Goal: Task Accomplishment & Management: Use online tool/utility

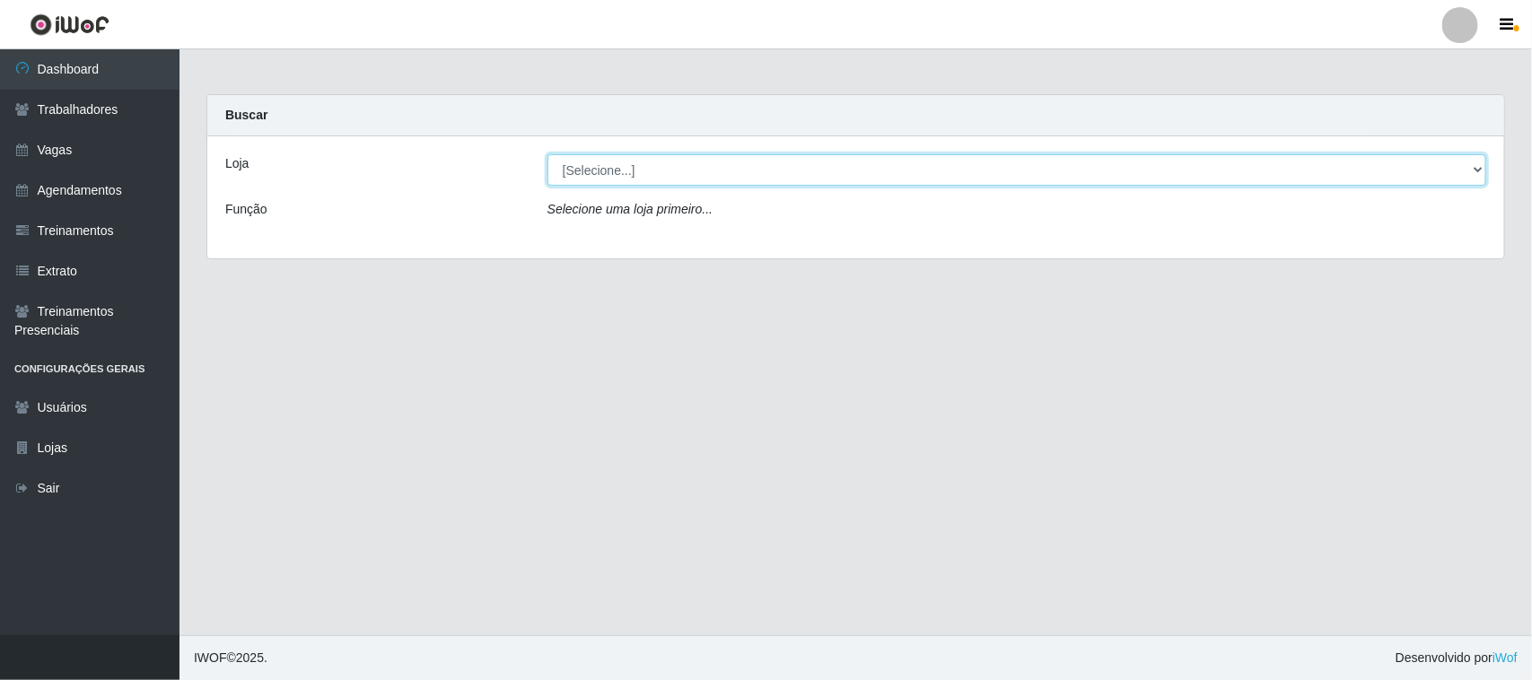
click at [1477, 167] on select "[Selecione...] Nordestão - [GEOGRAPHIC_DATA]" at bounding box center [1016, 169] width 939 height 31
select select "420"
click at [547, 154] on select "[Selecione...] Nordestão - [GEOGRAPHIC_DATA]" at bounding box center [1016, 169] width 939 height 31
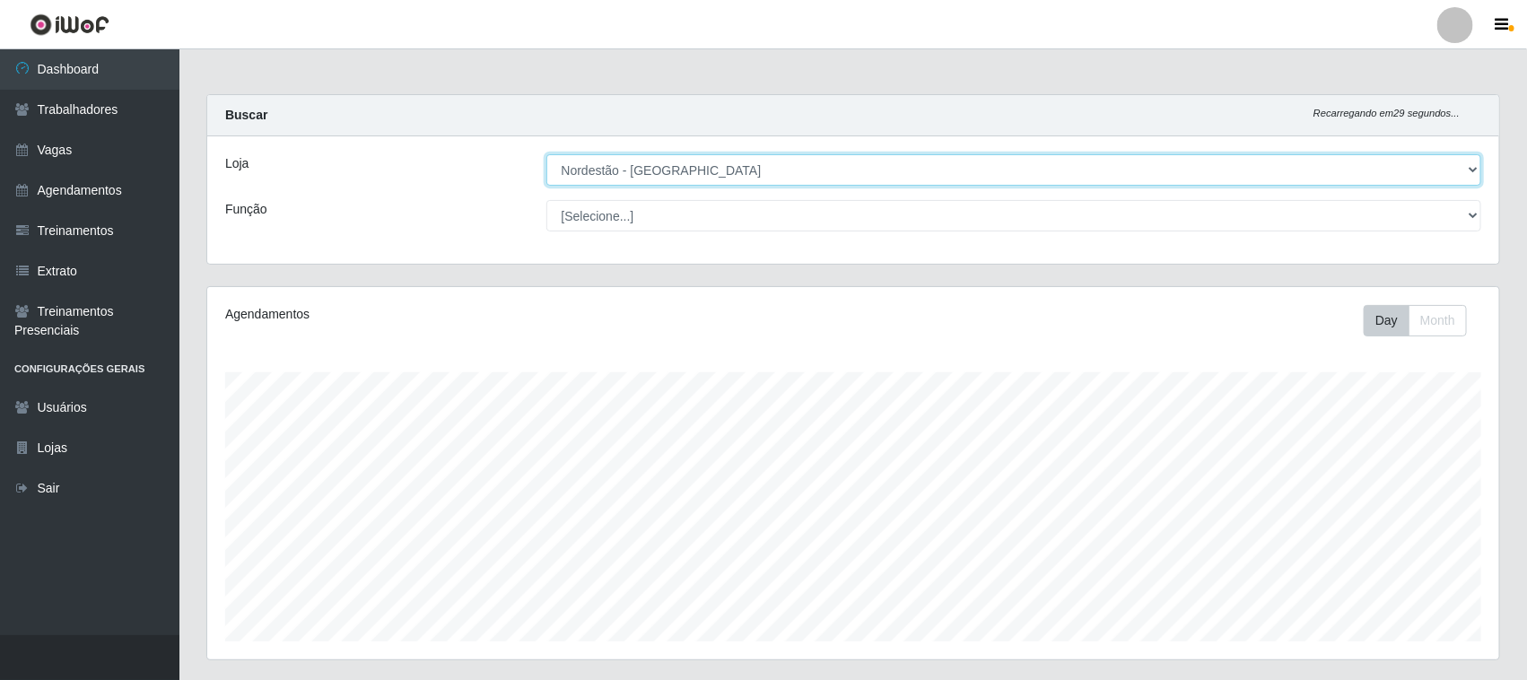
scroll to position [373, 1292]
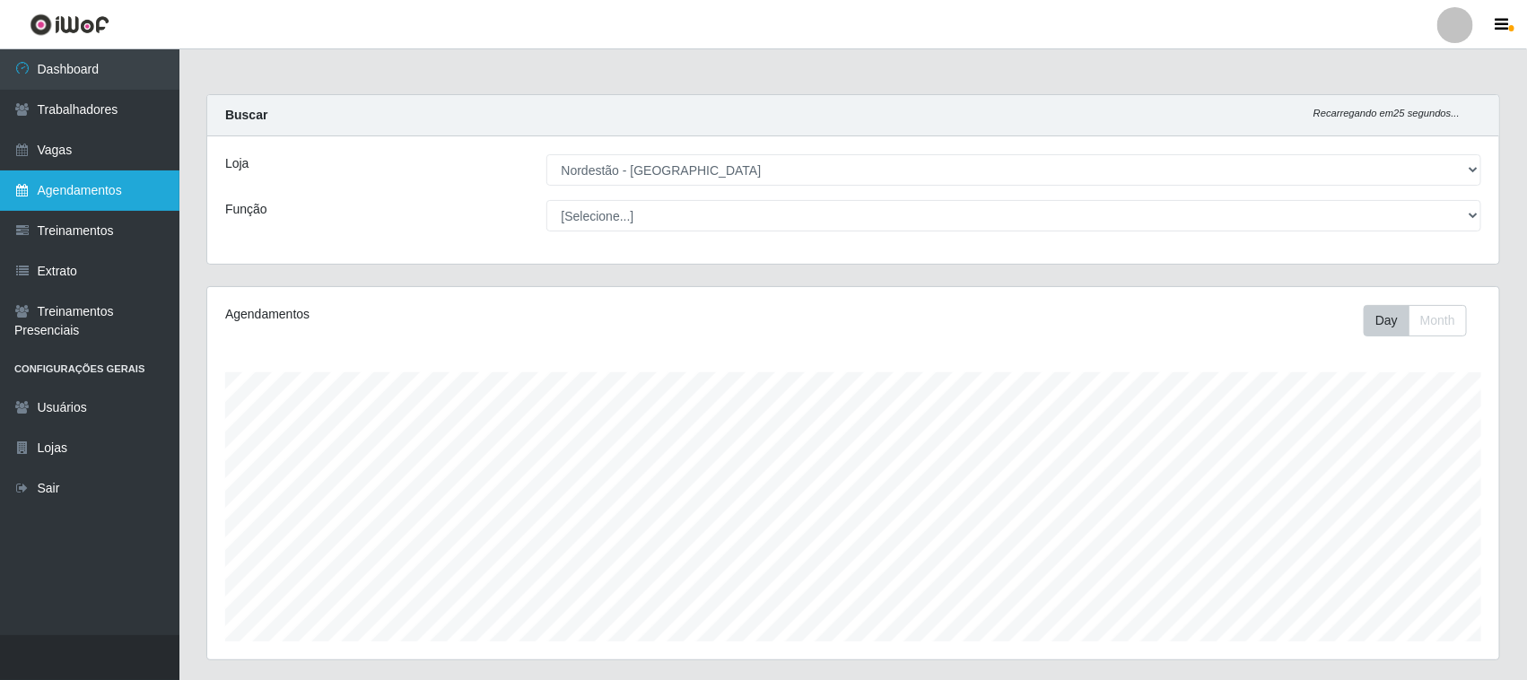
click at [83, 193] on link "Agendamentos" at bounding box center [89, 191] width 179 height 40
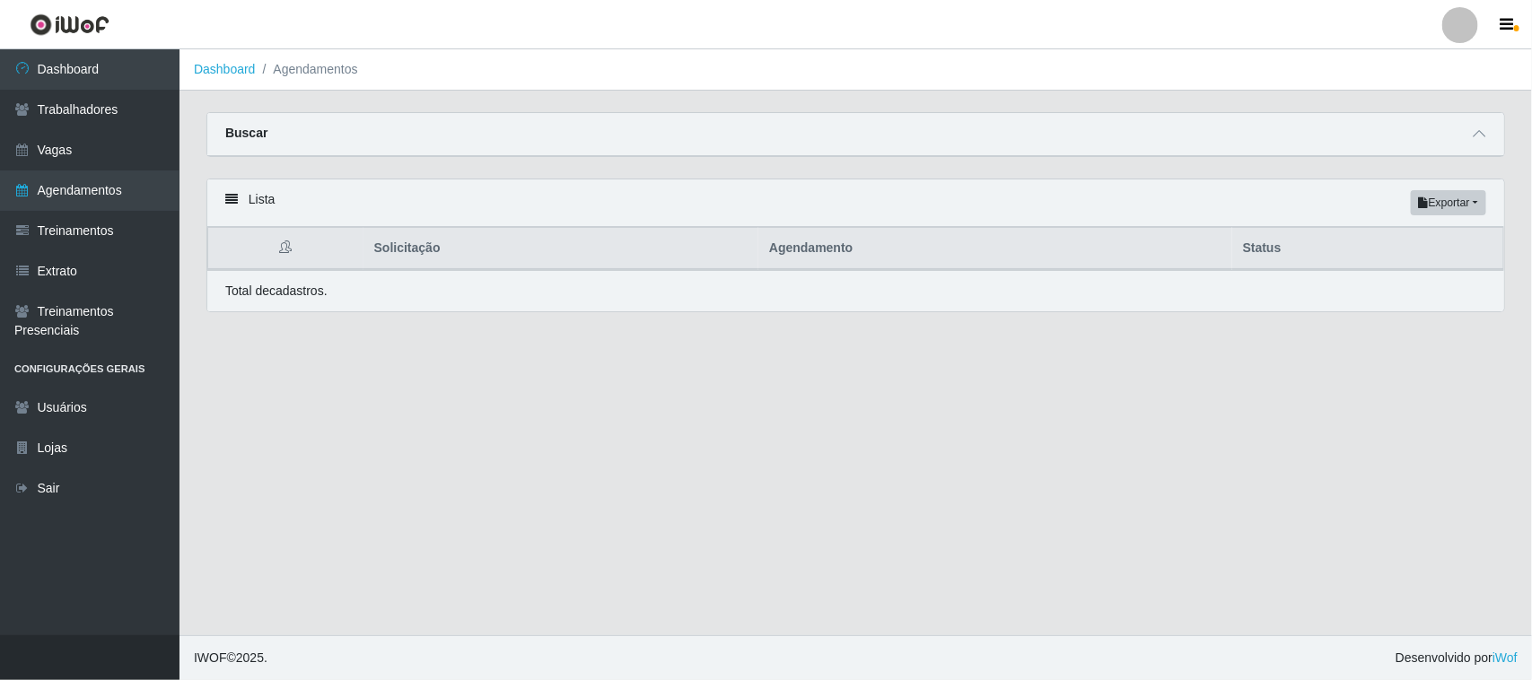
click at [258, 202] on div "Lista Exportar PDF Excel" at bounding box center [855, 203] width 1297 height 48
click at [232, 203] on icon at bounding box center [231, 199] width 13 height 13
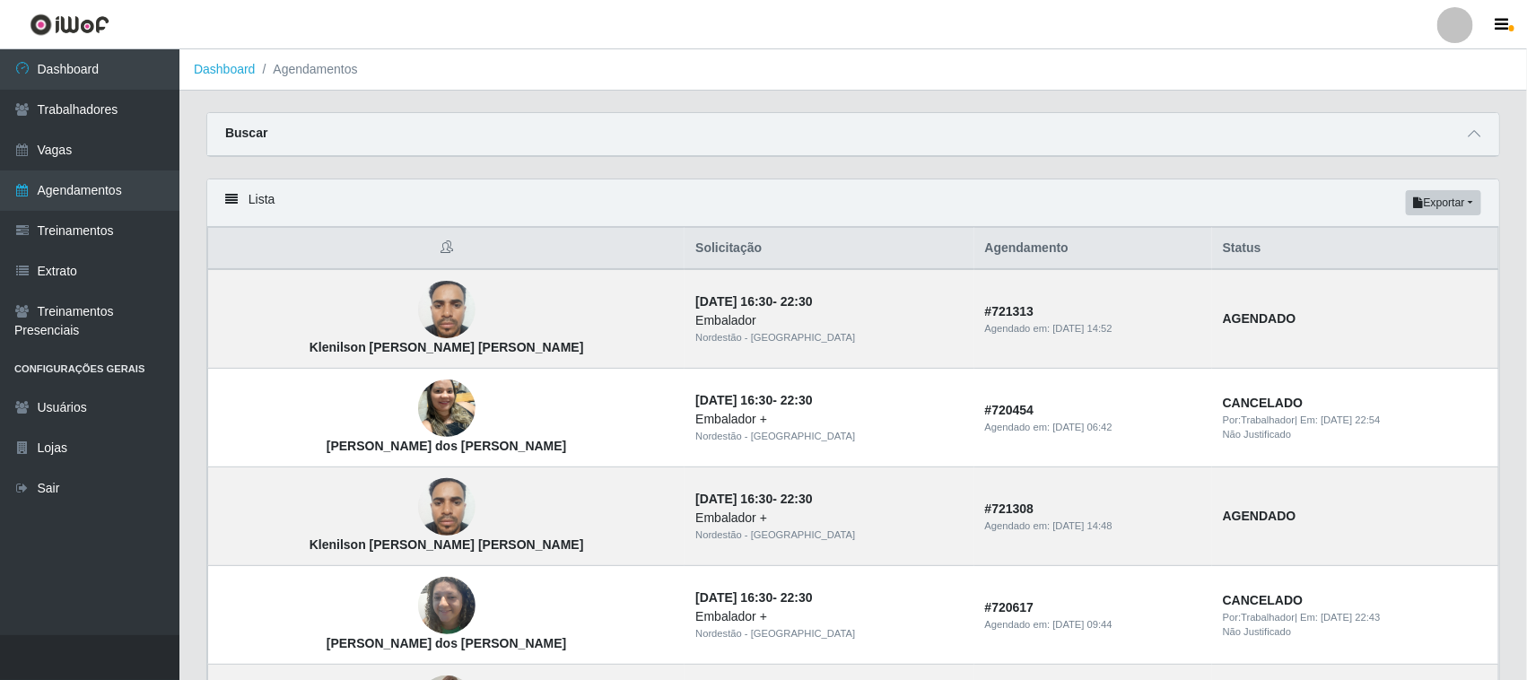
click at [1261, 249] on th "Status" at bounding box center [1355, 249] width 287 height 42
click at [260, 200] on div "Lista Exportar PDF Excel" at bounding box center [853, 203] width 1292 height 48
click at [1474, 137] on icon at bounding box center [1474, 133] width 13 height 13
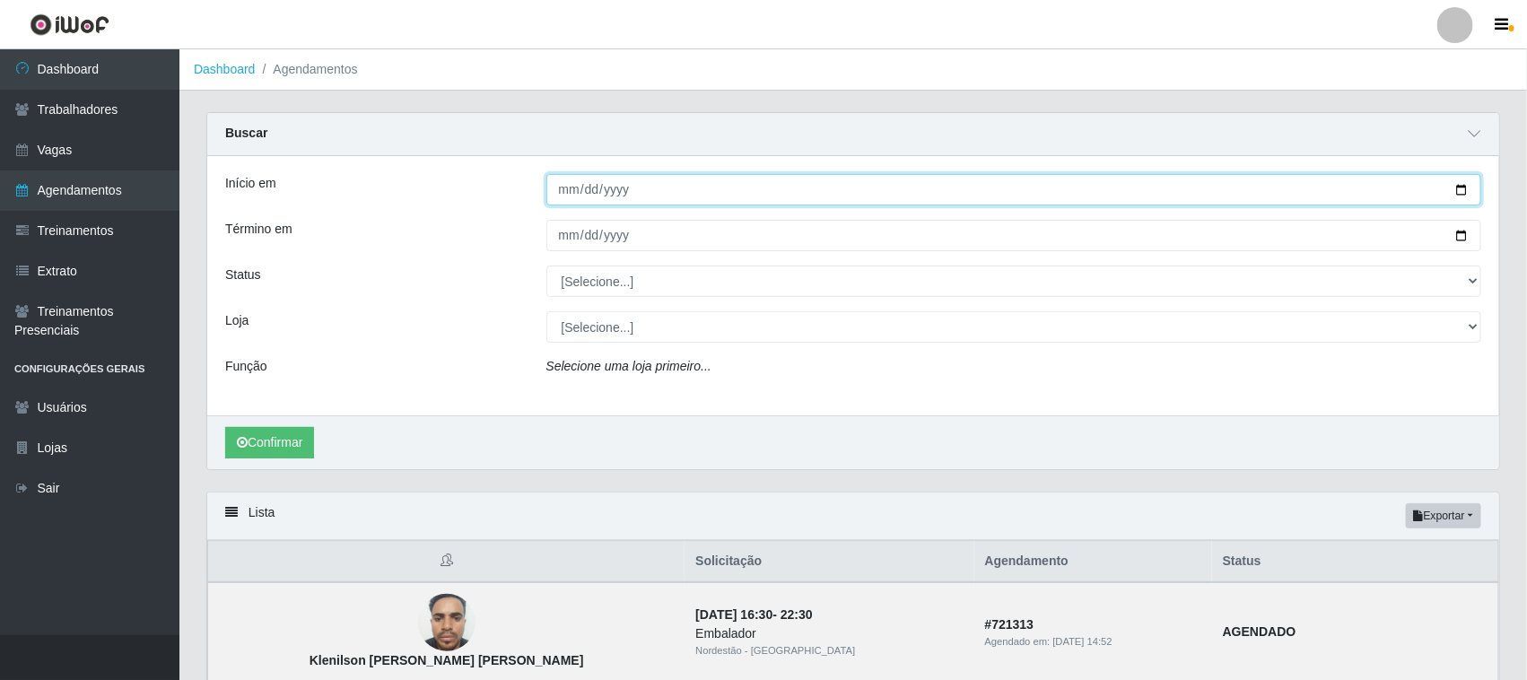
click at [1458, 187] on input "Início em" at bounding box center [1015, 189] width 936 height 31
type input "2025-09-07"
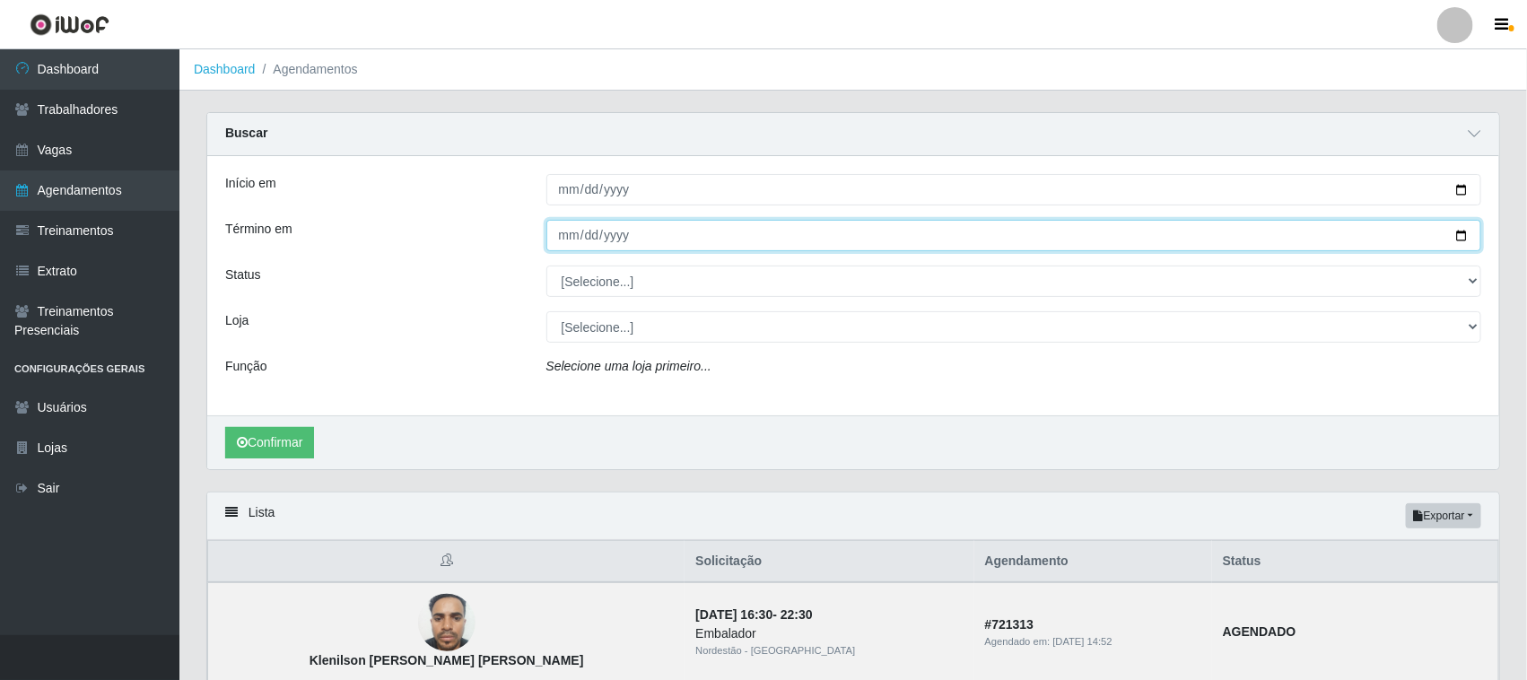
click at [1464, 236] on input "Término em" at bounding box center [1015, 235] width 936 height 31
type input "2025-09-07"
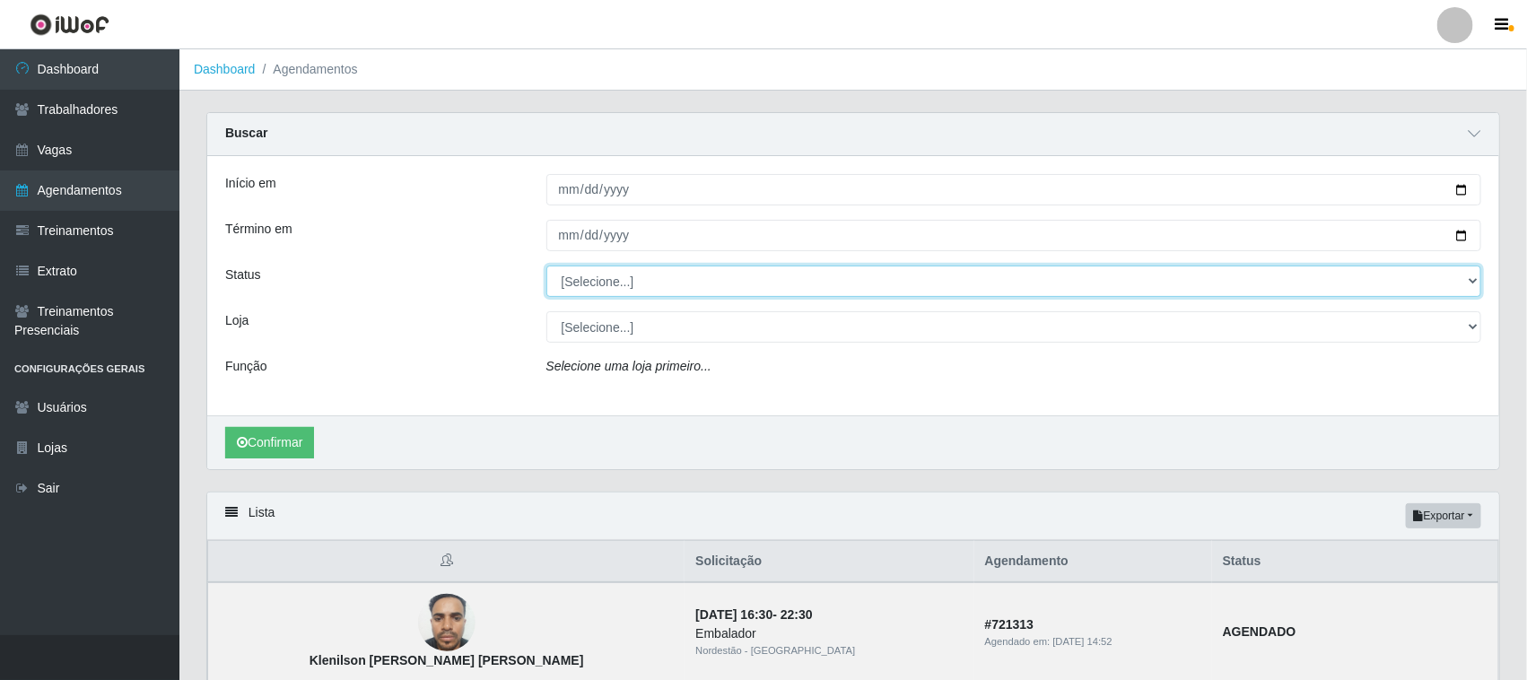
click at [1472, 279] on select "[Selecione...] AGENDADO AGUARDANDO LIBERAR EM ANDAMENTO EM REVISÃO FINALIZADO C…" at bounding box center [1015, 281] width 936 height 31
select select "AGENDADO"
click at [547, 267] on select "[Selecione...] AGENDADO AGUARDANDO LIBERAR EM ANDAMENTO EM REVISÃO FINALIZADO C…" at bounding box center [1015, 281] width 936 height 31
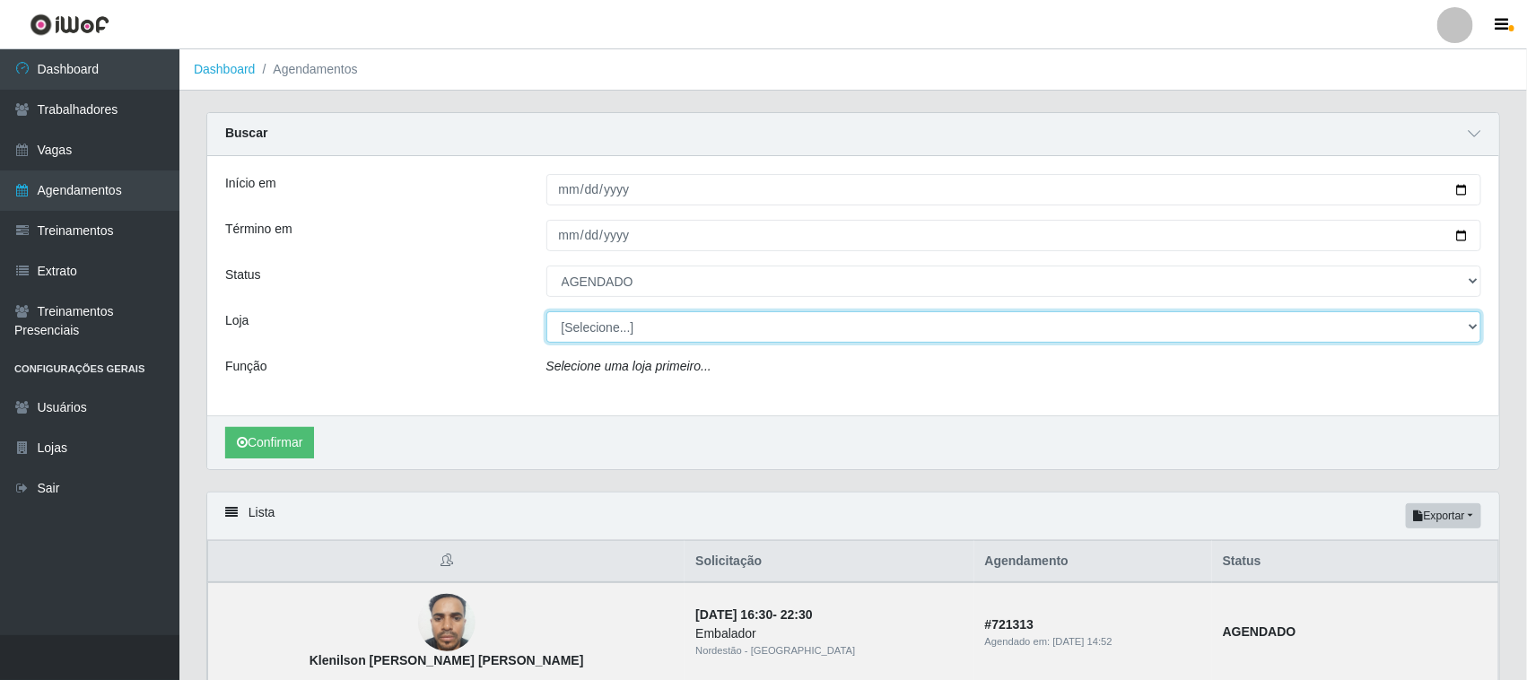
click at [1469, 326] on select "[Selecione...] Nordestão - [GEOGRAPHIC_DATA]" at bounding box center [1015, 326] width 936 height 31
select select "420"
click at [547, 312] on select "[Selecione...] Nordestão - [GEOGRAPHIC_DATA]" at bounding box center [1015, 326] width 936 height 31
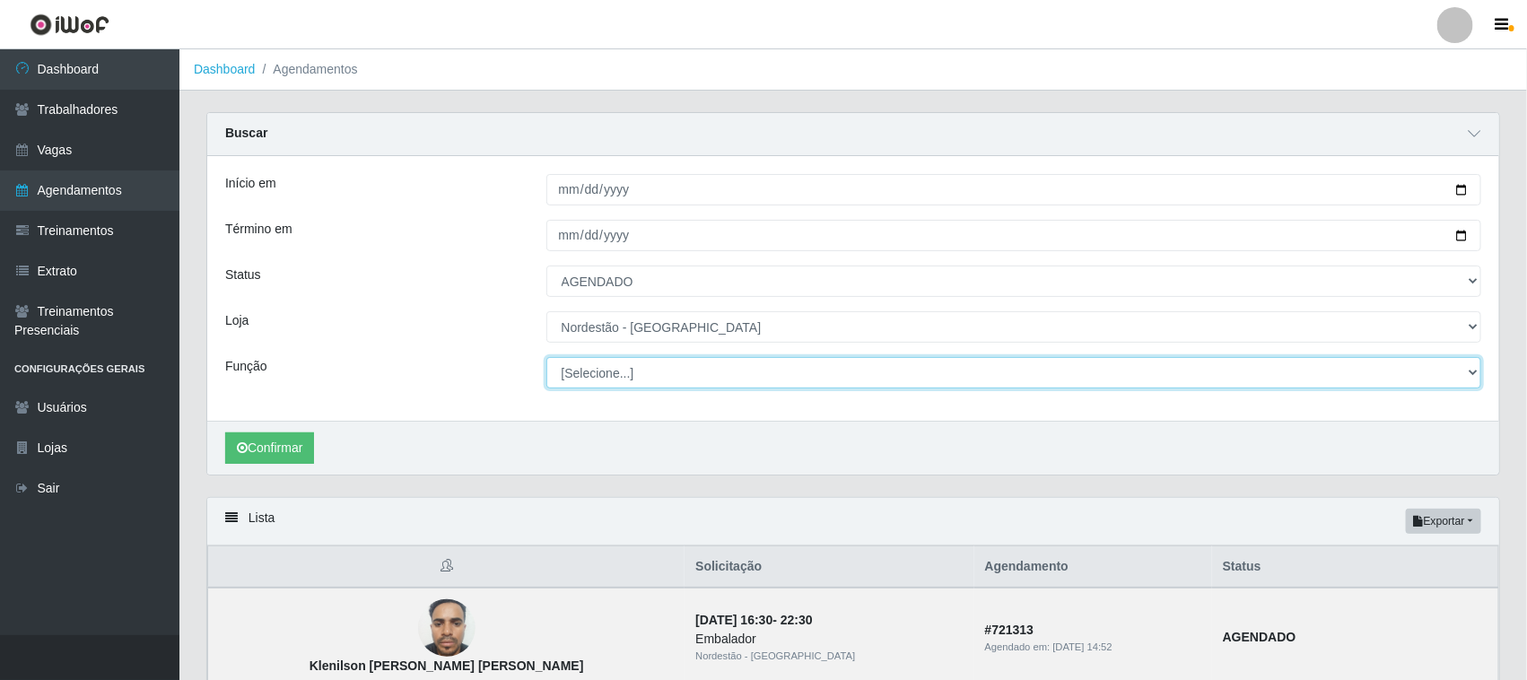
click at [1467, 371] on select "[Selecione...] Balconista de Padaria Balconista de Padaria + Balconista de Pada…" at bounding box center [1015, 372] width 936 height 31
click at [547, 358] on select "[Selecione...] Balconista de Padaria Balconista de Padaria + Balconista de Pada…" at bounding box center [1015, 372] width 936 height 31
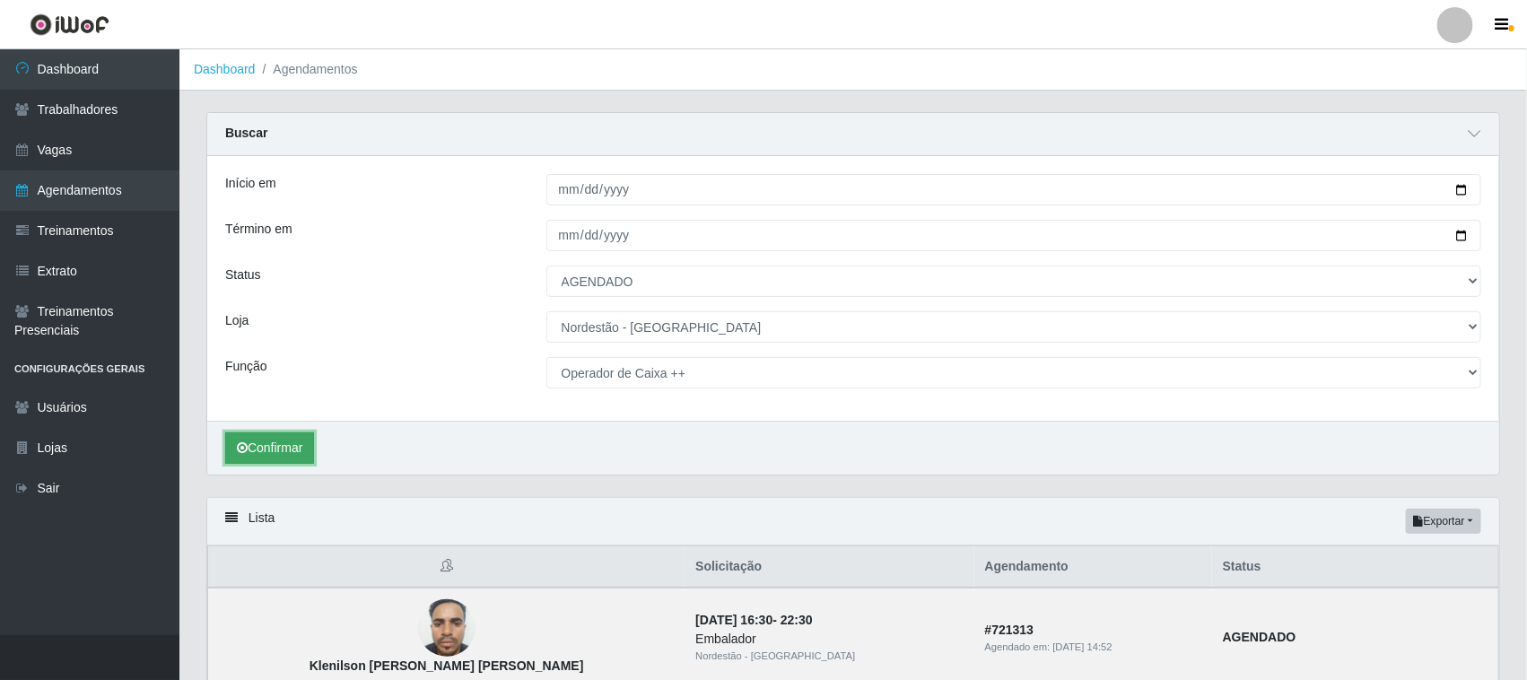
click at [265, 446] on button "Confirmar" at bounding box center [269, 448] width 89 height 31
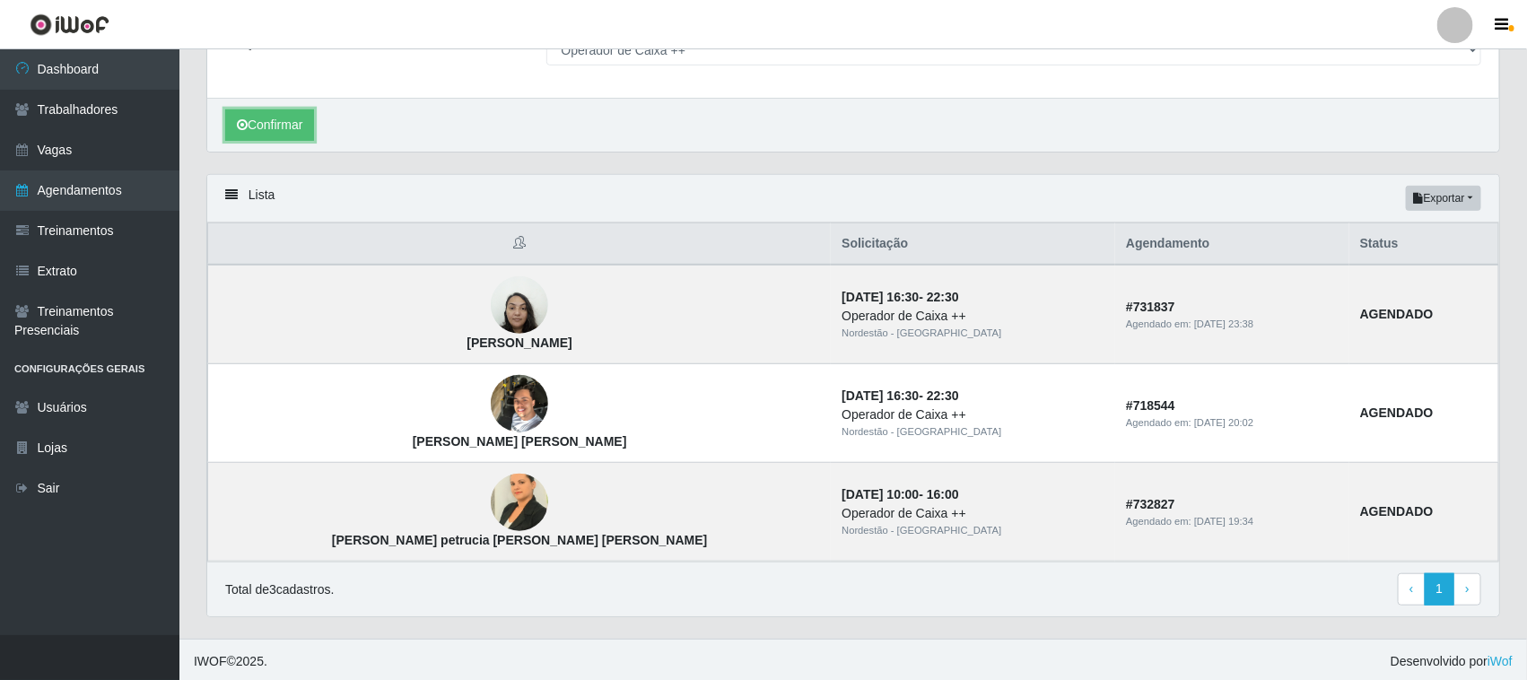
scroll to position [329, 0]
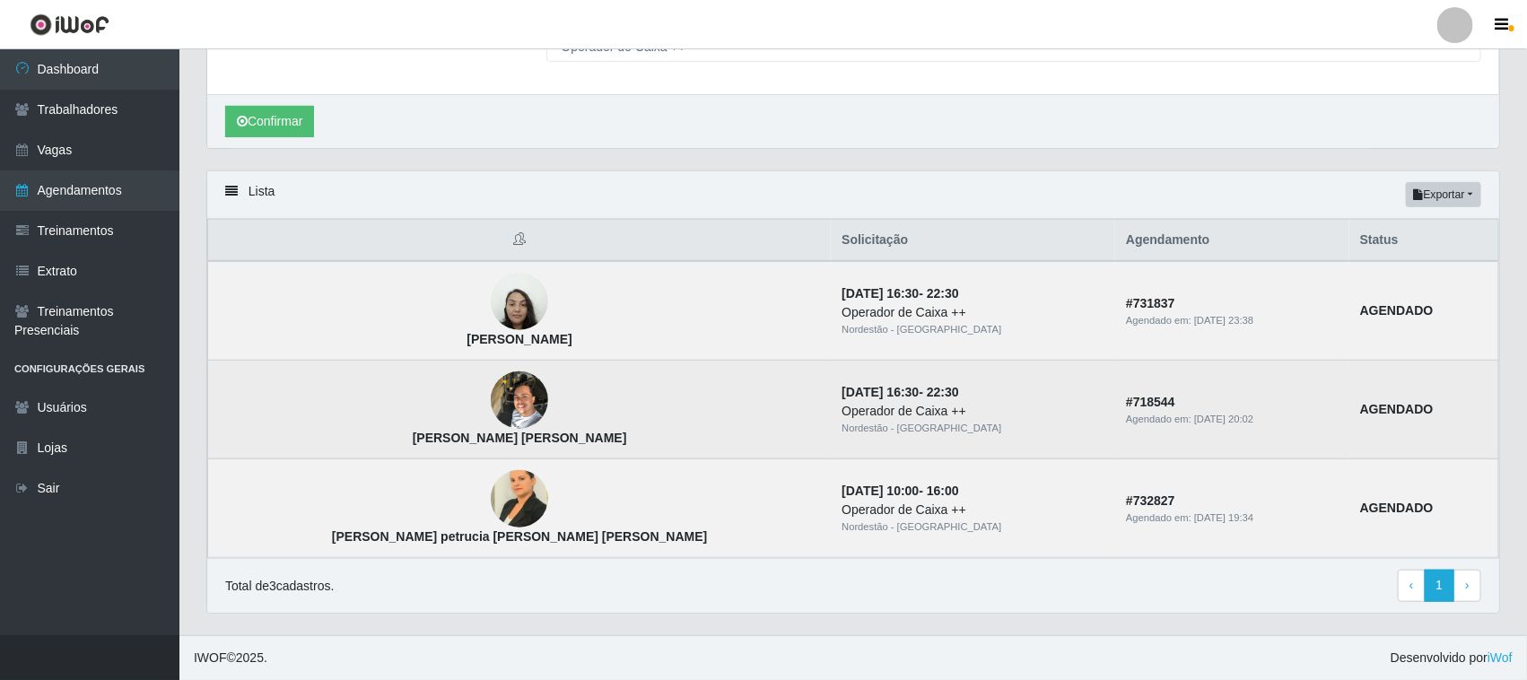
click at [491, 408] on img at bounding box center [519, 401] width 57 height 76
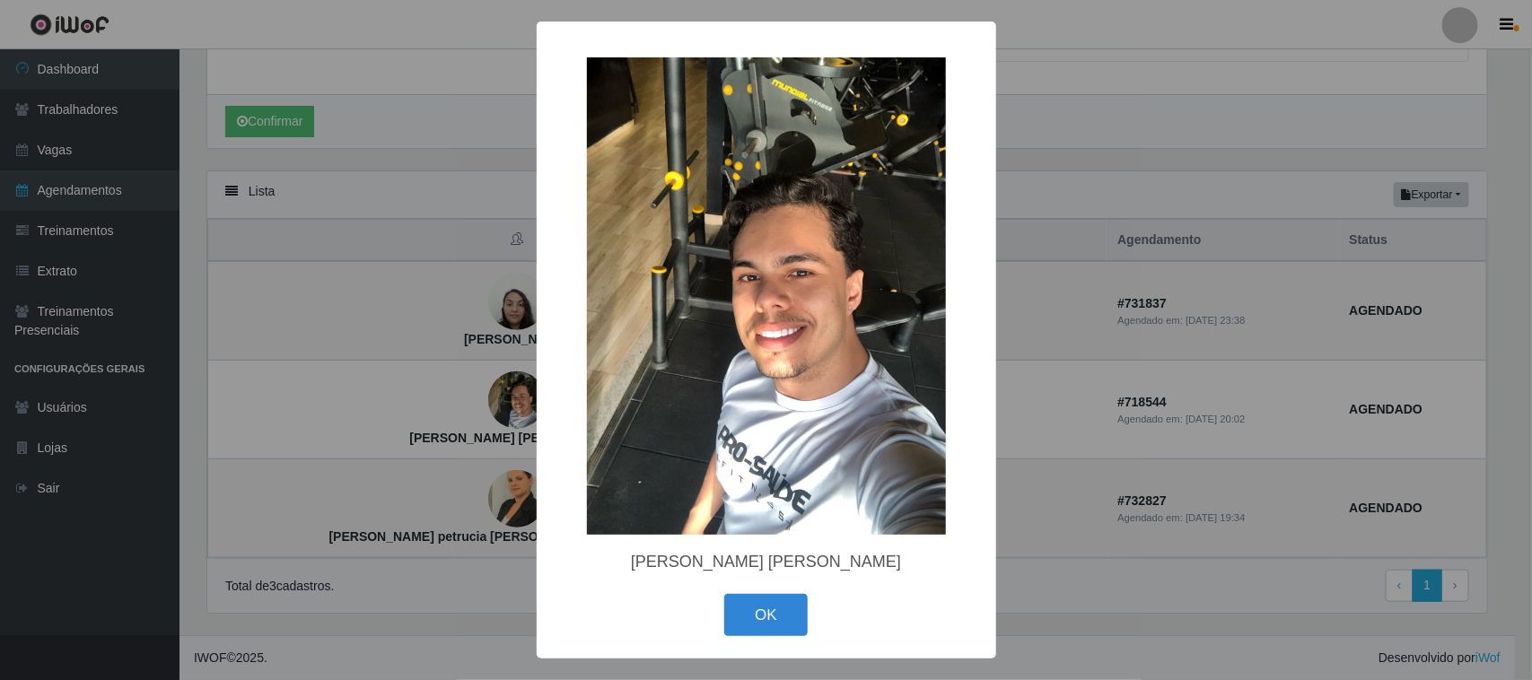
click at [1168, 417] on div "× José Mateus da Silva OK Cancel" at bounding box center [766, 340] width 1532 height 680
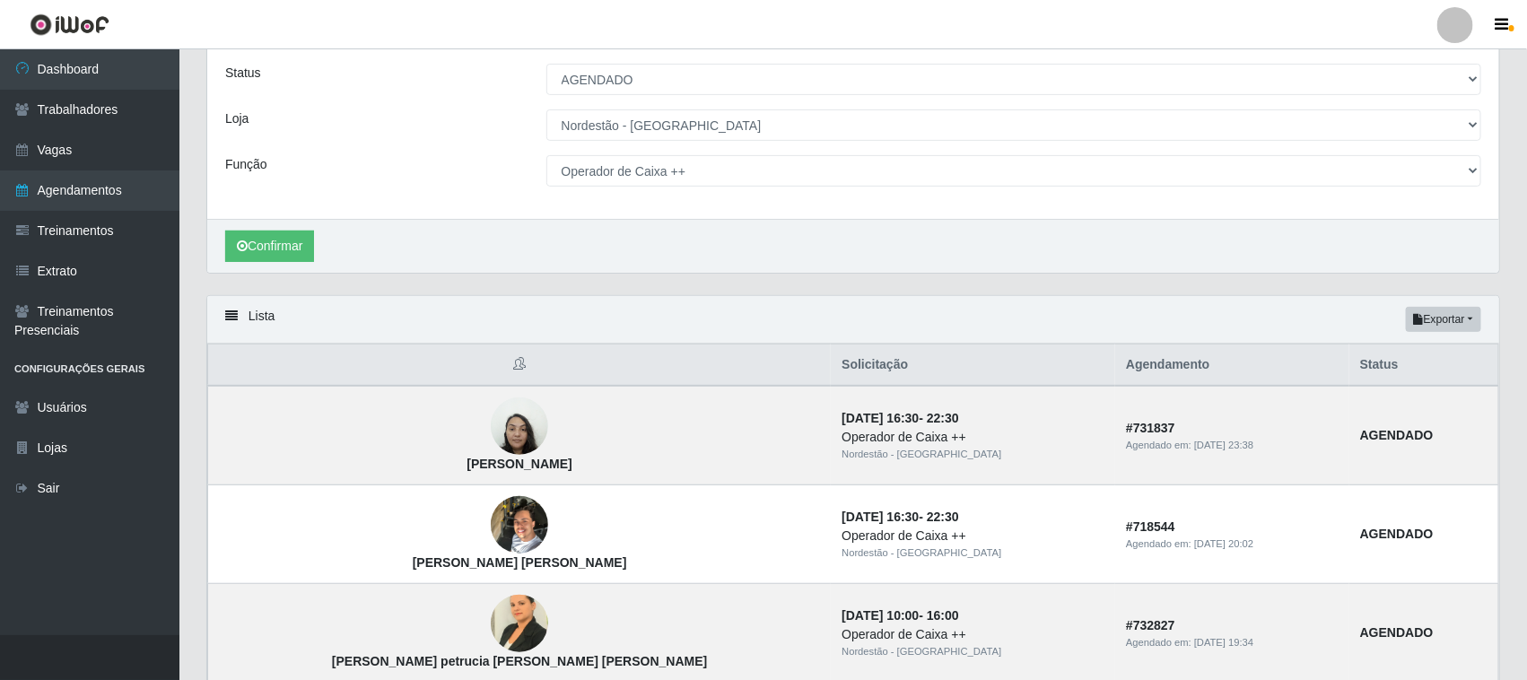
scroll to position [0, 0]
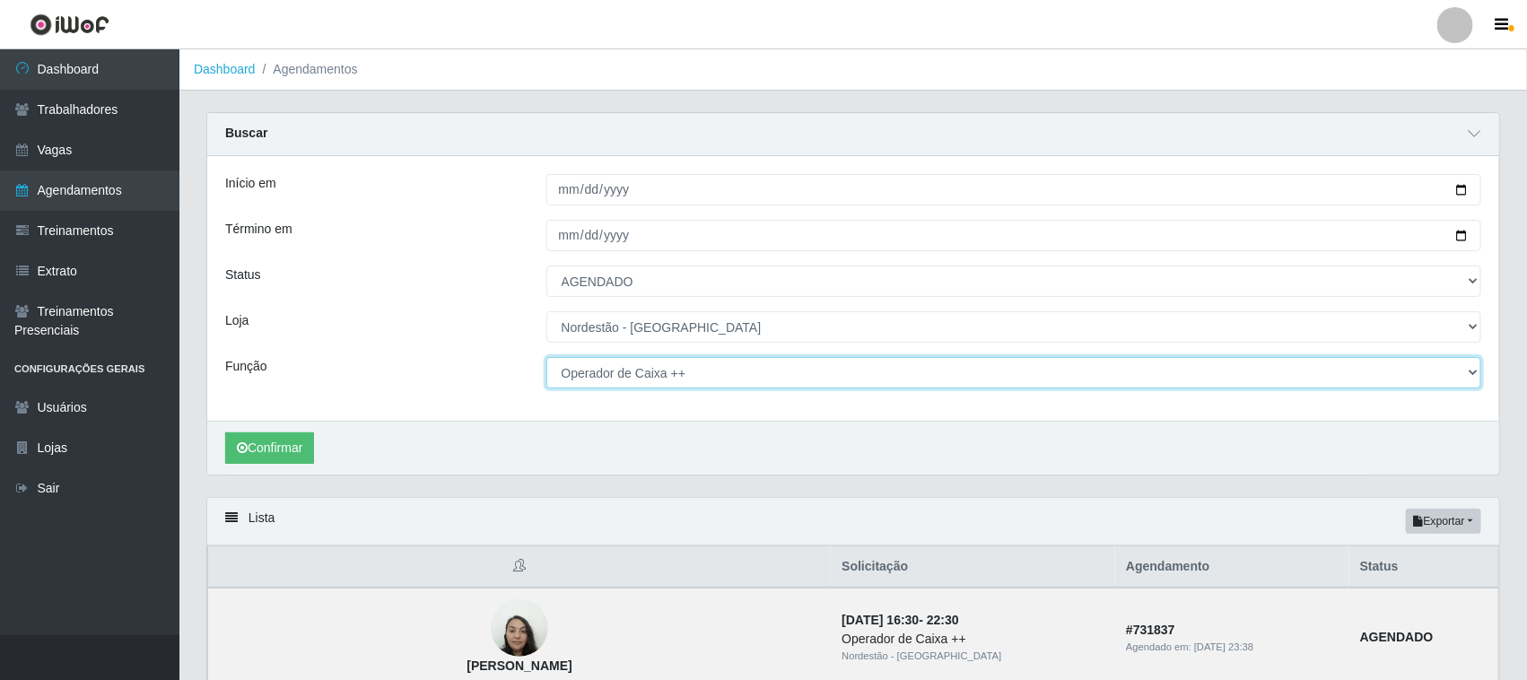
click at [1465, 368] on select "[Selecione...] Balconista de Padaria Balconista de Padaria + Balconista de Pada…" at bounding box center [1015, 372] width 936 height 31
select select "71"
click at [547, 358] on select "[Selecione...] Balconista de Padaria Balconista de Padaria + Balconista de Pada…" at bounding box center [1015, 372] width 936 height 31
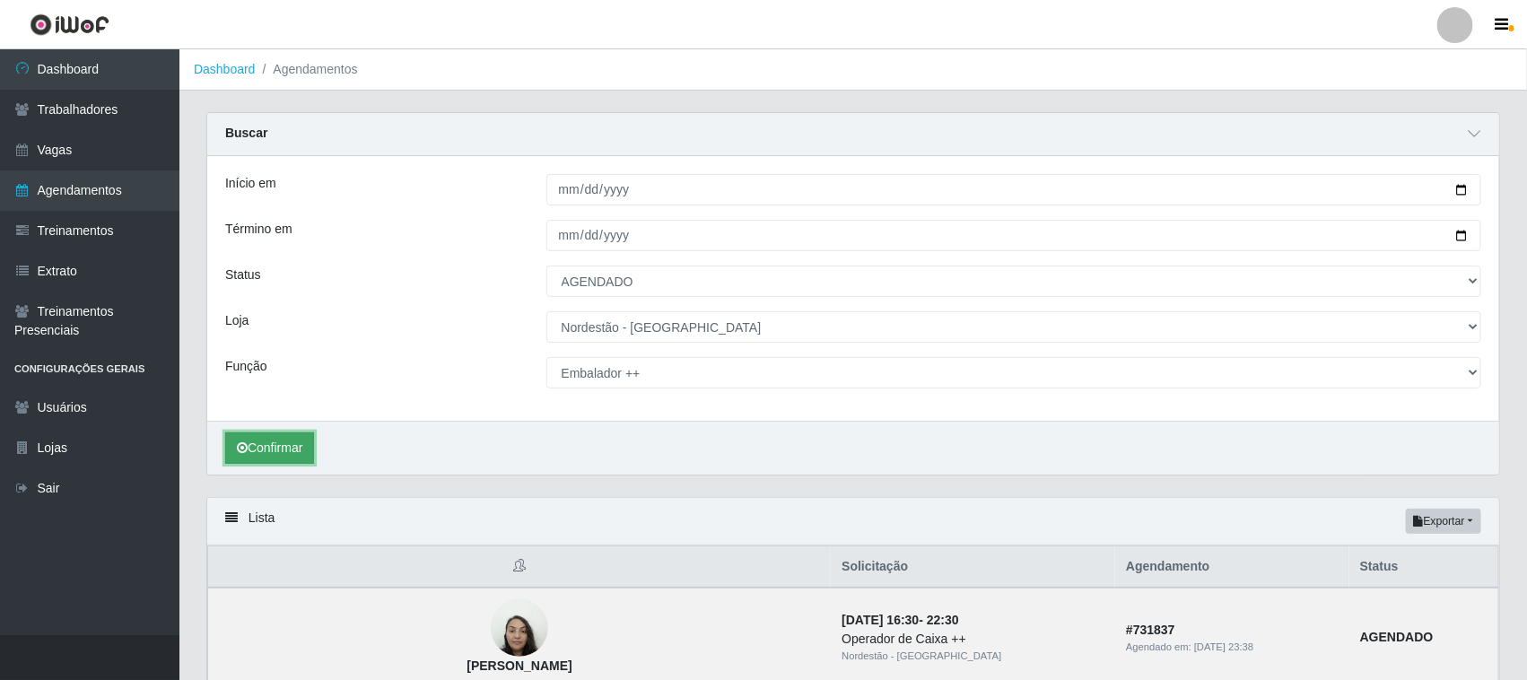
click at [266, 442] on button "Confirmar" at bounding box center [269, 448] width 89 height 31
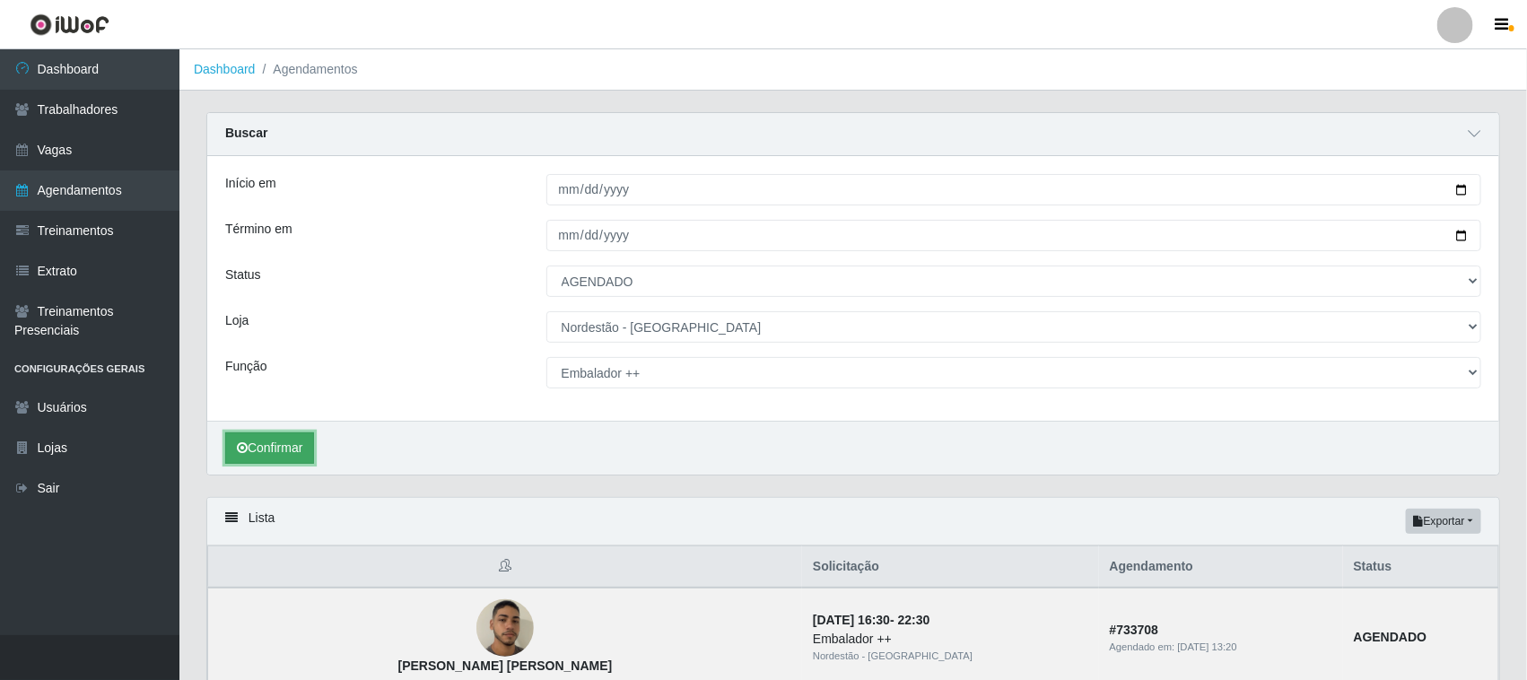
click at [285, 447] on button "Confirmar" at bounding box center [269, 448] width 89 height 31
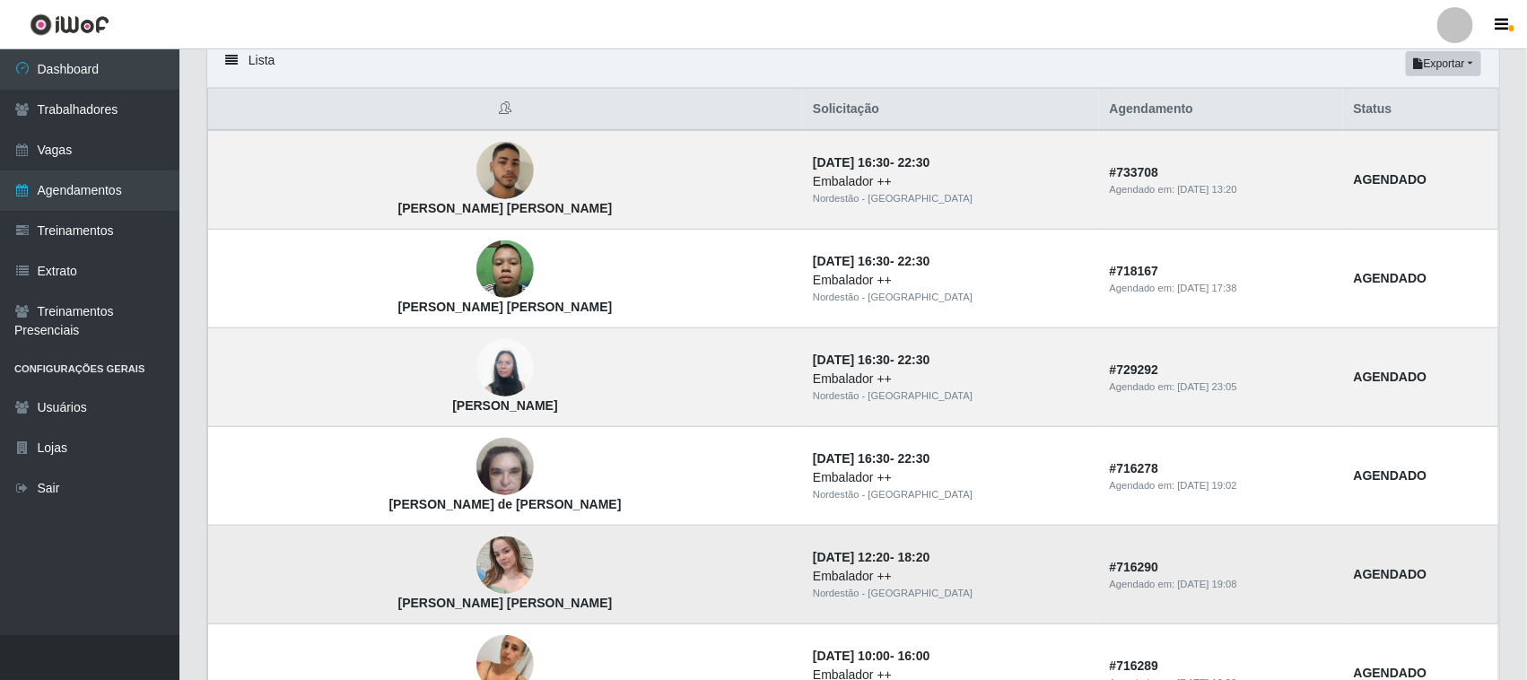
scroll to position [449, 0]
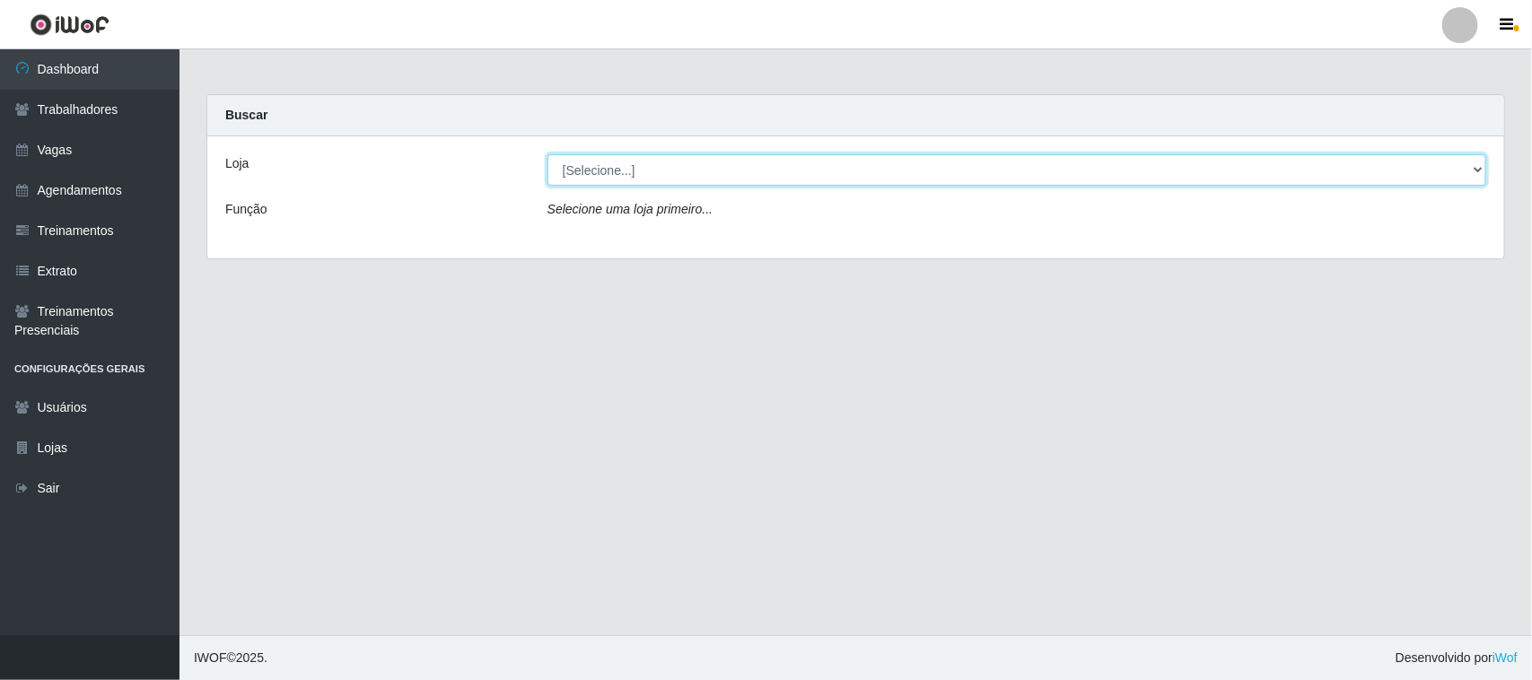
click at [604, 177] on select "[Selecione...] Nordestão - [GEOGRAPHIC_DATA]" at bounding box center [1016, 169] width 939 height 31
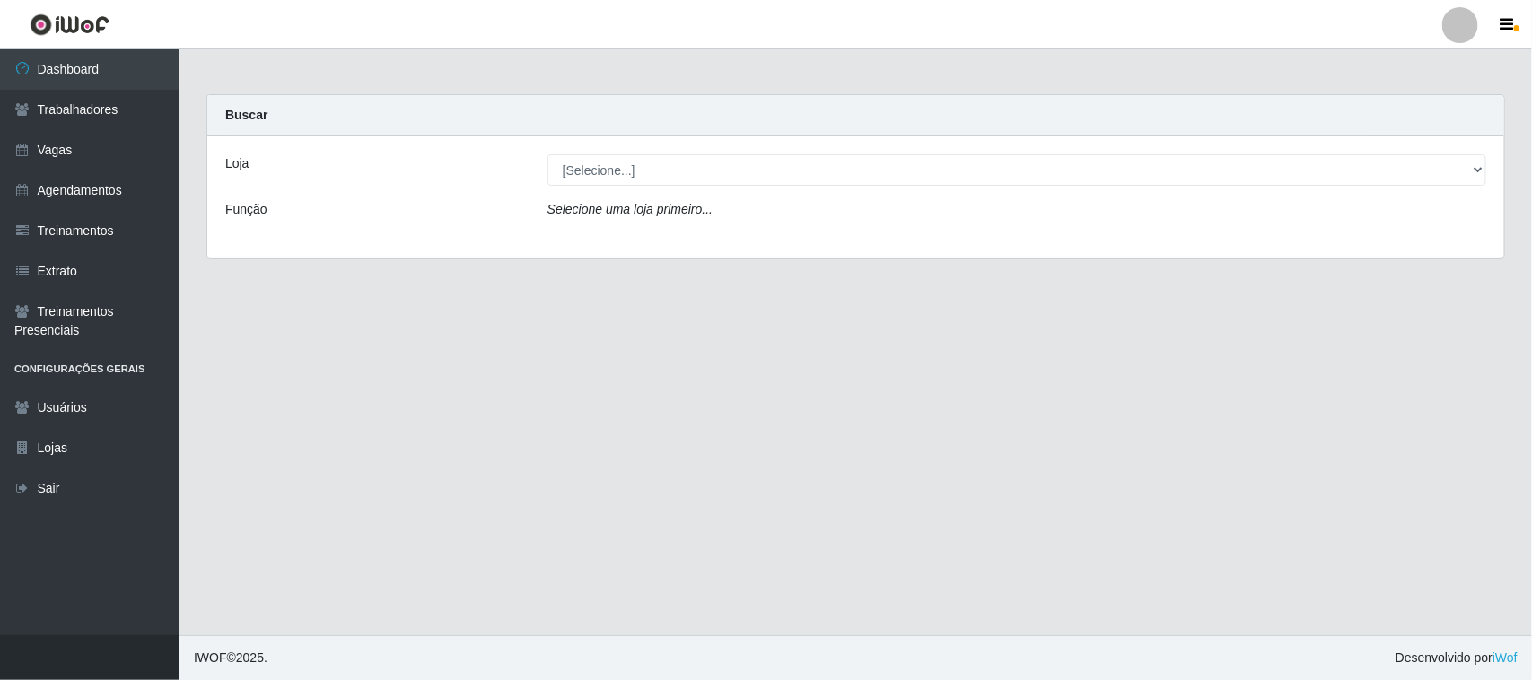
click at [611, 247] on div "Loja [Selecione...] Nordestão - [GEOGRAPHIC_DATA] Função Selecione uma loja pri…" at bounding box center [855, 197] width 1297 height 122
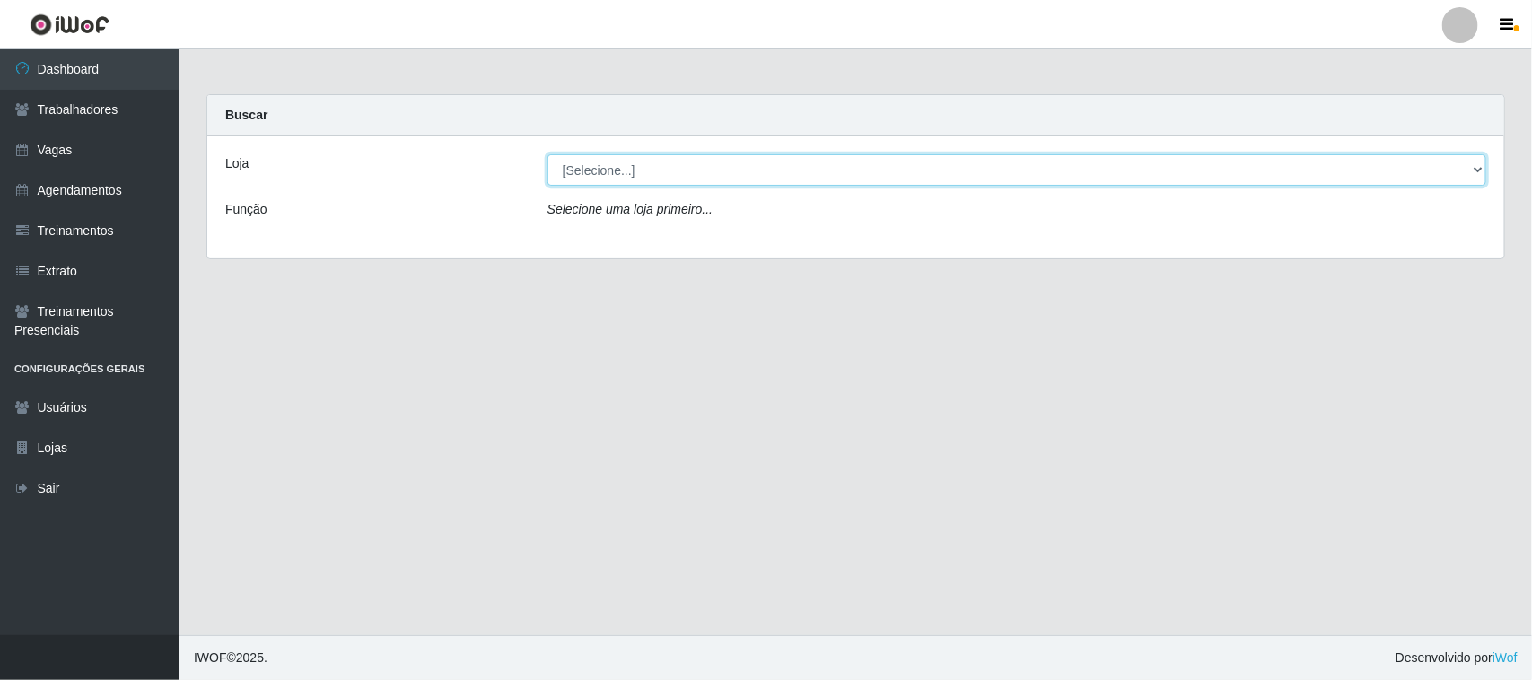
click at [651, 171] on select "[Selecione...] Nordestão - [GEOGRAPHIC_DATA]" at bounding box center [1016, 169] width 939 height 31
select select "420"
click at [547, 154] on select "[Selecione...] Nordestão - [GEOGRAPHIC_DATA]" at bounding box center [1016, 169] width 939 height 31
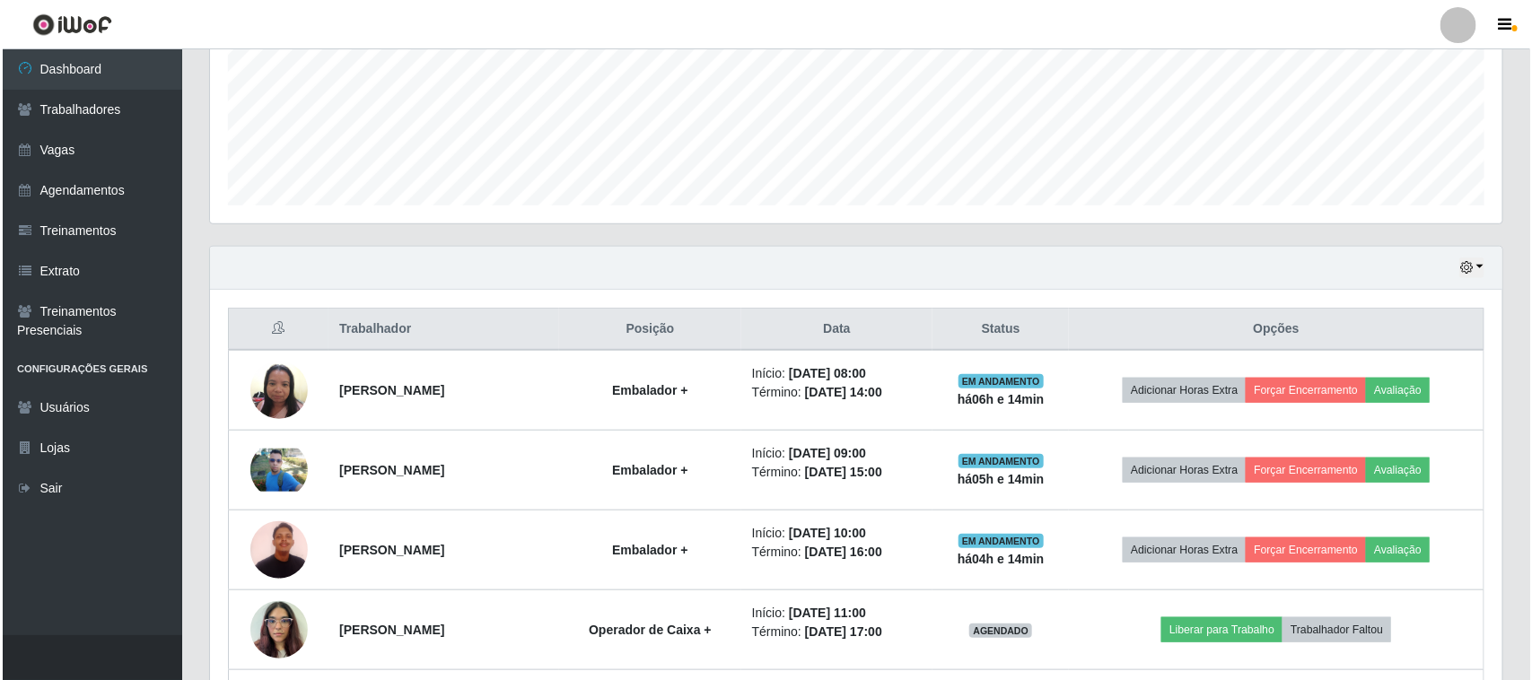
scroll to position [449, 0]
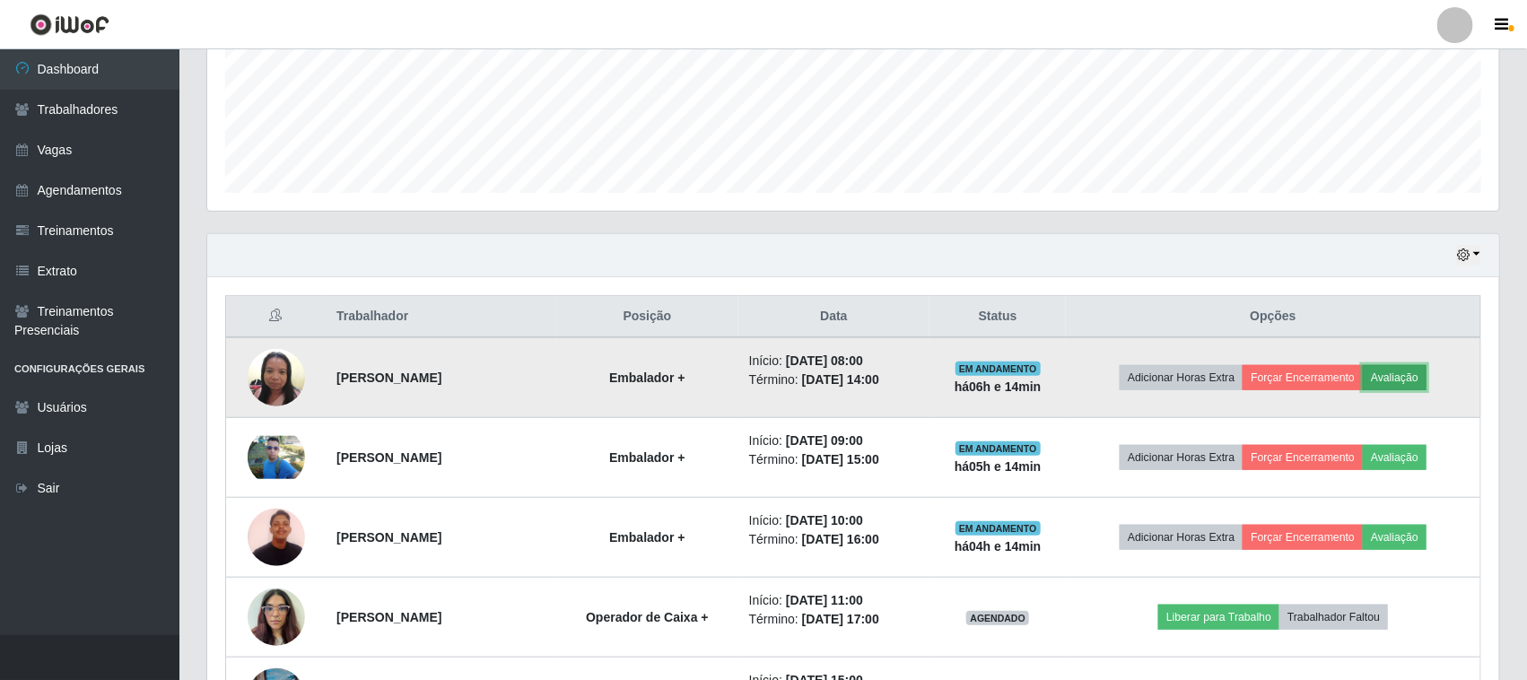
click at [1427, 373] on button "Avaliação" at bounding box center [1395, 377] width 64 height 25
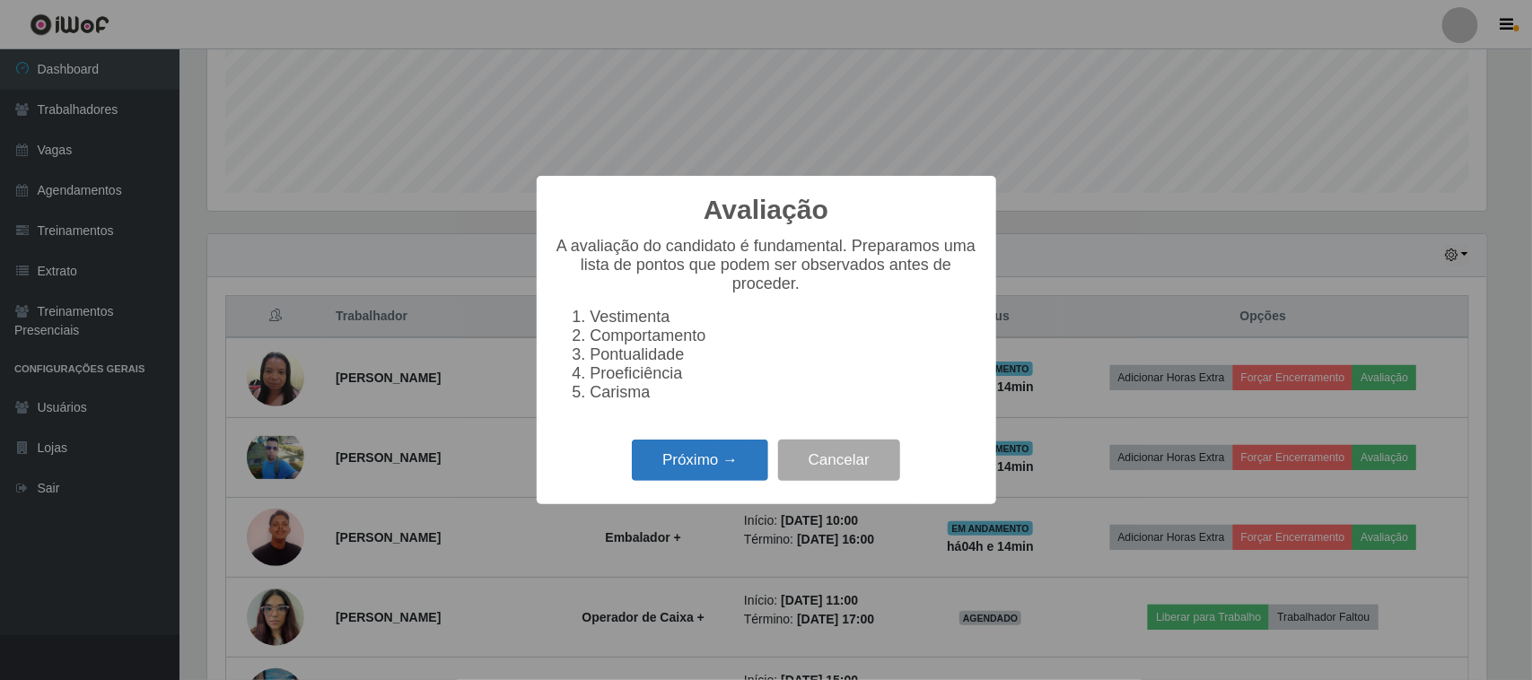
click at [676, 478] on button "Próximo →" at bounding box center [700, 461] width 136 height 42
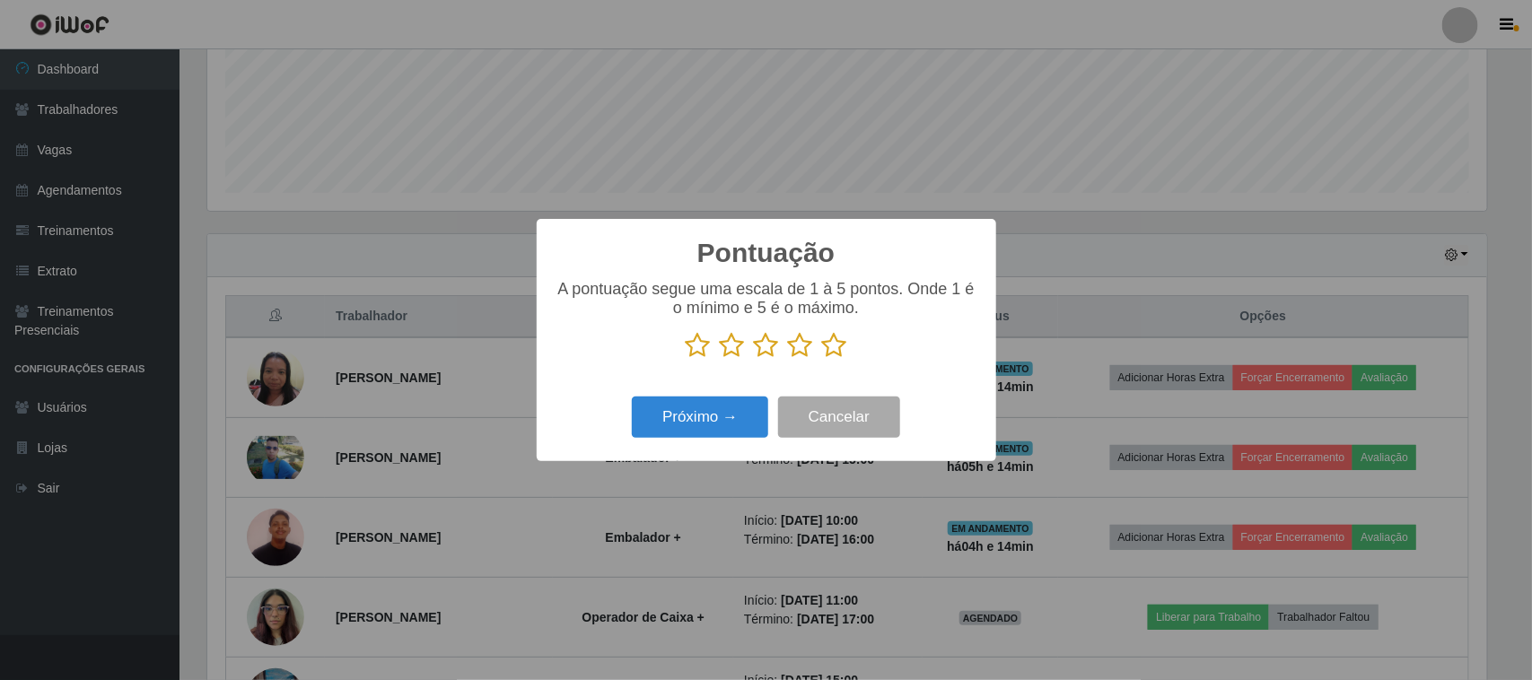
scroll to position [897013, 896105]
click at [839, 346] on icon at bounding box center [834, 345] width 25 height 27
click at [822, 359] on input "radio" at bounding box center [822, 359] width 0 height 0
click at [704, 426] on button "Próximo →" at bounding box center [700, 418] width 136 height 42
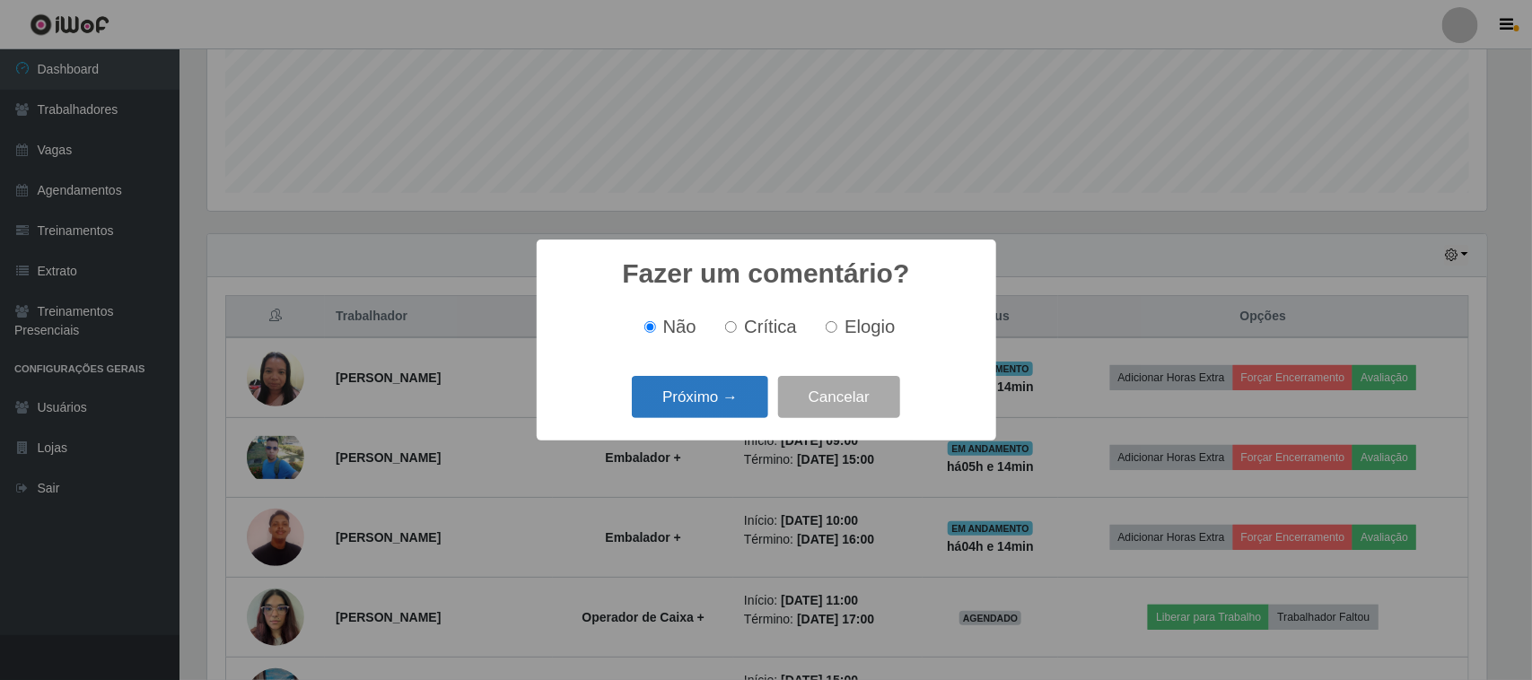
click at [733, 409] on button "Próximo →" at bounding box center [700, 397] width 136 height 42
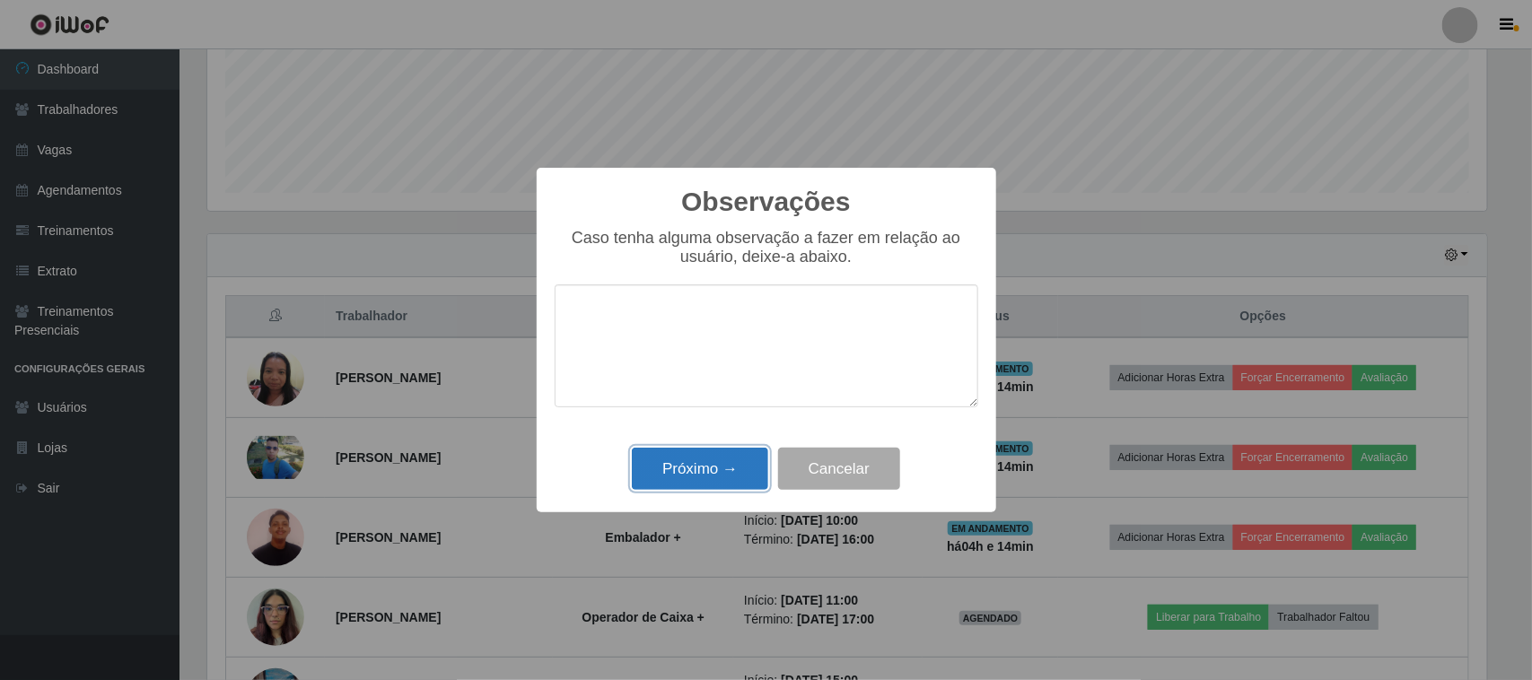
click at [722, 481] on button "Próximo →" at bounding box center [700, 469] width 136 height 42
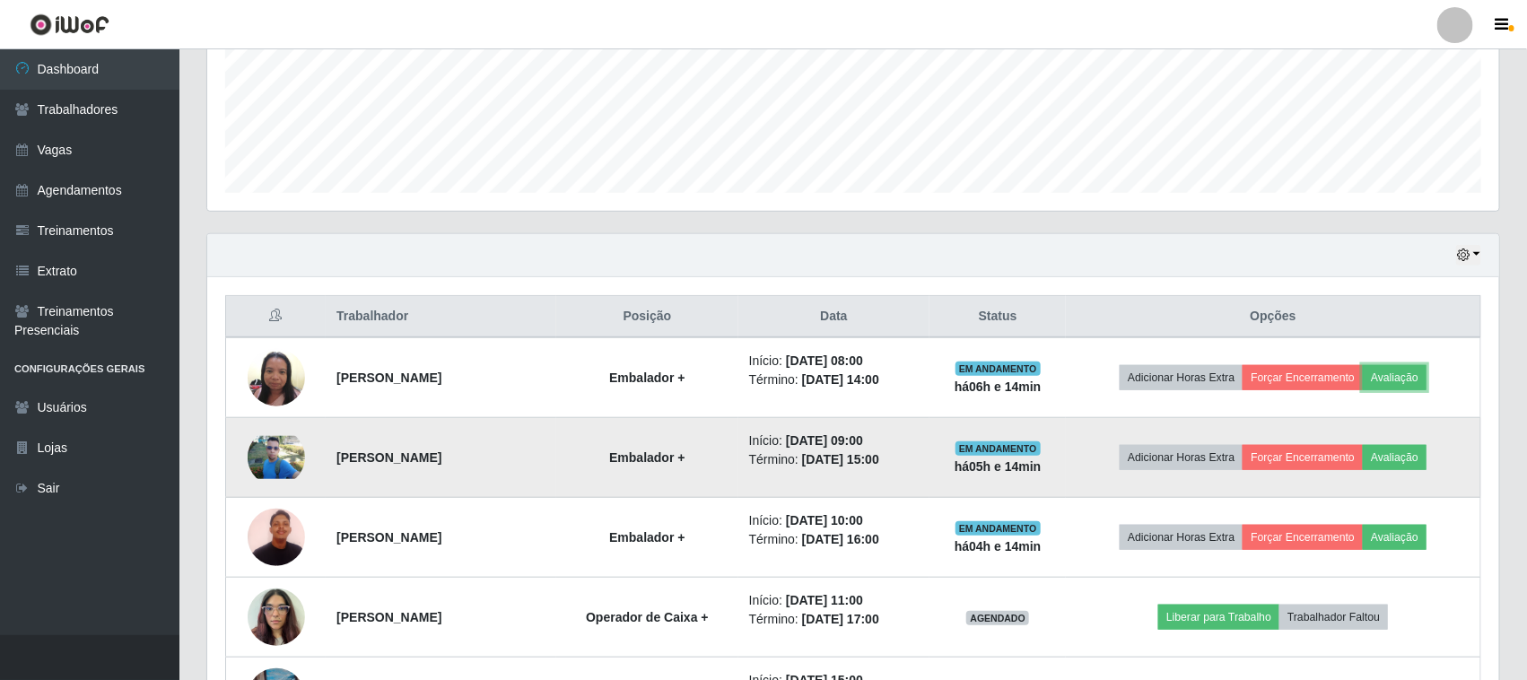
scroll to position [373, 1292]
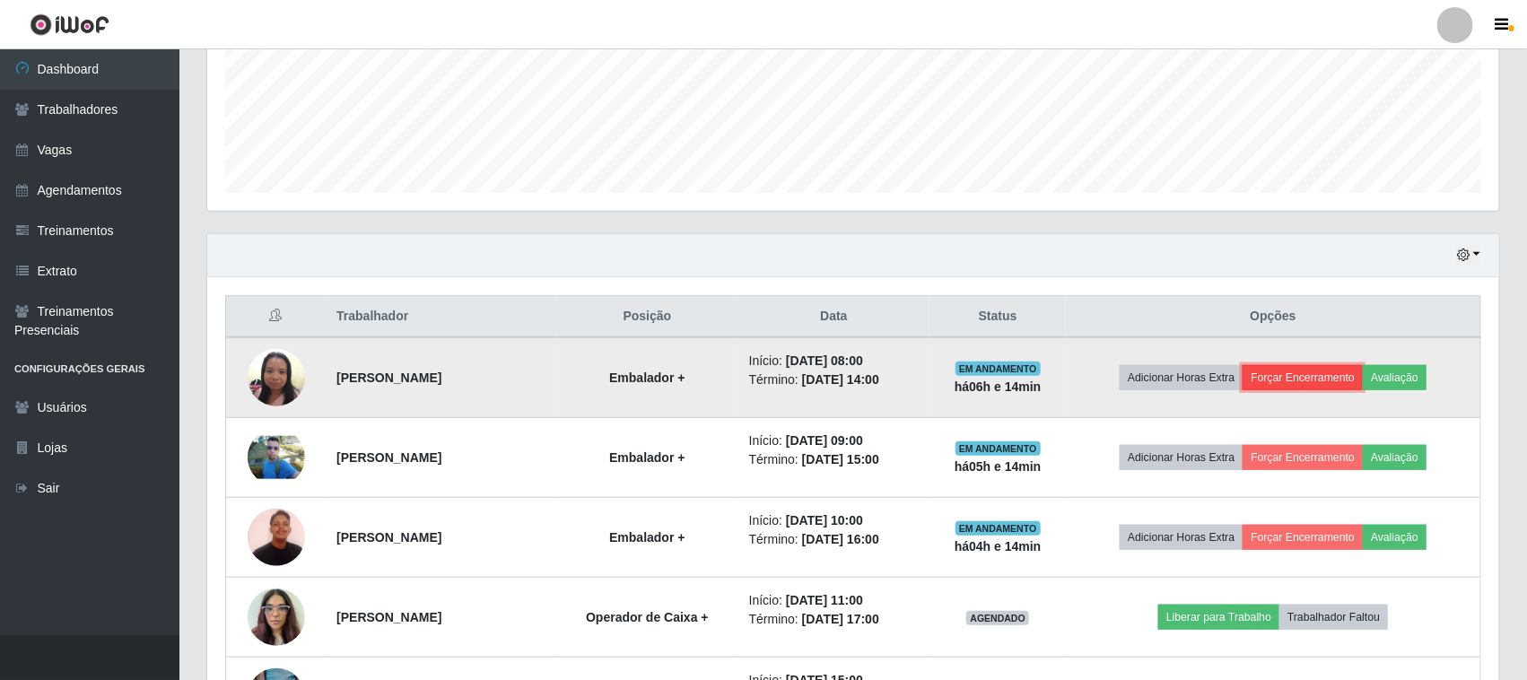
click at [1338, 378] on button "Forçar Encerramento" at bounding box center [1303, 377] width 120 height 25
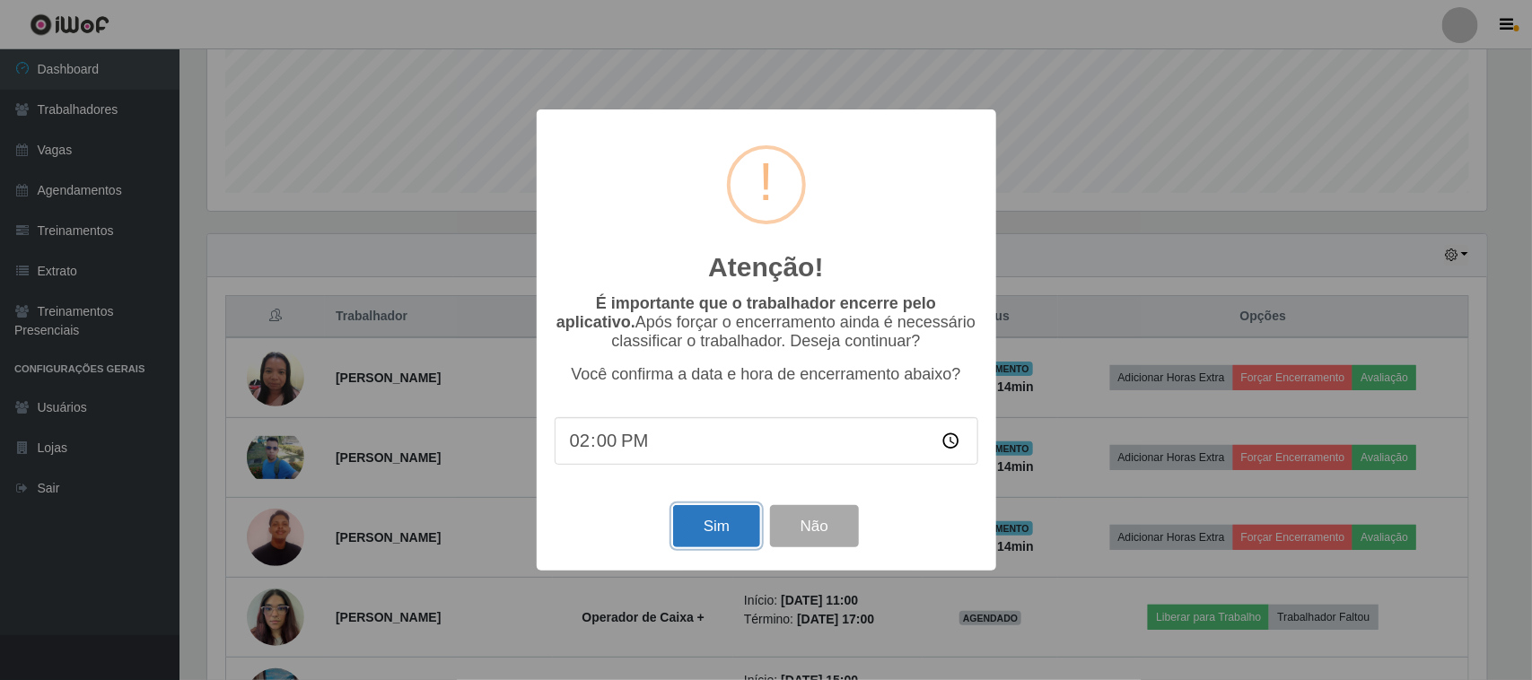
click at [711, 522] on button "Sim" at bounding box center [716, 526] width 87 height 42
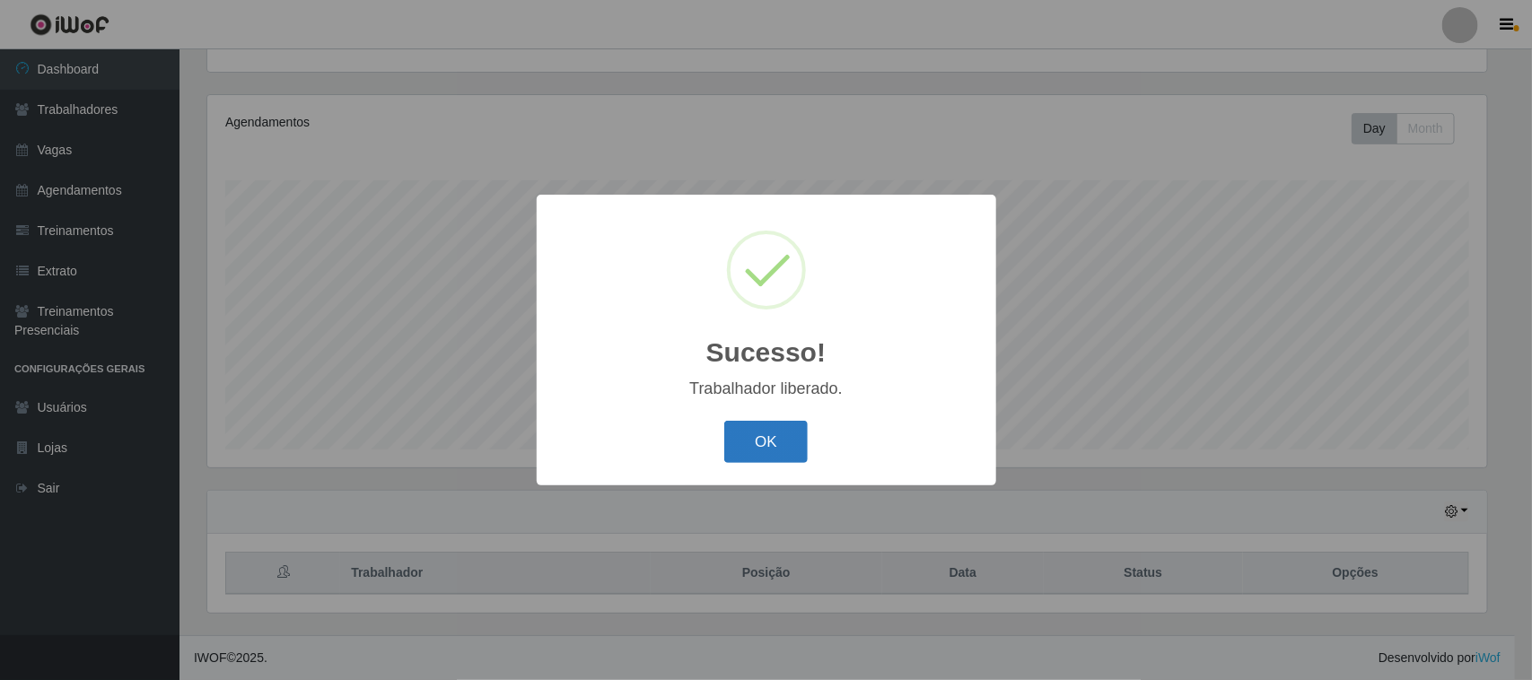
click at [756, 447] on button "OK" at bounding box center [765, 442] width 83 height 42
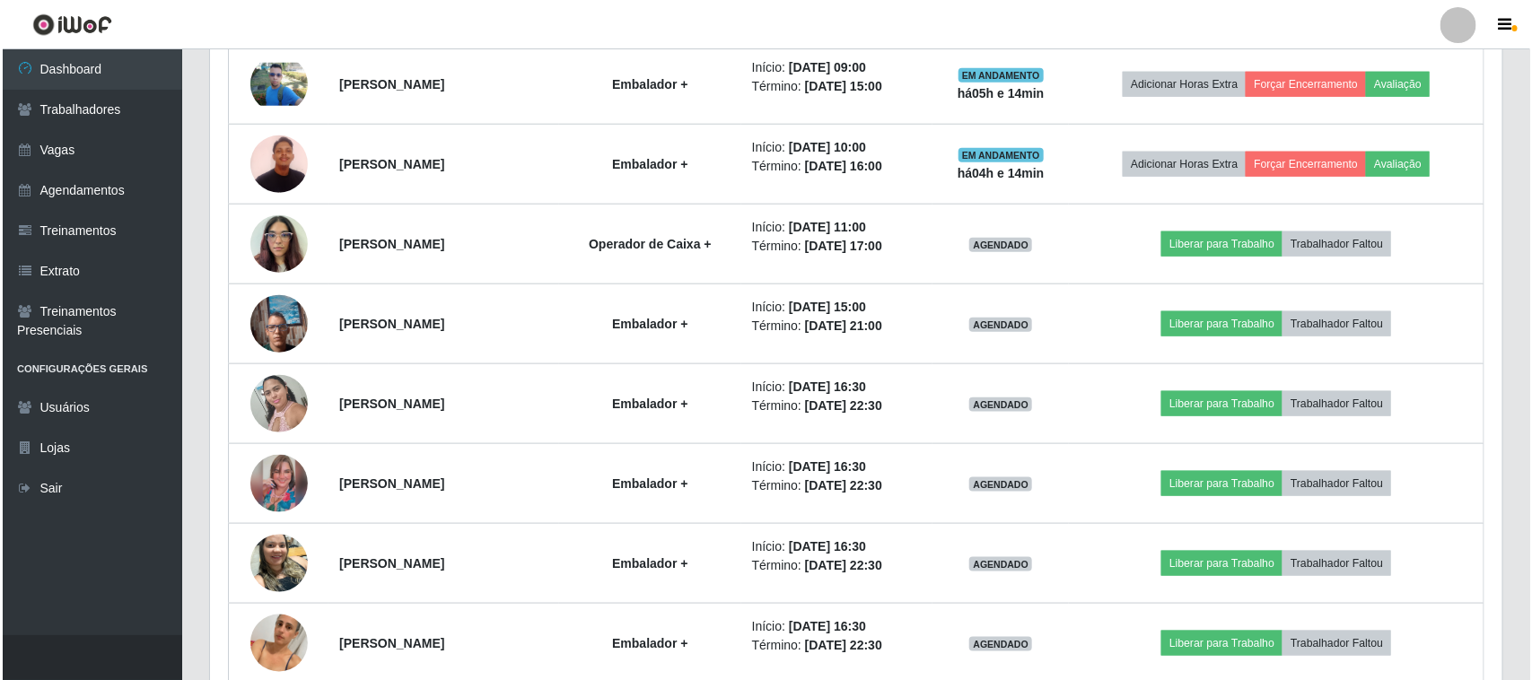
scroll to position [755, 0]
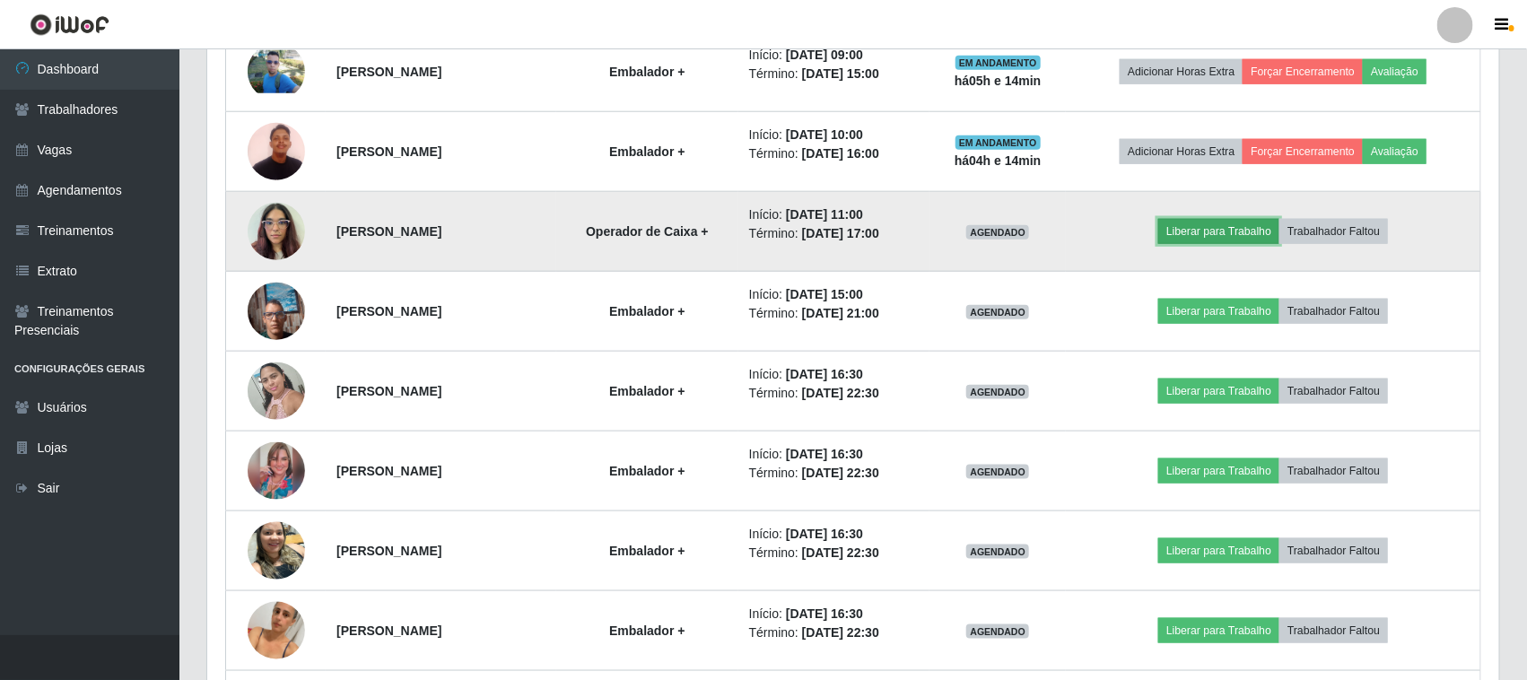
click at [1250, 227] on button "Liberar para Trabalho" at bounding box center [1219, 231] width 121 height 25
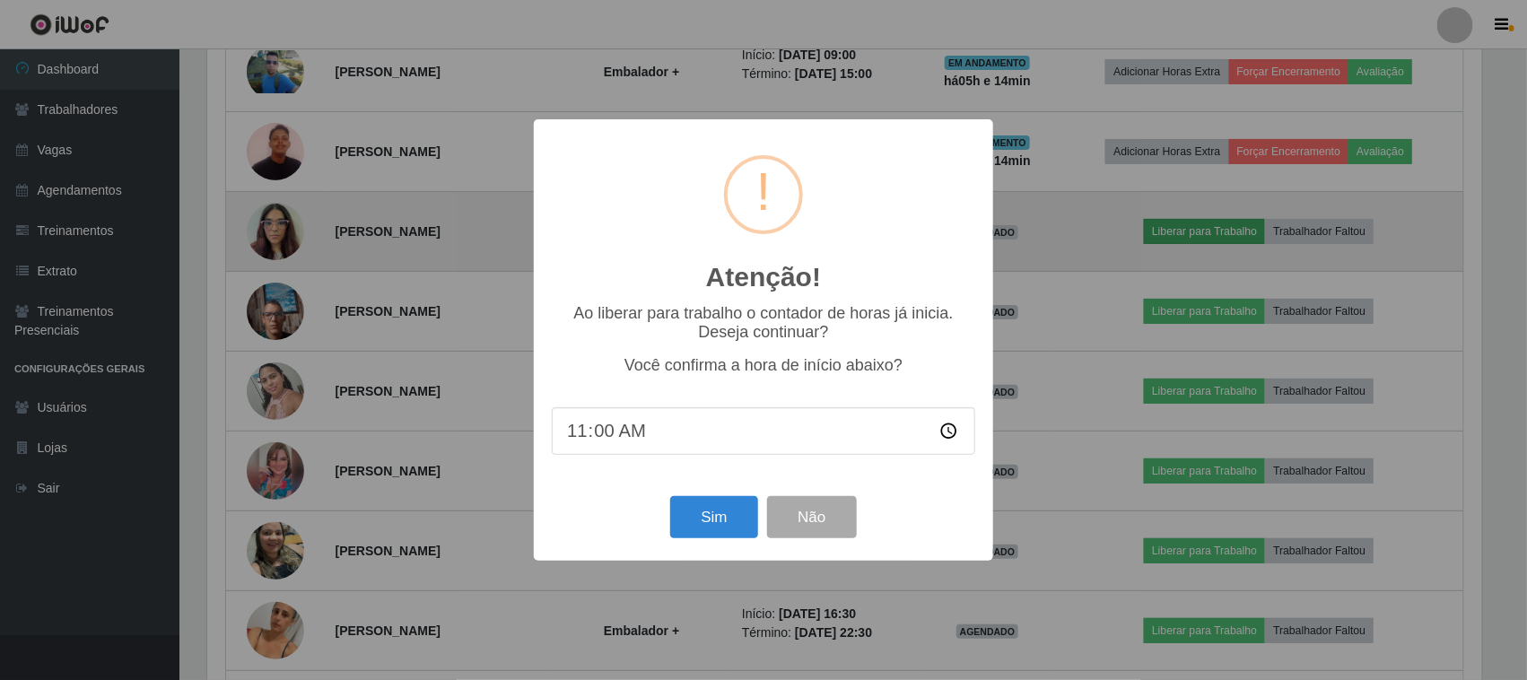
scroll to position [373, 1280]
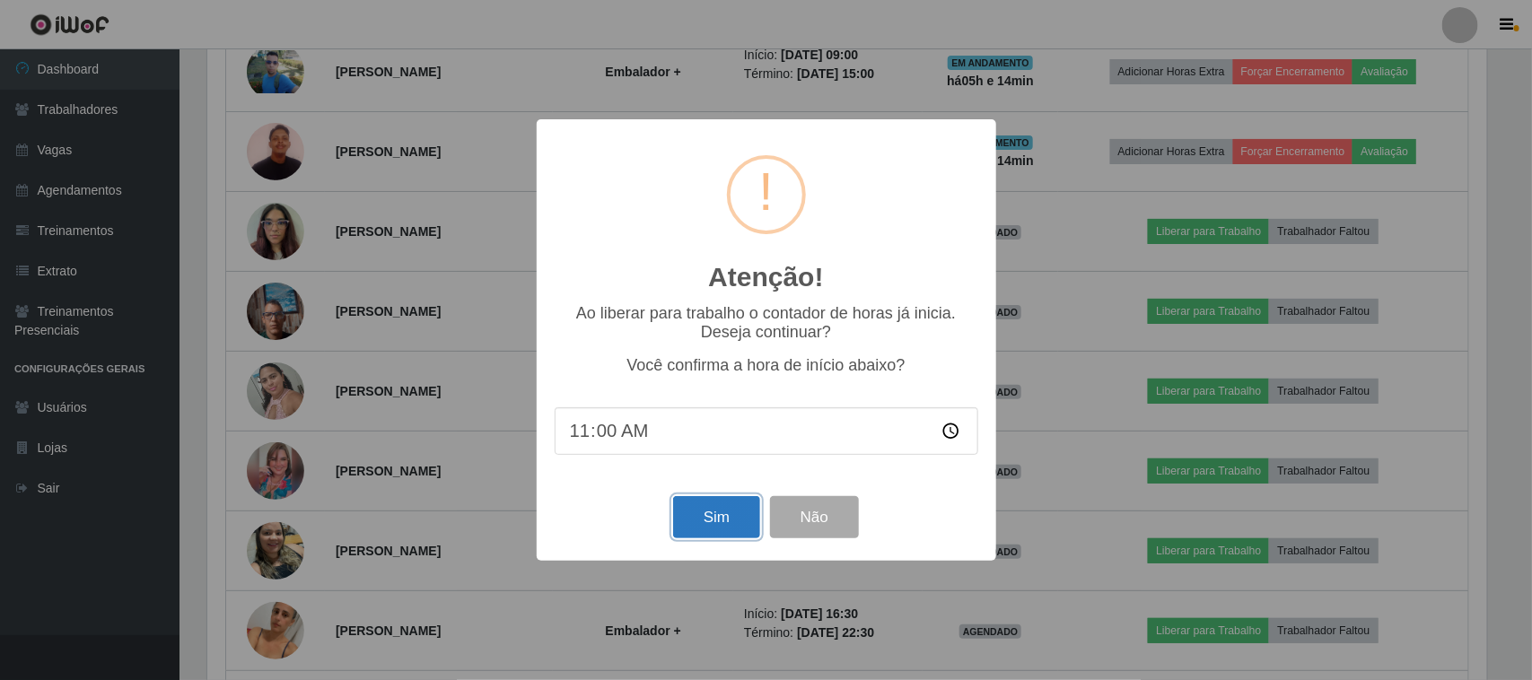
click at [696, 512] on button "Sim" at bounding box center [716, 517] width 87 height 42
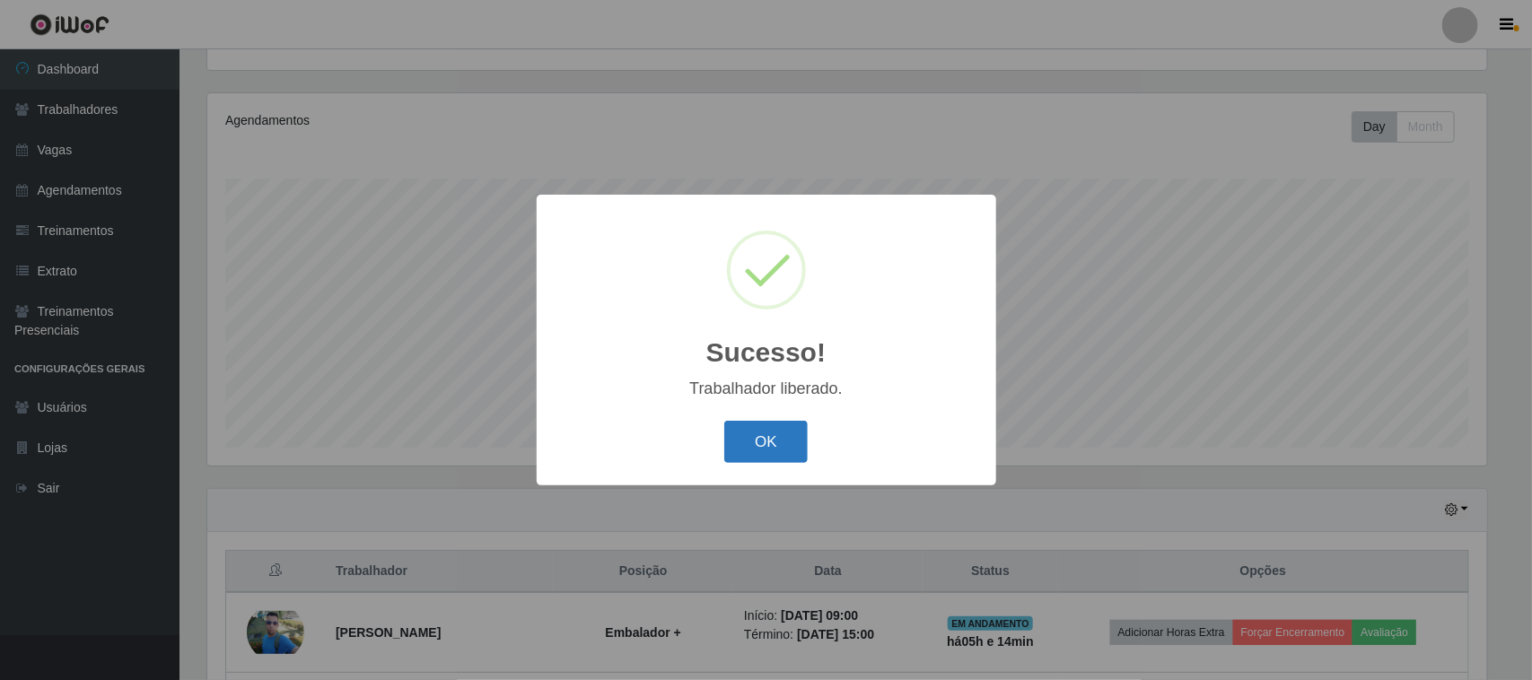
click at [755, 431] on button "OK" at bounding box center [765, 442] width 83 height 42
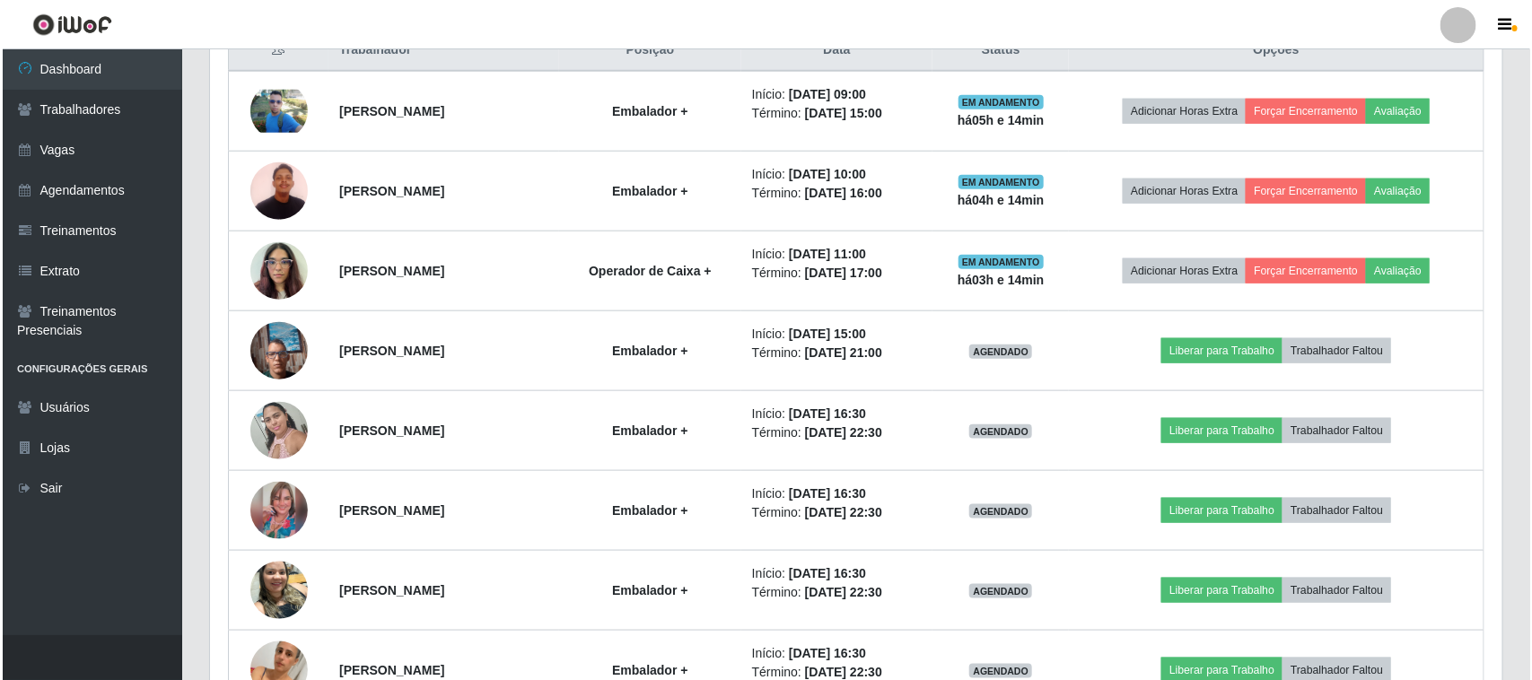
scroll to position [755, 0]
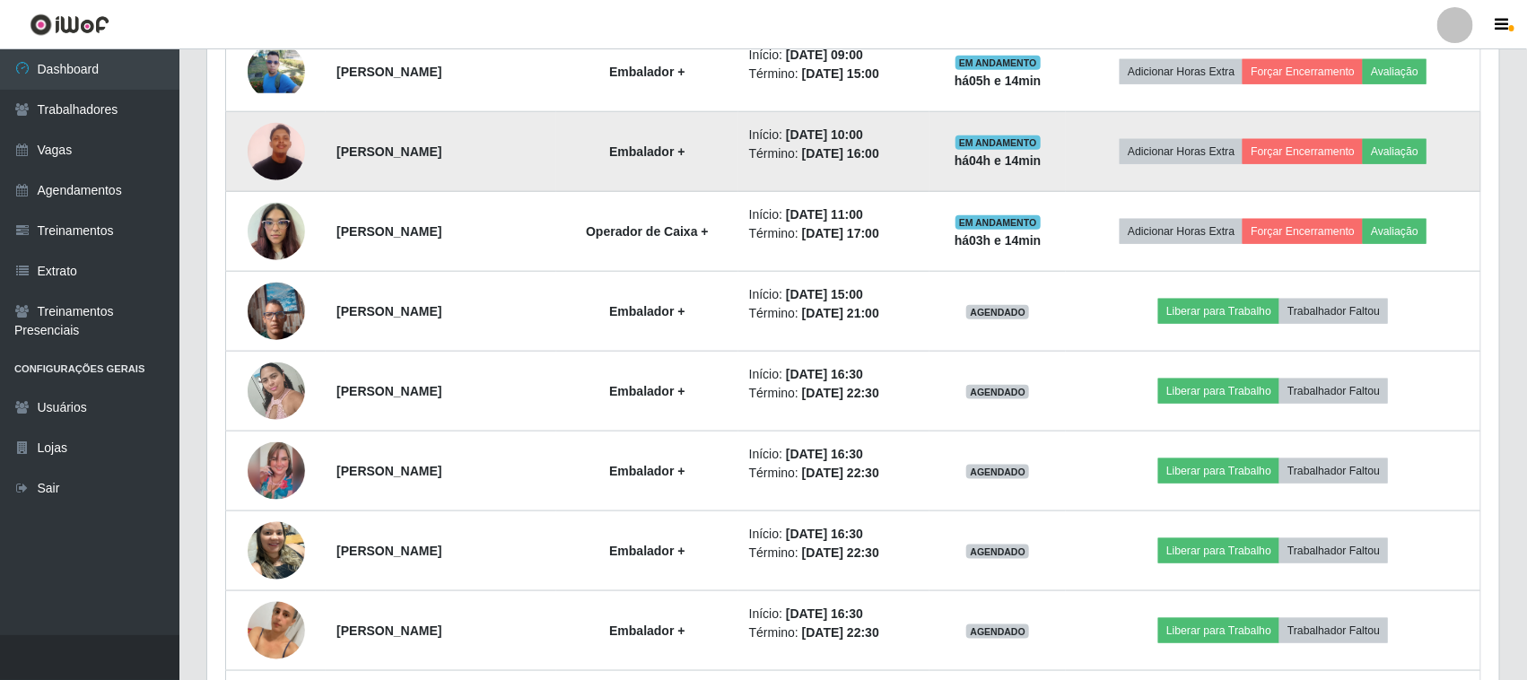
click at [272, 146] on img at bounding box center [276, 151] width 57 height 76
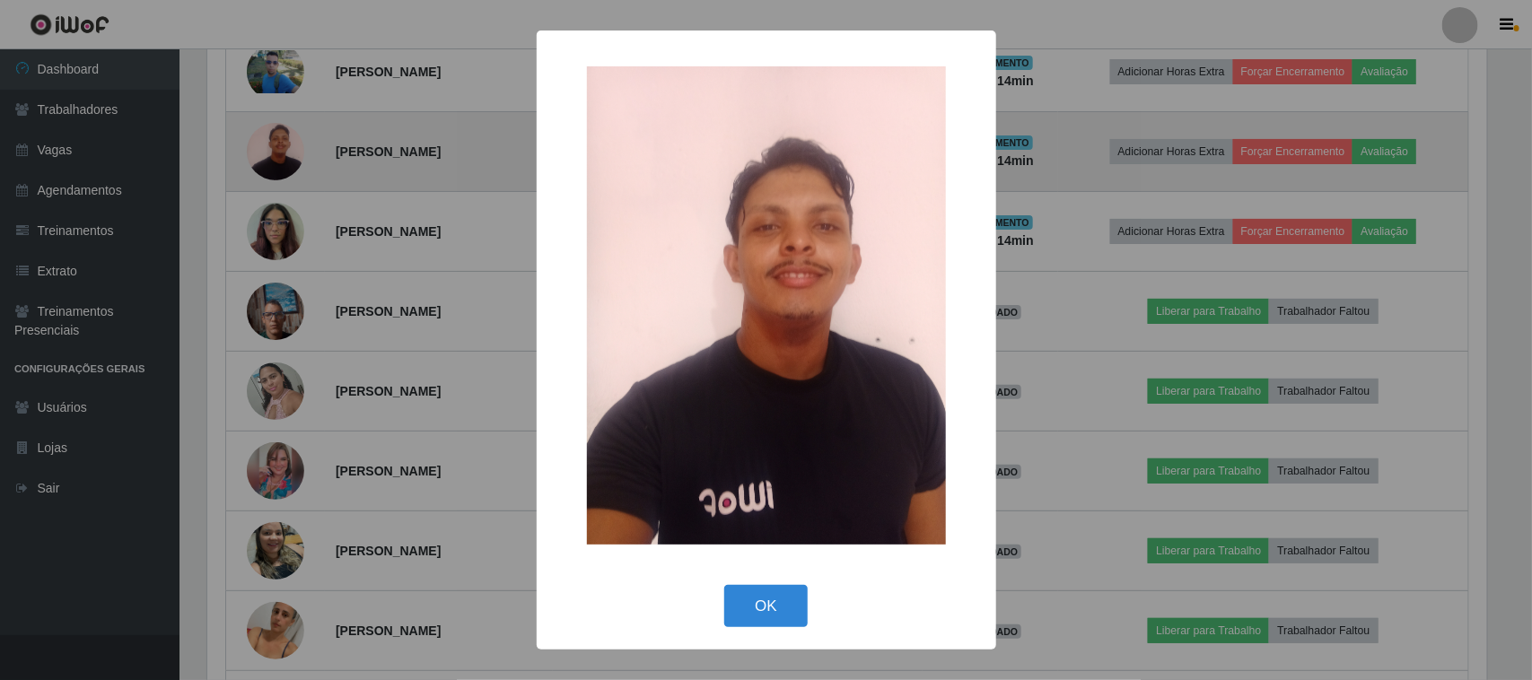
scroll to position [0, 0]
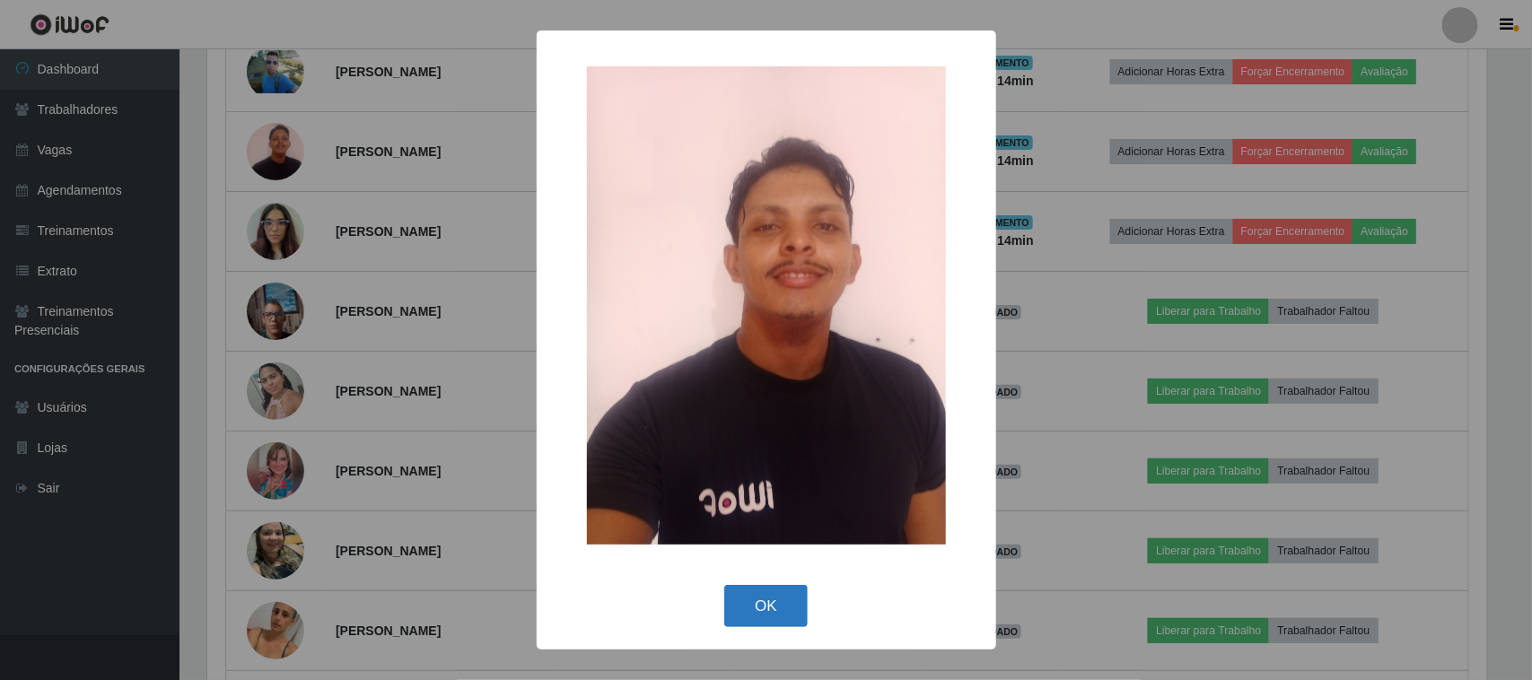
click at [768, 608] on button "OK" at bounding box center [765, 606] width 83 height 42
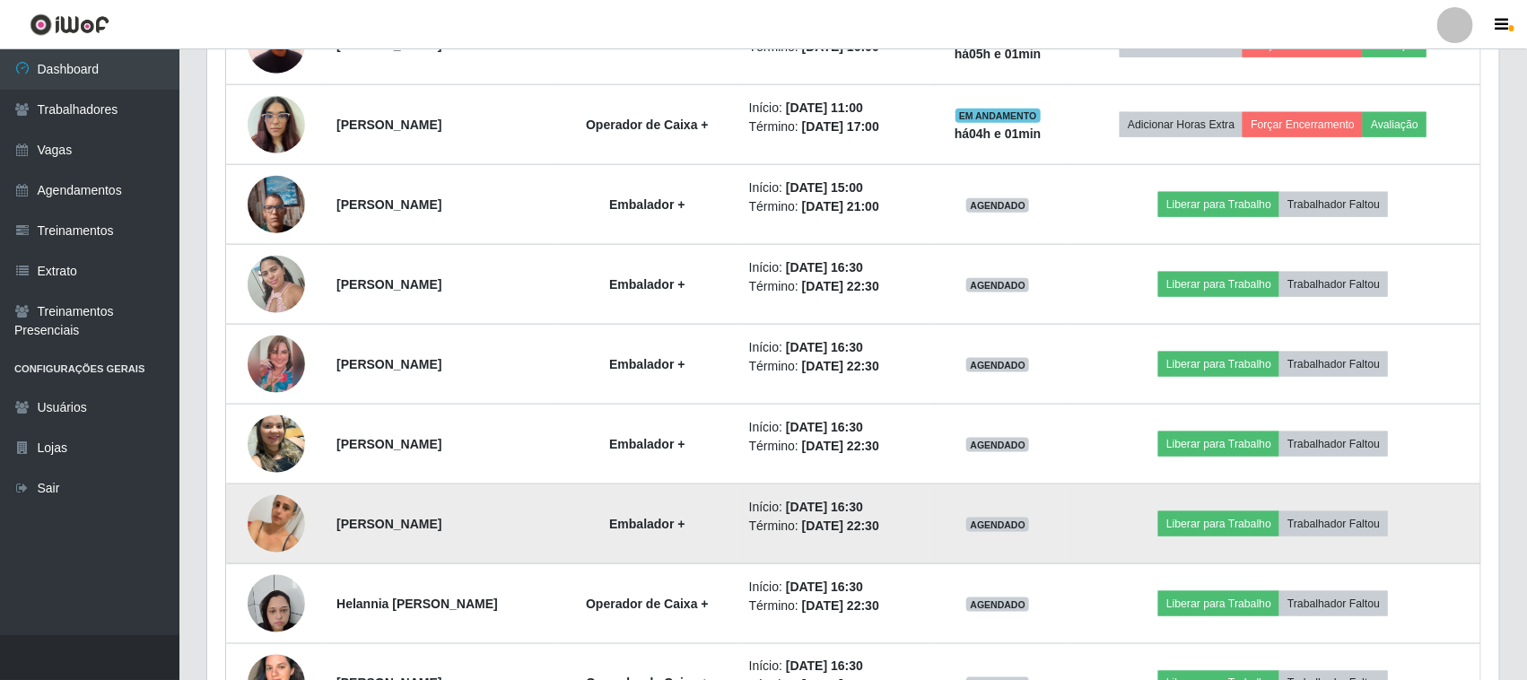
scroll to position [657, 0]
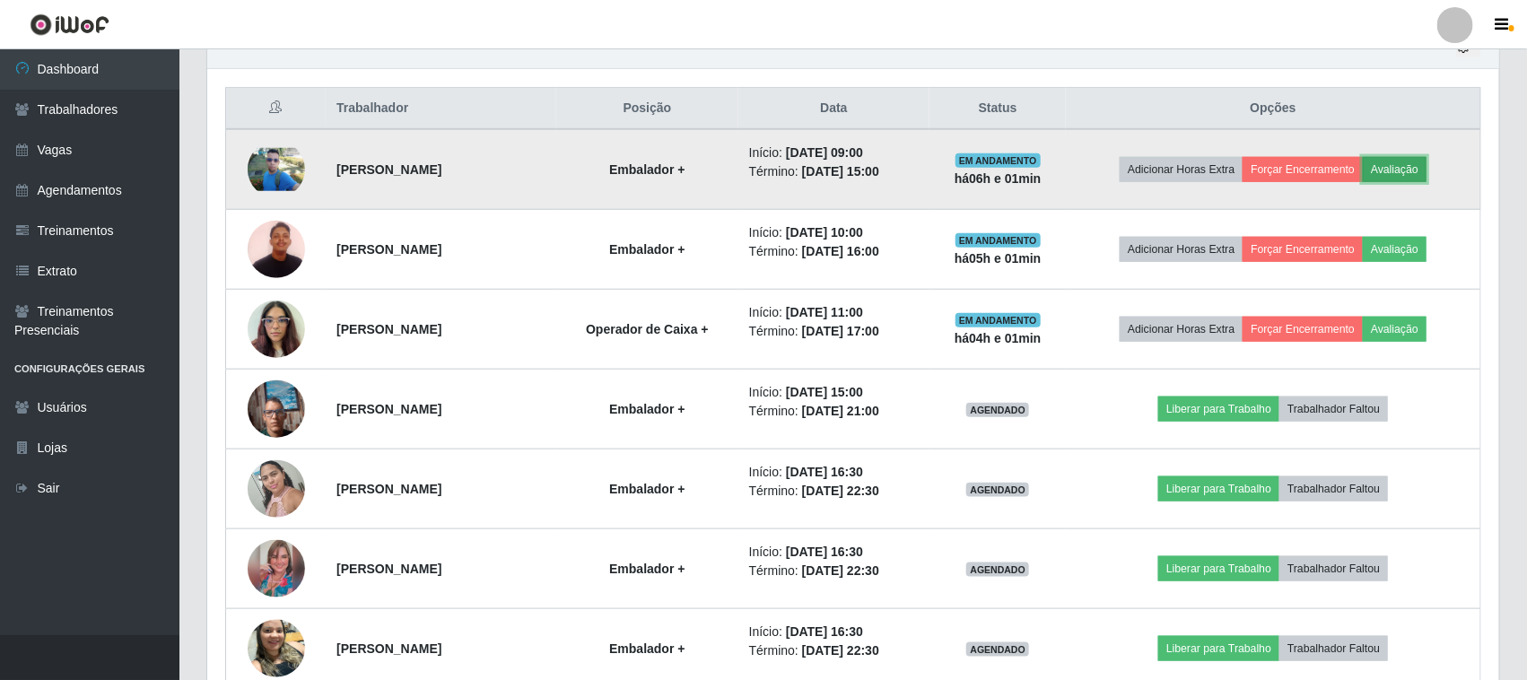
click at [1406, 167] on button "Avaliação" at bounding box center [1395, 169] width 64 height 25
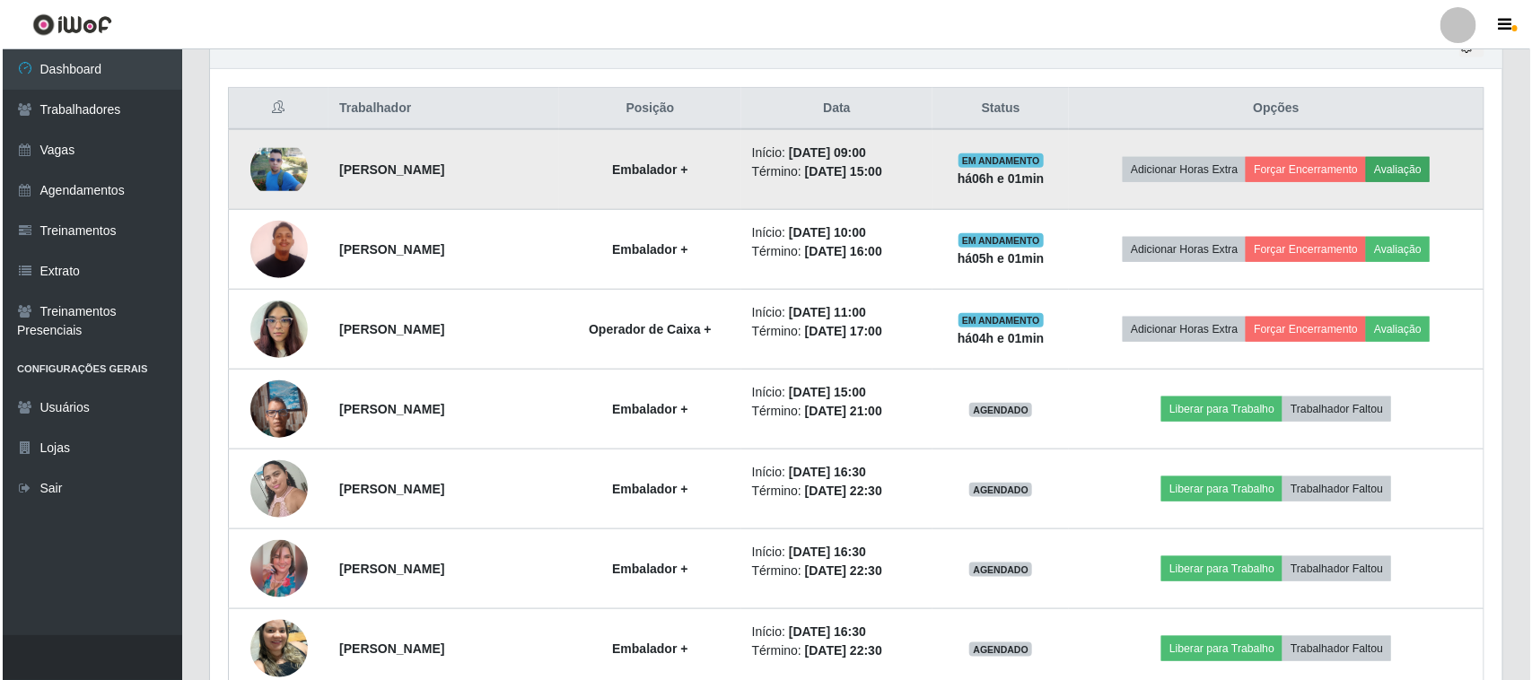
scroll to position [373, 1280]
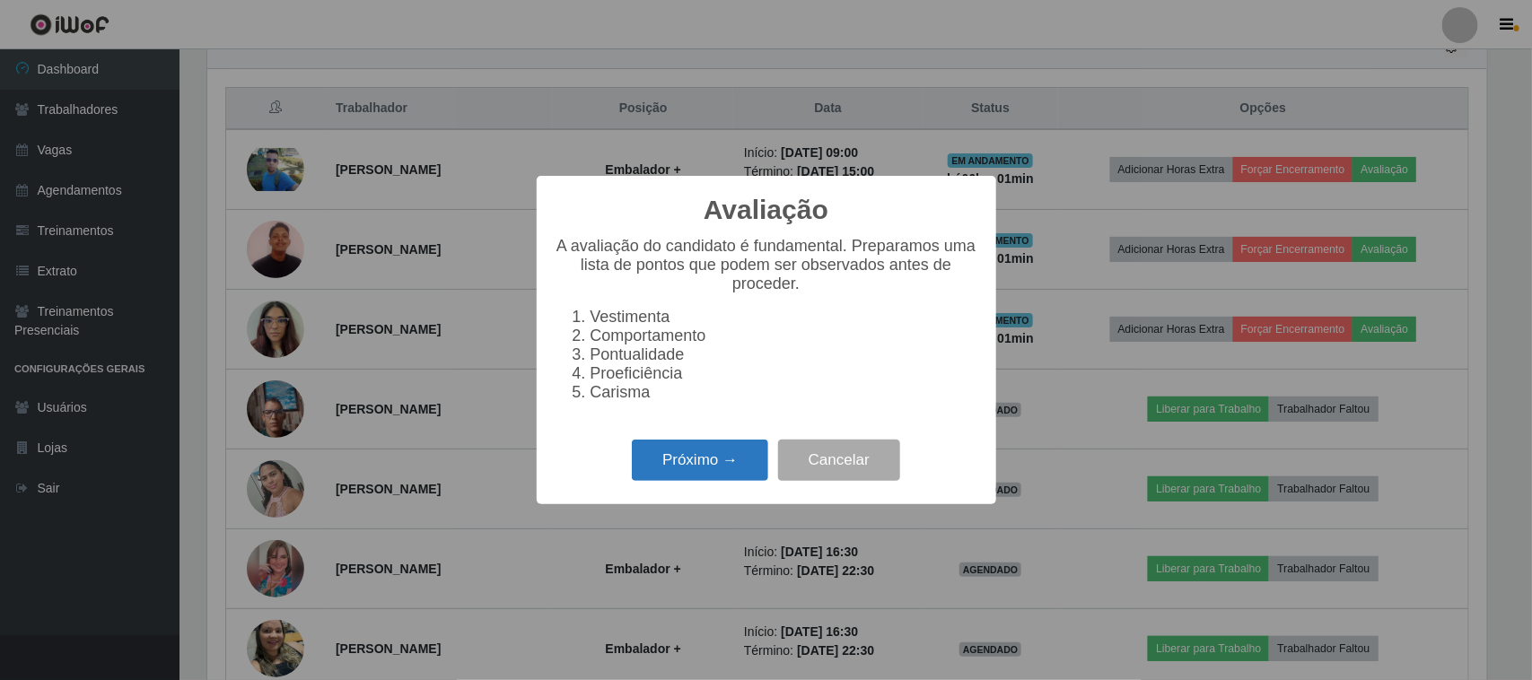
click at [678, 468] on button "Próximo →" at bounding box center [700, 461] width 136 height 42
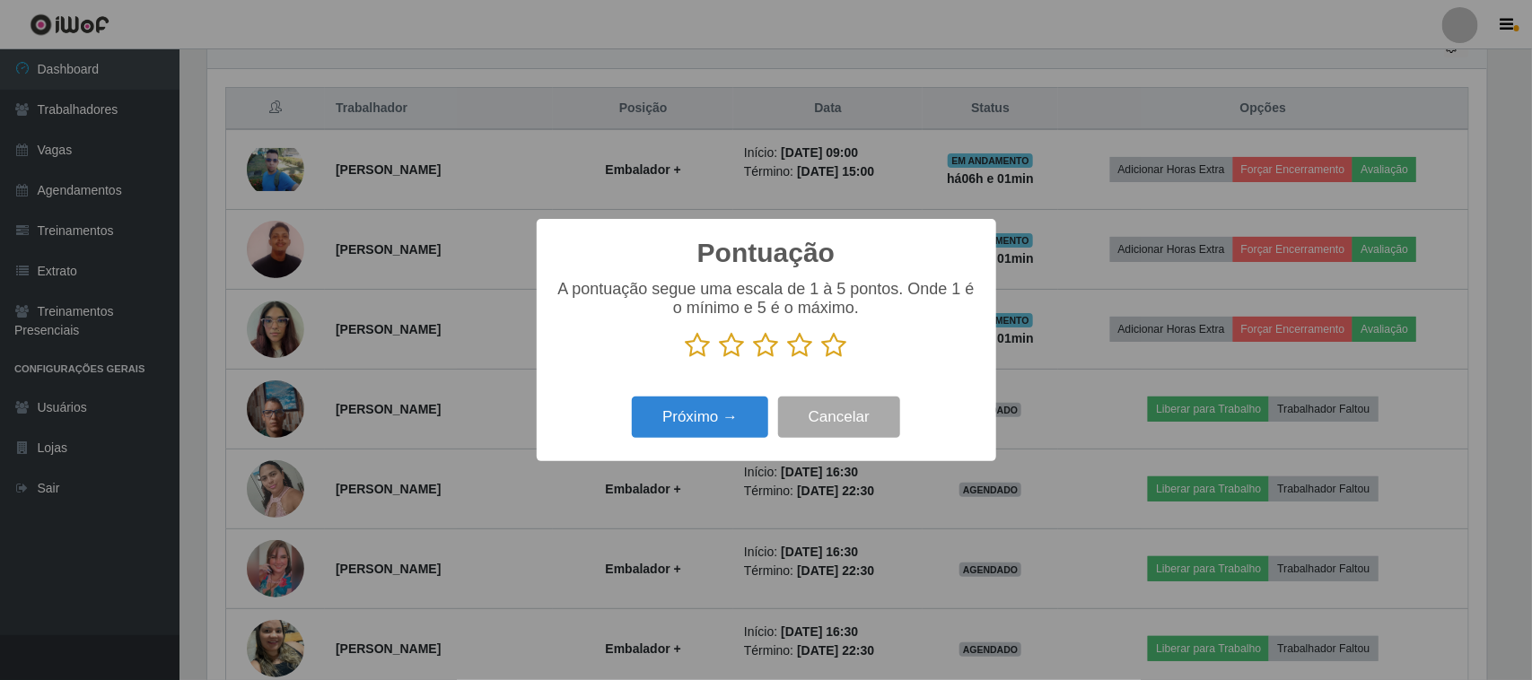
click at [839, 344] on icon at bounding box center [834, 345] width 25 height 27
click at [822, 359] on input "radio" at bounding box center [822, 359] width 0 height 0
click at [704, 407] on button "Próximo →" at bounding box center [700, 418] width 136 height 42
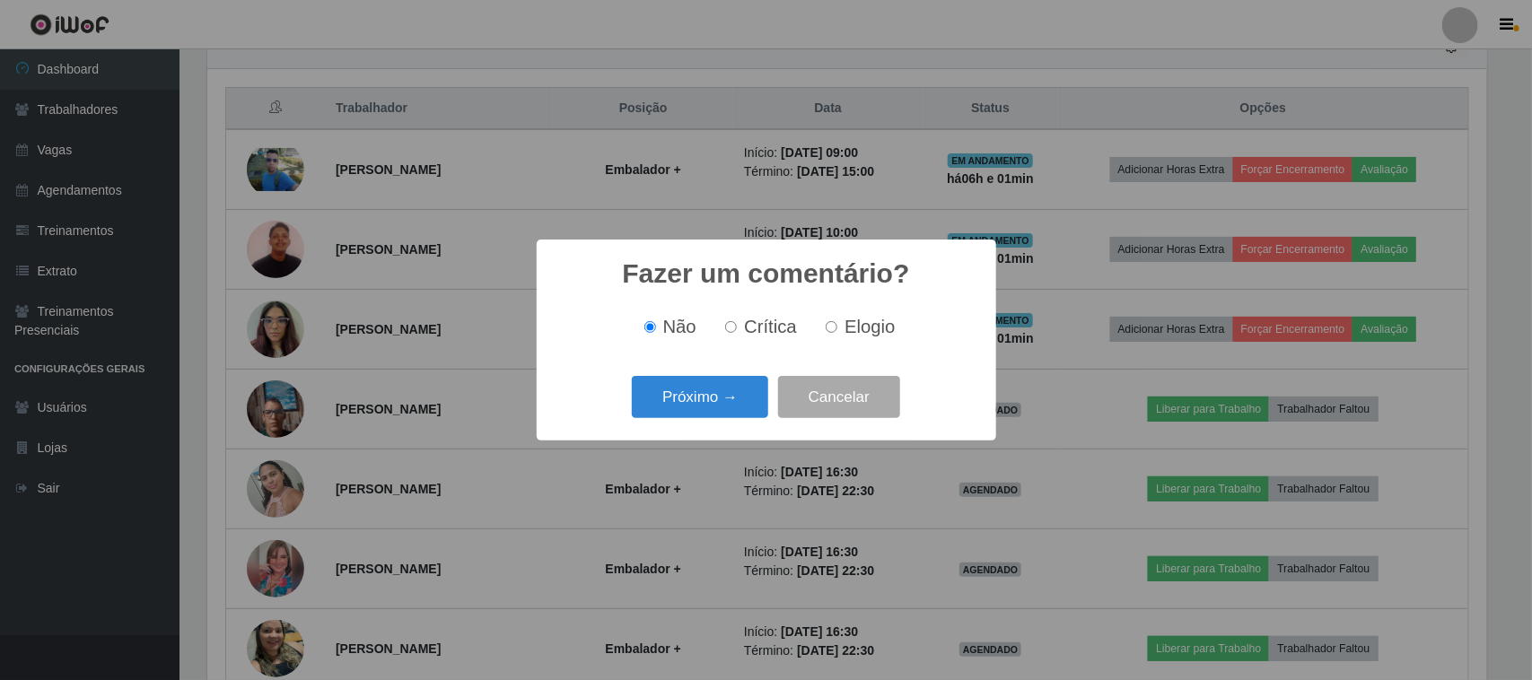
click at [851, 325] on span "Elogio" at bounding box center [869, 327] width 50 height 20
click at [837, 325] on input "Elogio" at bounding box center [832, 327] width 12 height 12
radio input "true"
click at [660, 398] on button "Próximo →" at bounding box center [700, 397] width 136 height 42
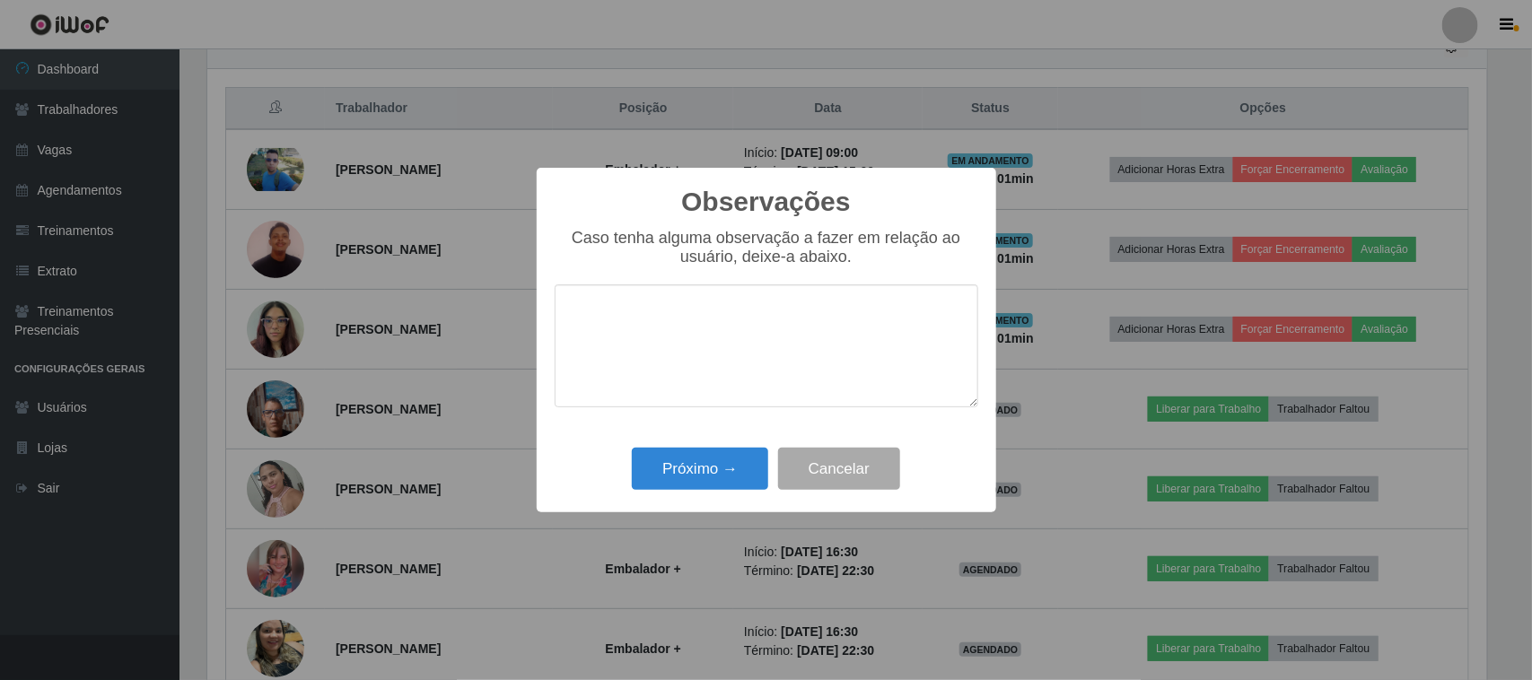
click at [851, 346] on textarea at bounding box center [767, 345] width 424 height 123
type textarea "pontual"
click at [724, 455] on button "Próximo →" at bounding box center [700, 469] width 136 height 42
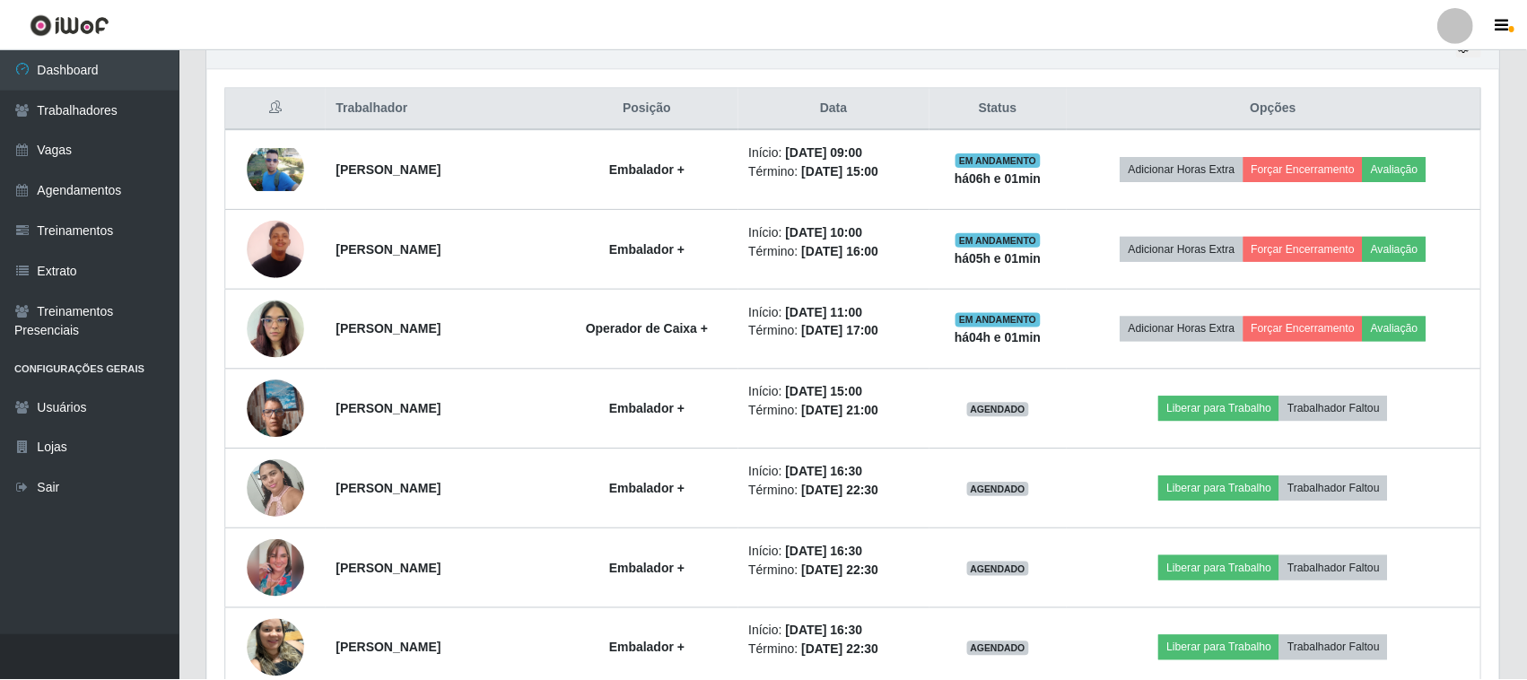
scroll to position [373, 1292]
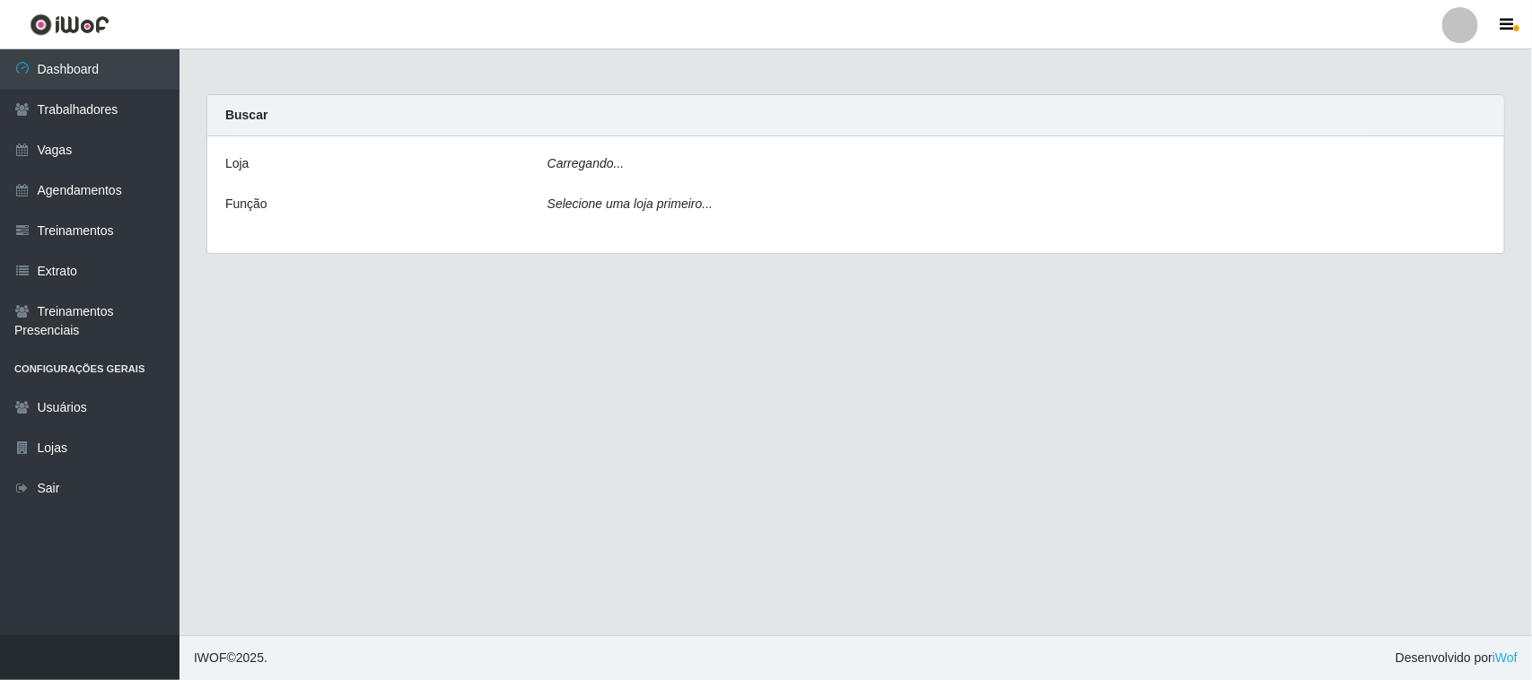
click at [992, 166] on div "Carregando..." at bounding box center [1017, 167] width 966 height 26
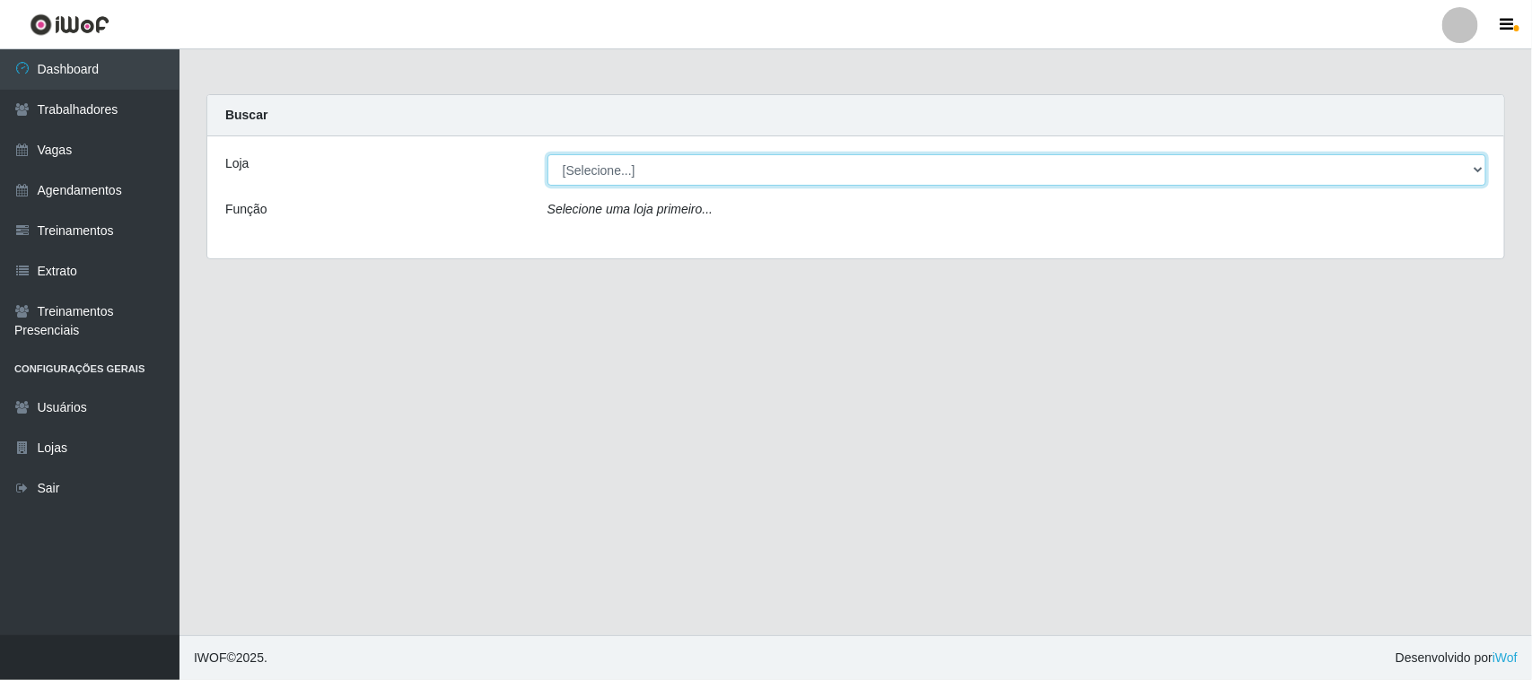
click at [984, 182] on select "[Selecione...] Nordestão - [GEOGRAPHIC_DATA]" at bounding box center [1016, 169] width 939 height 31
select select "420"
click at [547, 154] on select "[Selecione...] Nordestão - [GEOGRAPHIC_DATA]" at bounding box center [1016, 169] width 939 height 31
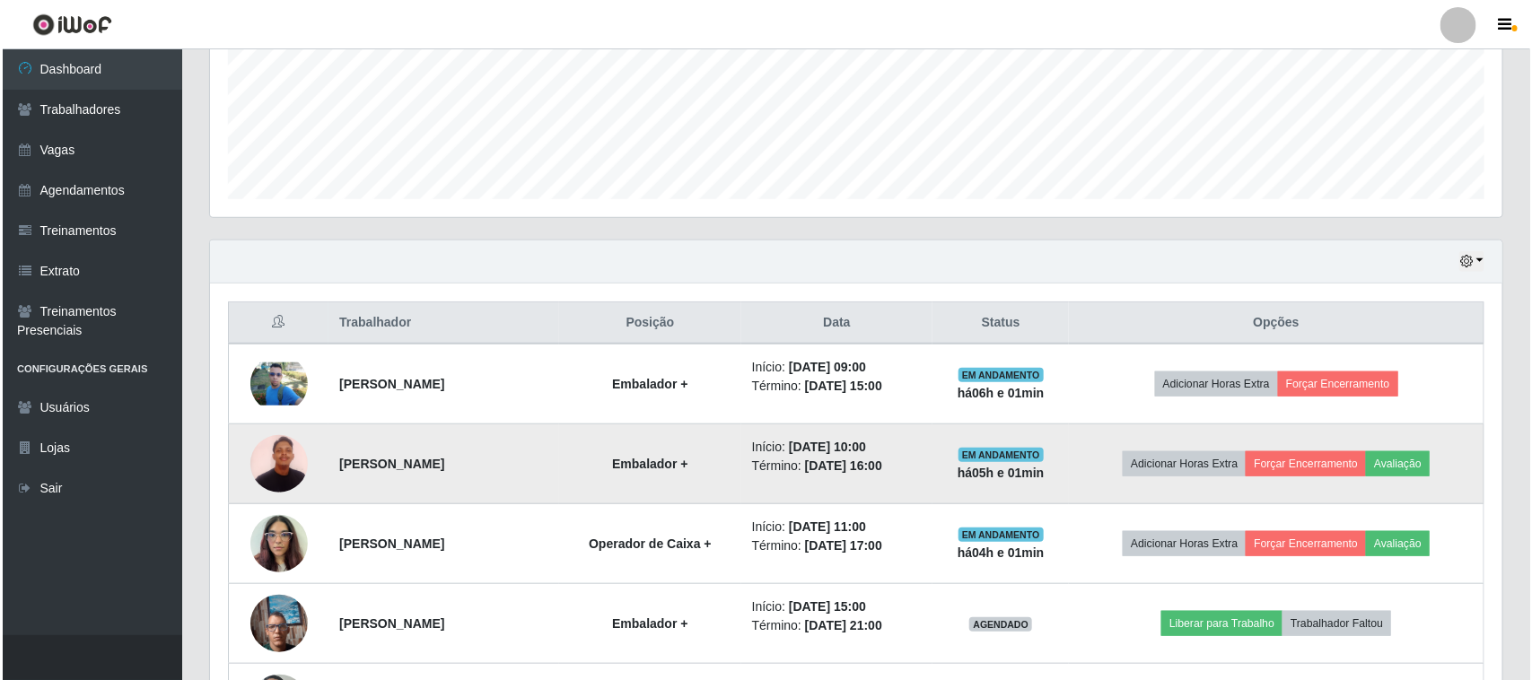
scroll to position [561, 0]
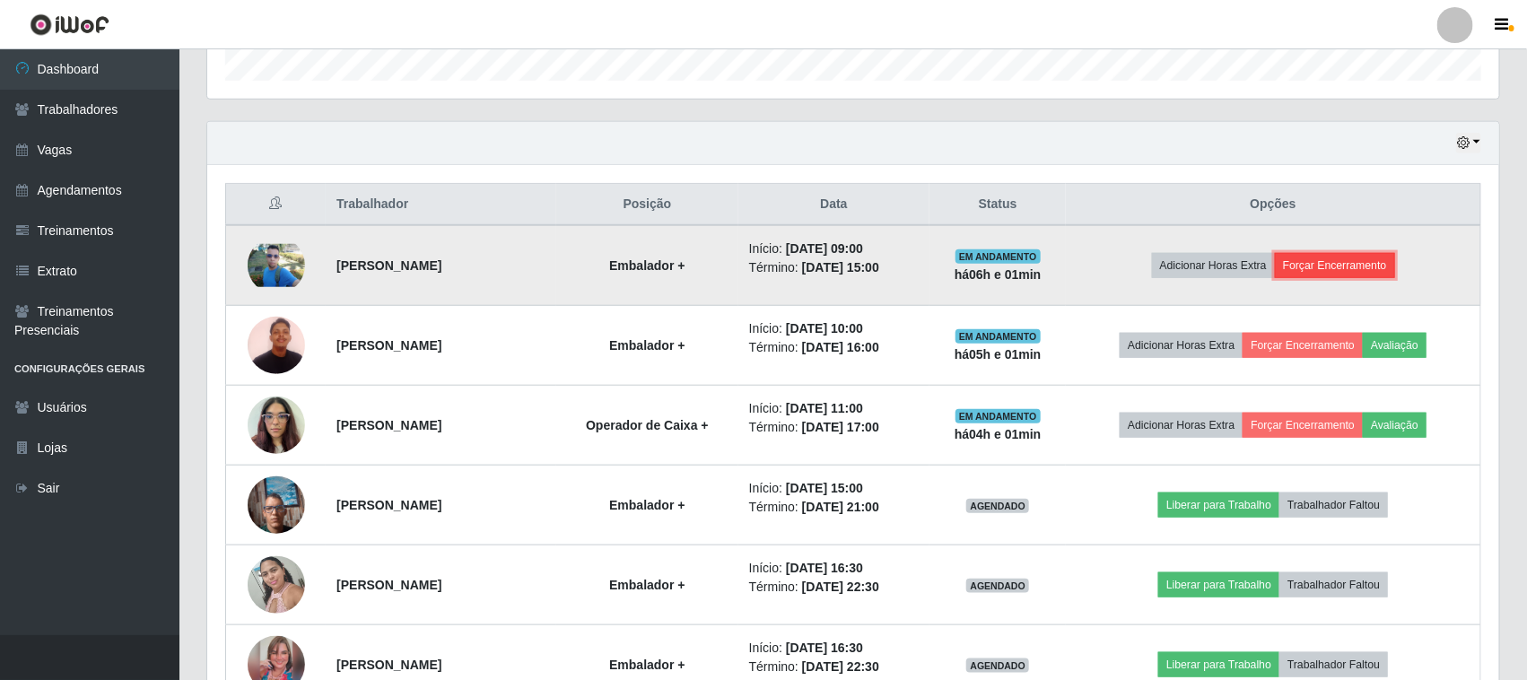
click at [1395, 257] on button "Forçar Encerramento" at bounding box center [1335, 265] width 120 height 25
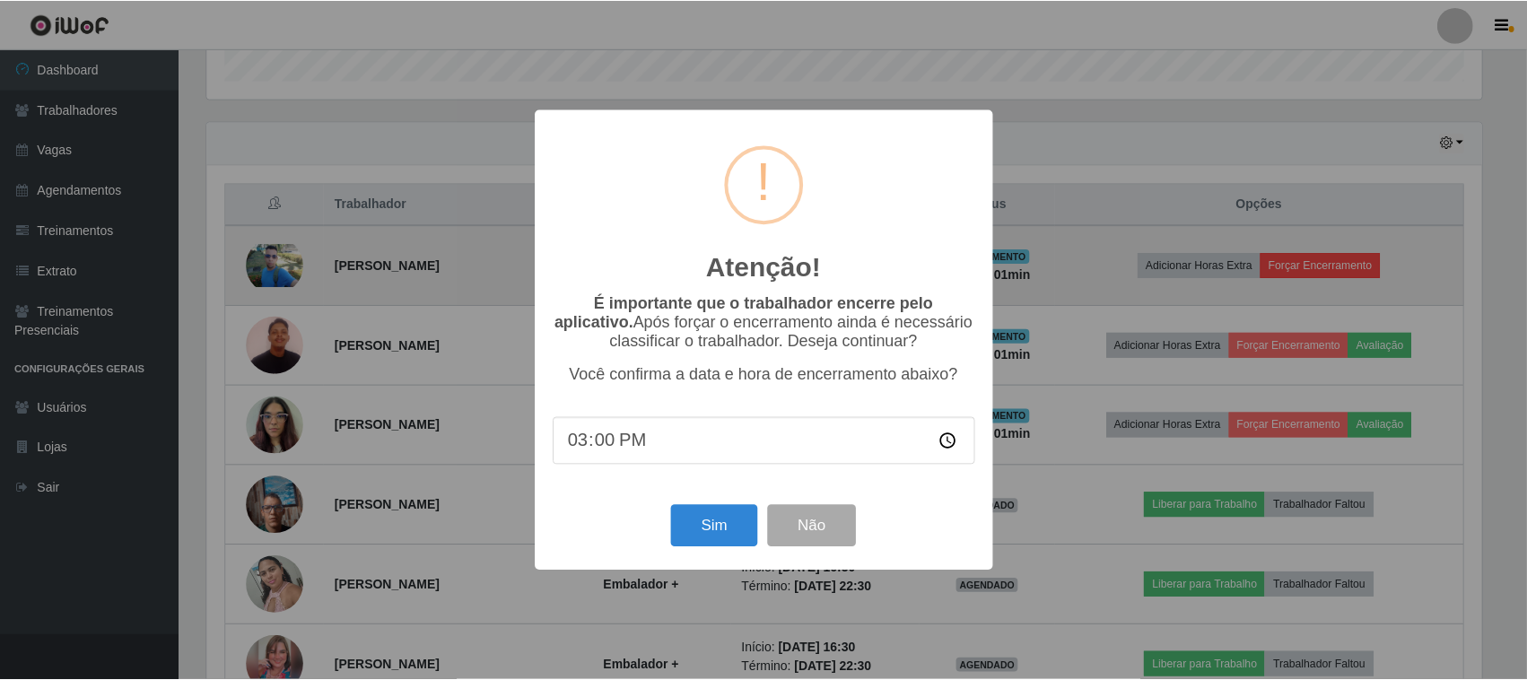
scroll to position [373, 1280]
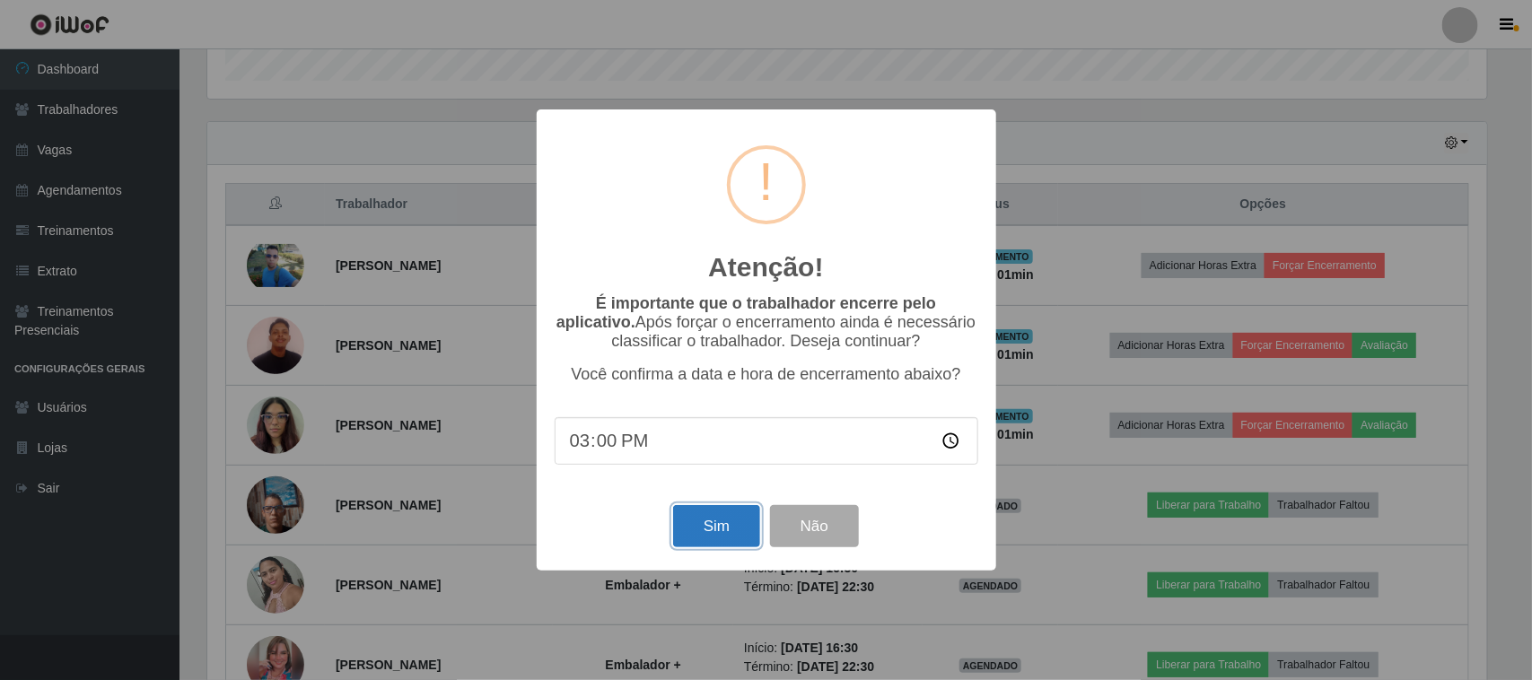
click at [706, 538] on button "Sim" at bounding box center [716, 526] width 87 height 42
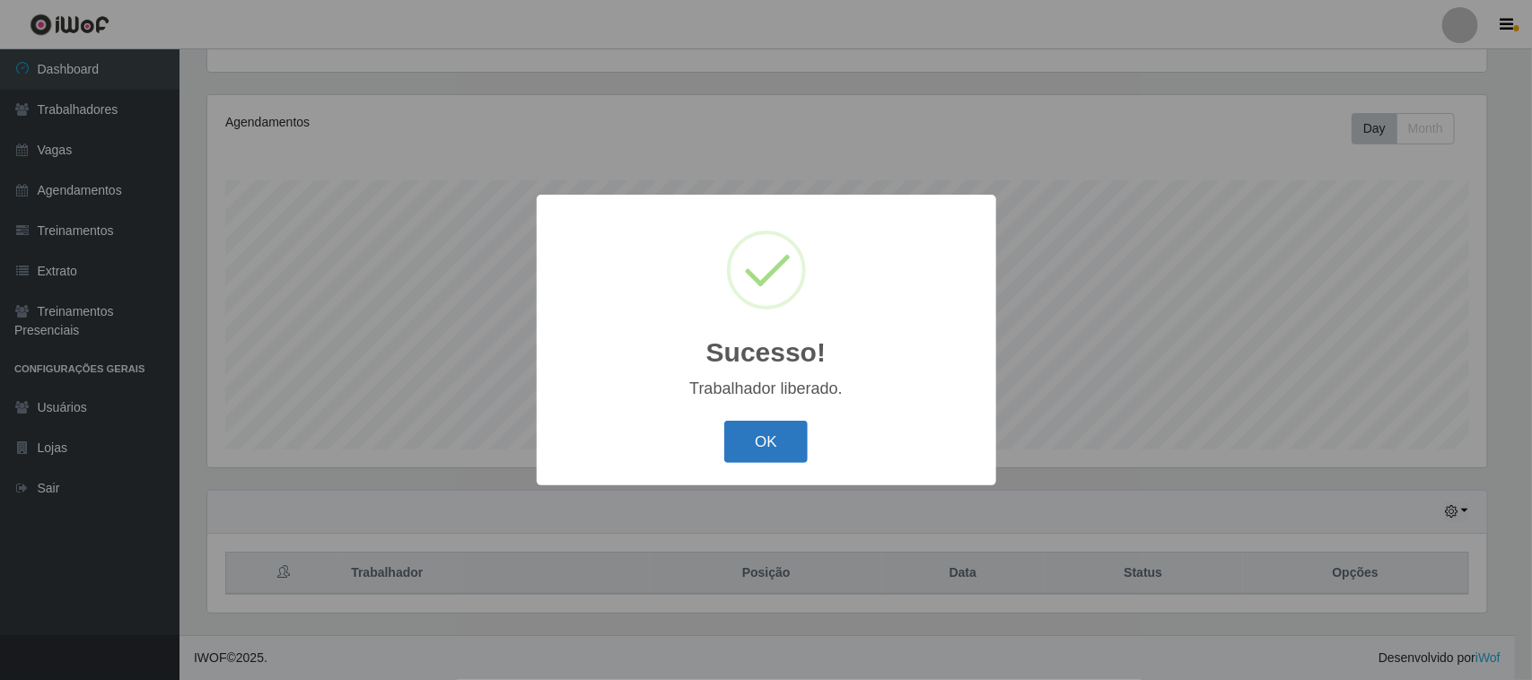
click at [786, 460] on button "OK" at bounding box center [765, 442] width 83 height 42
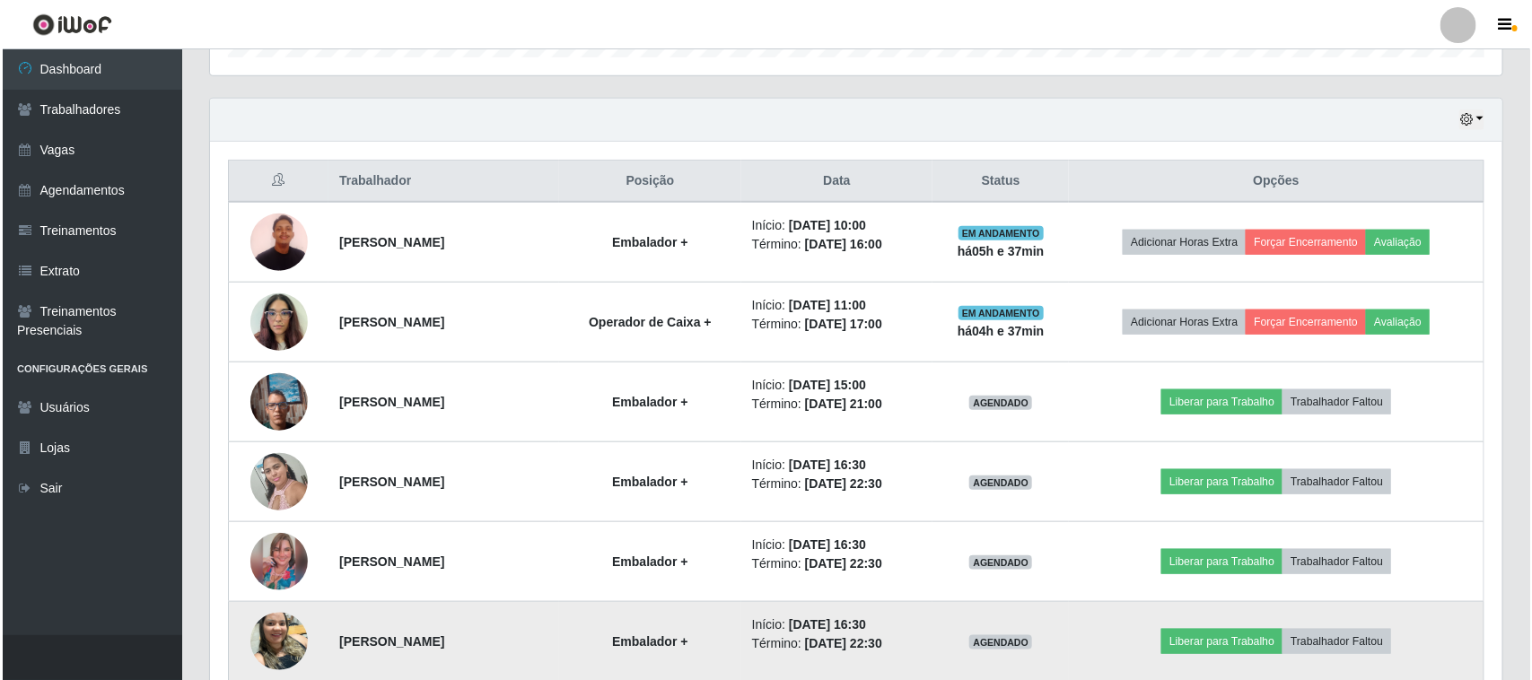
scroll to position [577, 0]
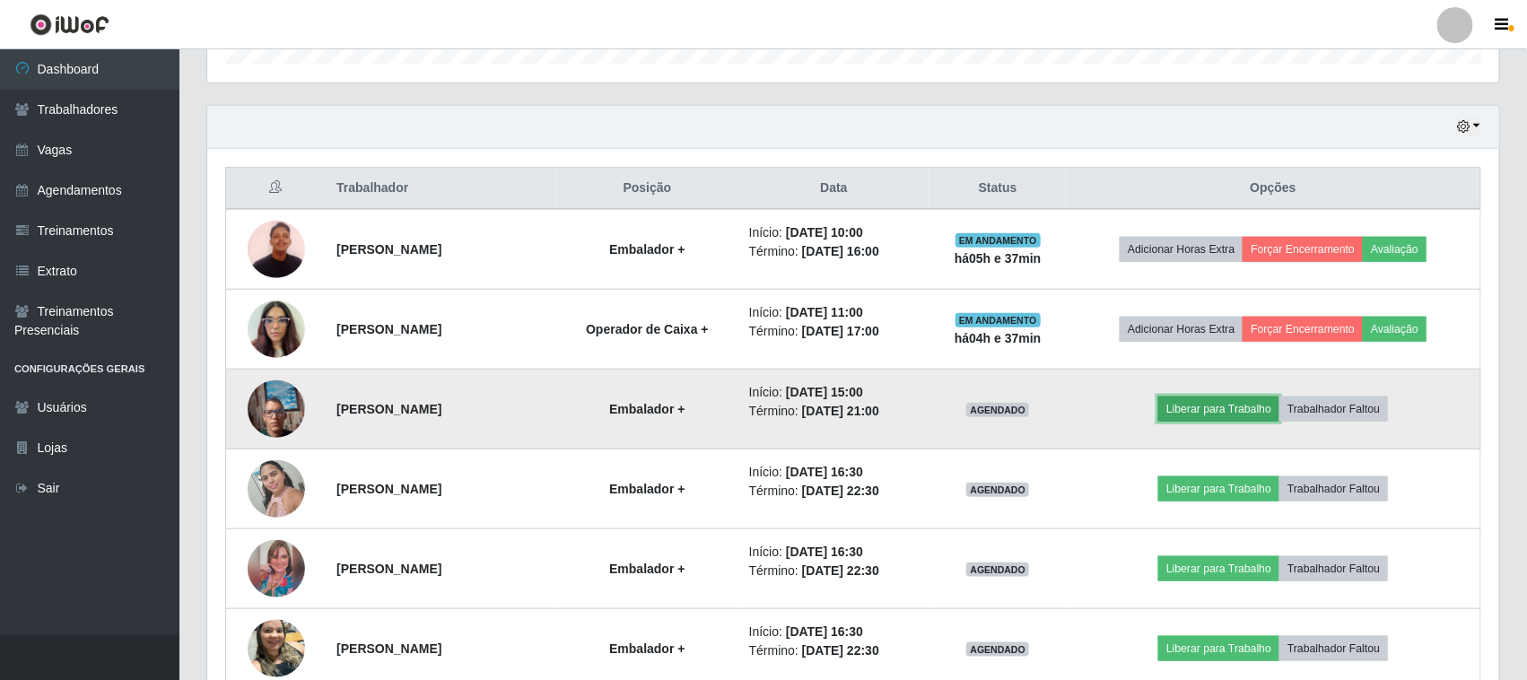
click at [1261, 410] on button "Liberar para Trabalho" at bounding box center [1219, 409] width 121 height 25
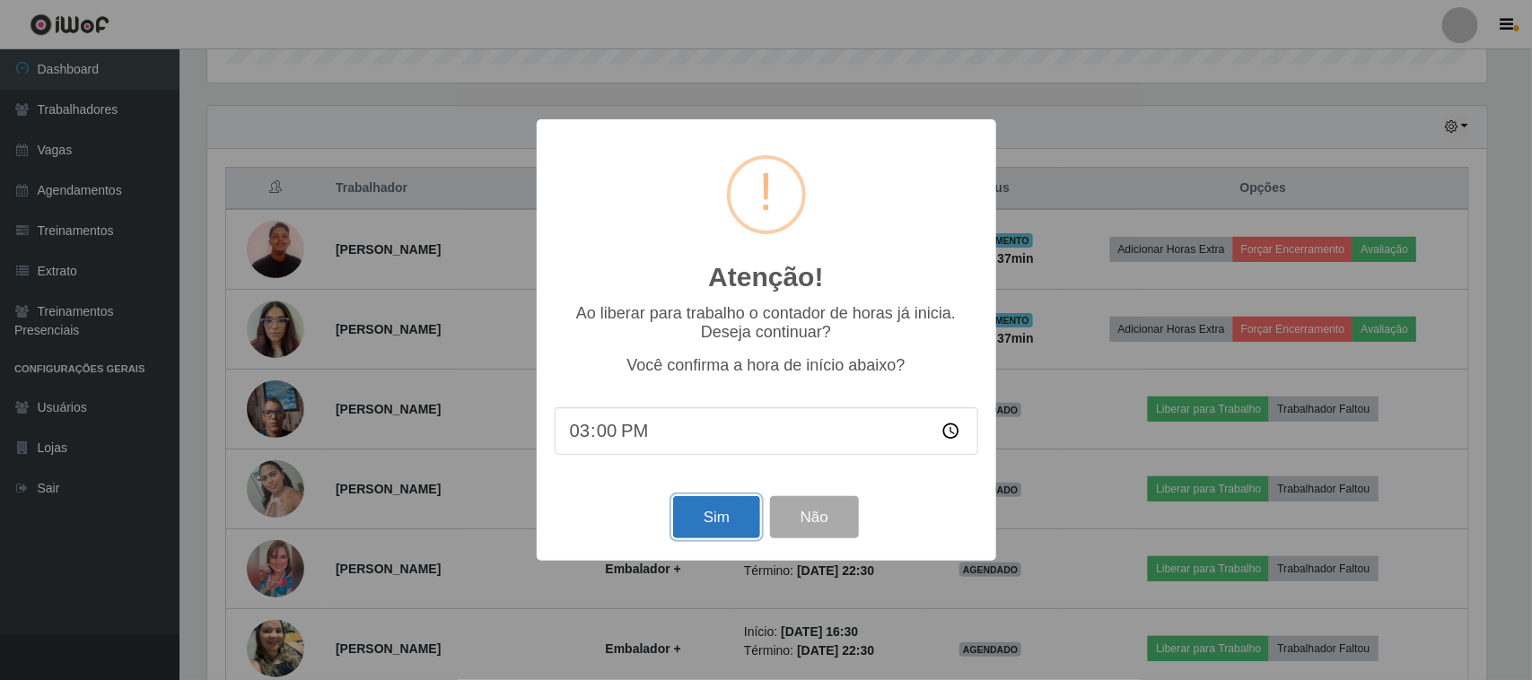
click at [715, 529] on button "Sim" at bounding box center [716, 517] width 87 height 42
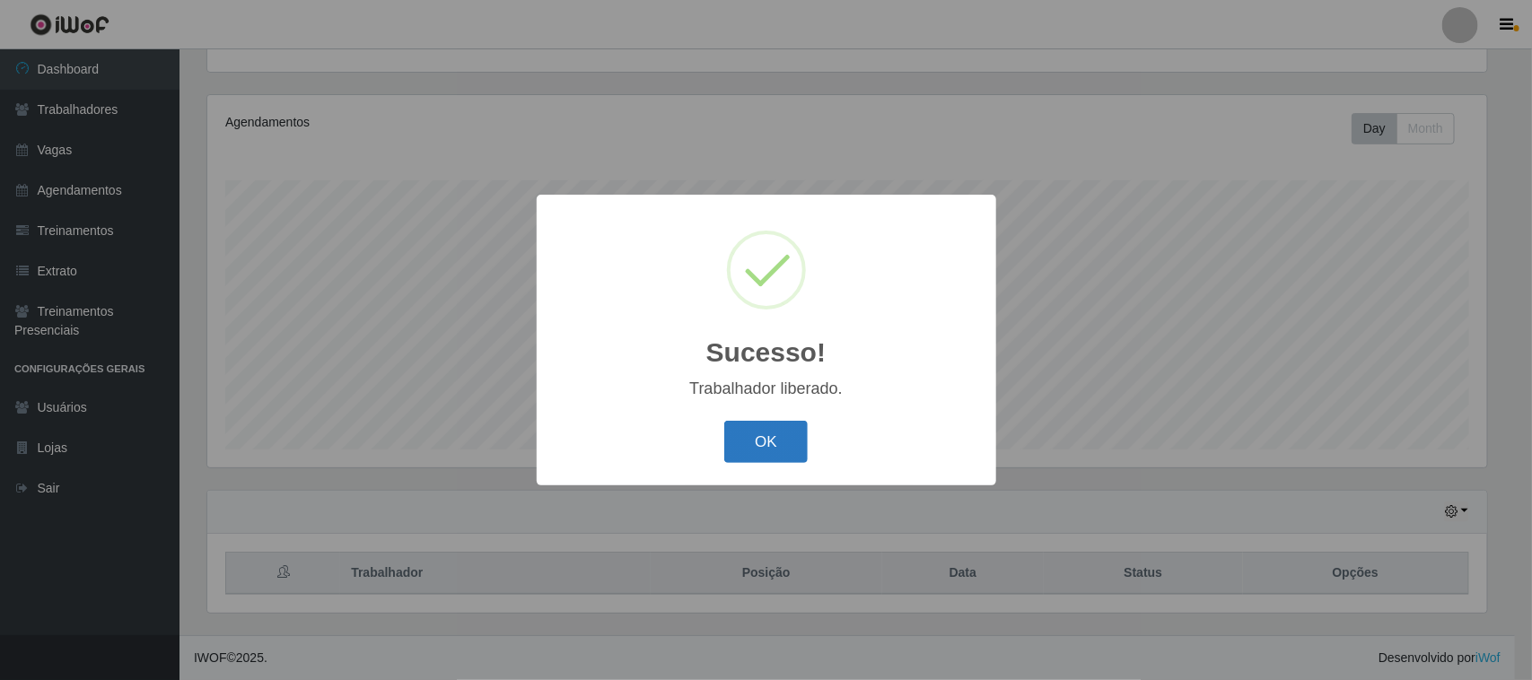
click at [796, 440] on button "OK" at bounding box center [765, 442] width 83 height 42
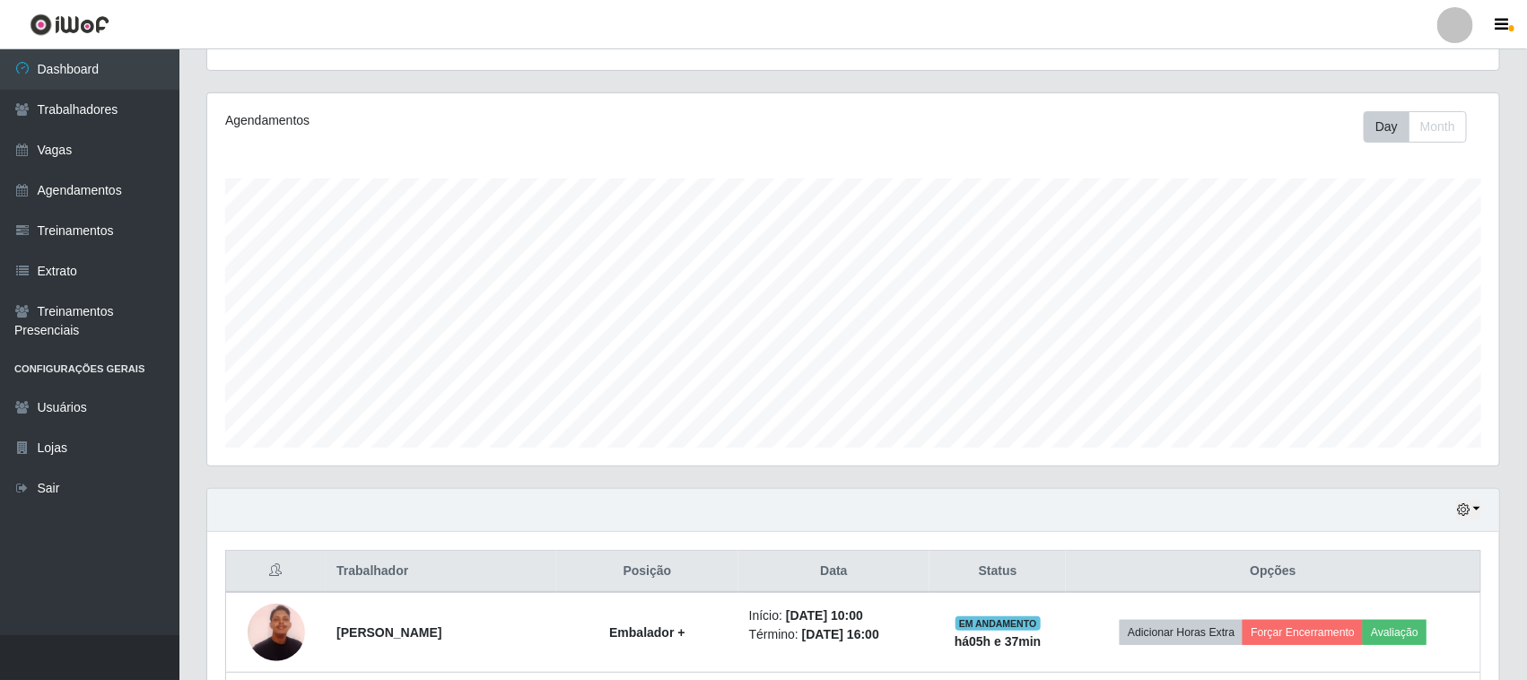
scroll to position [418, 0]
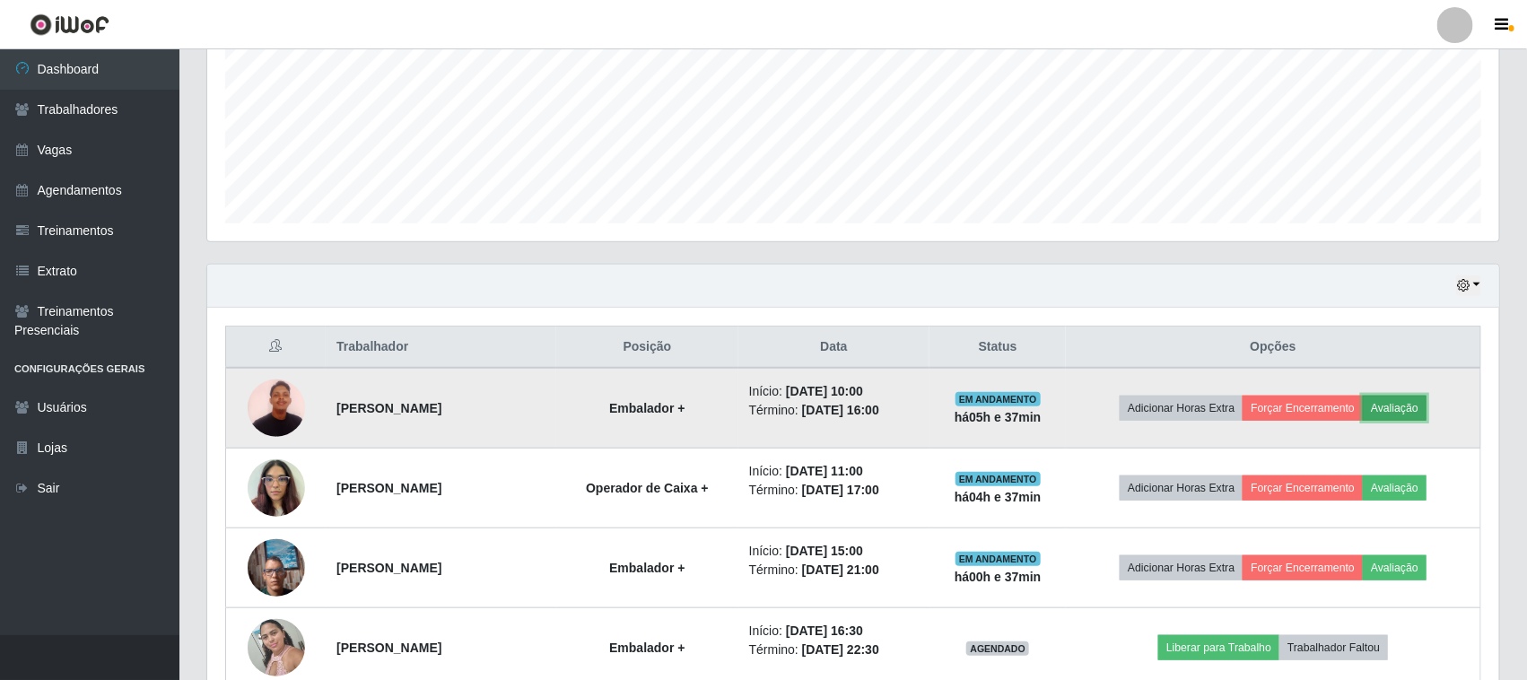
click at [1427, 402] on button "Avaliação" at bounding box center [1395, 408] width 64 height 25
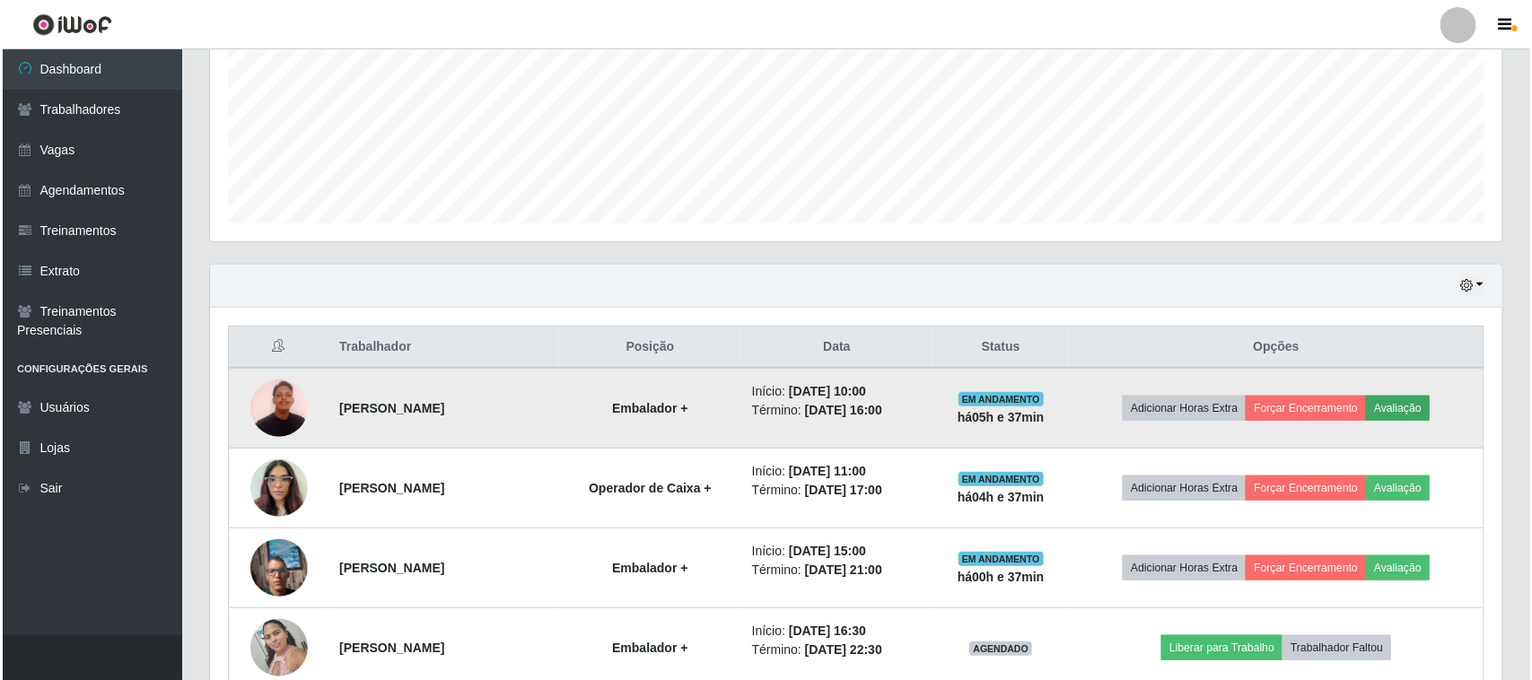
scroll to position [373, 1280]
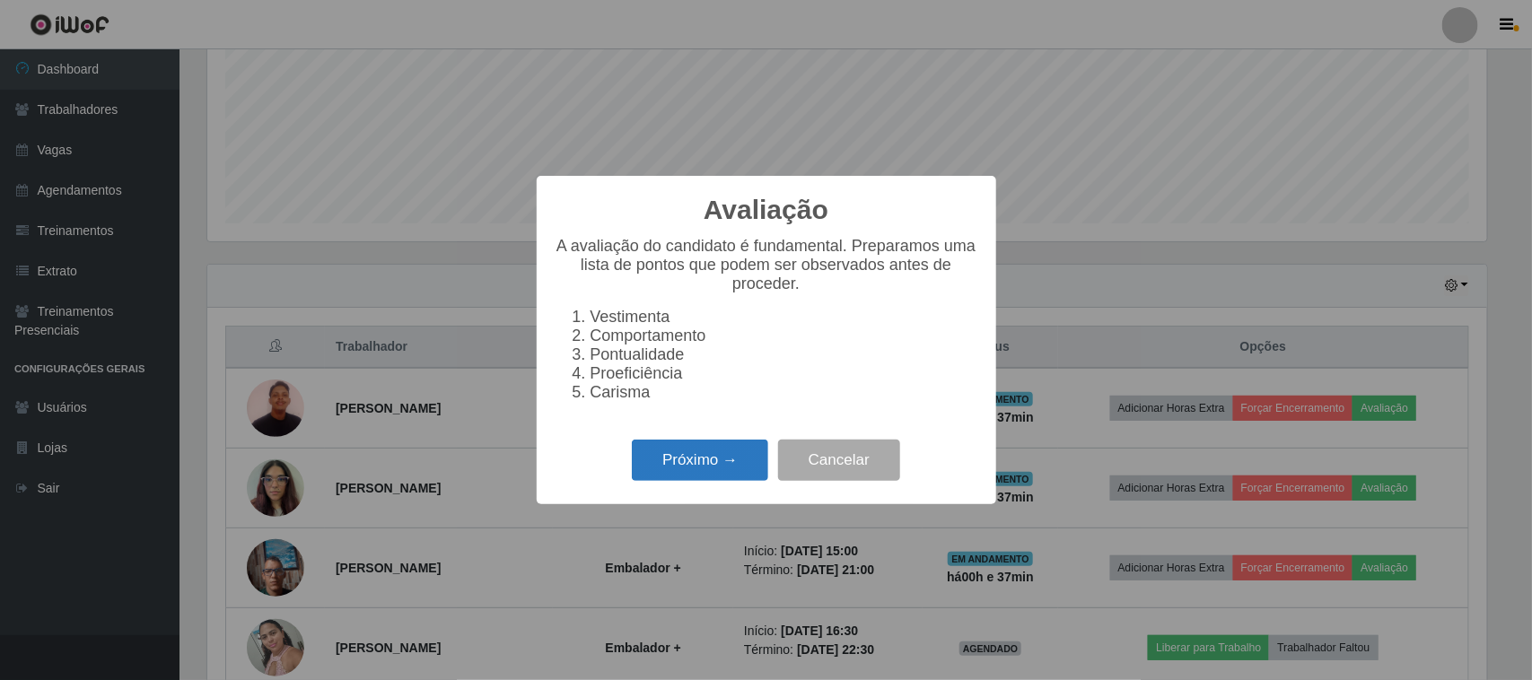
click at [705, 459] on button "Próximo →" at bounding box center [700, 461] width 136 height 42
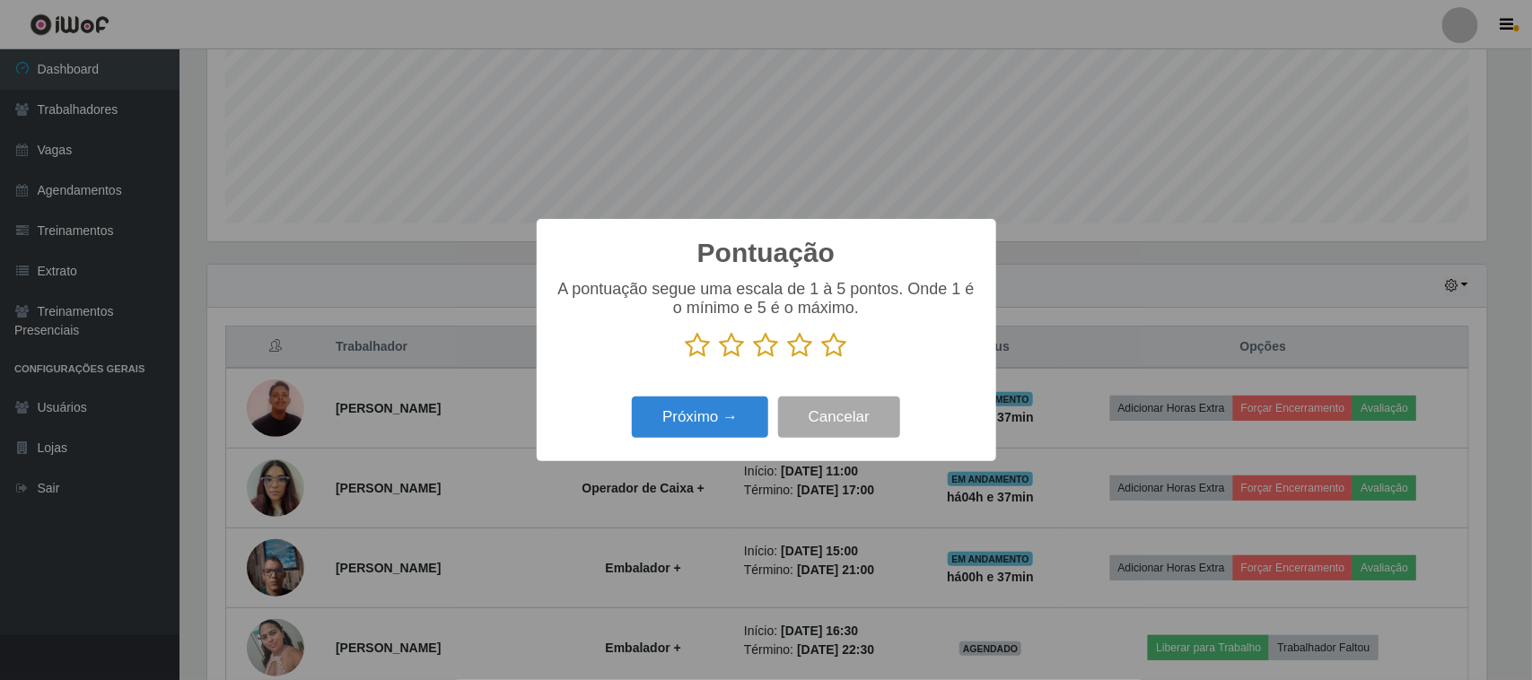
click at [828, 359] on icon at bounding box center [834, 345] width 25 height 27
click at [822, 359] on input "radio" at bounding box center [822, 359] width 0 height 0
click at [754, 415] on button "Próximo →" at bounding box center [700, 418] width 136 height 42
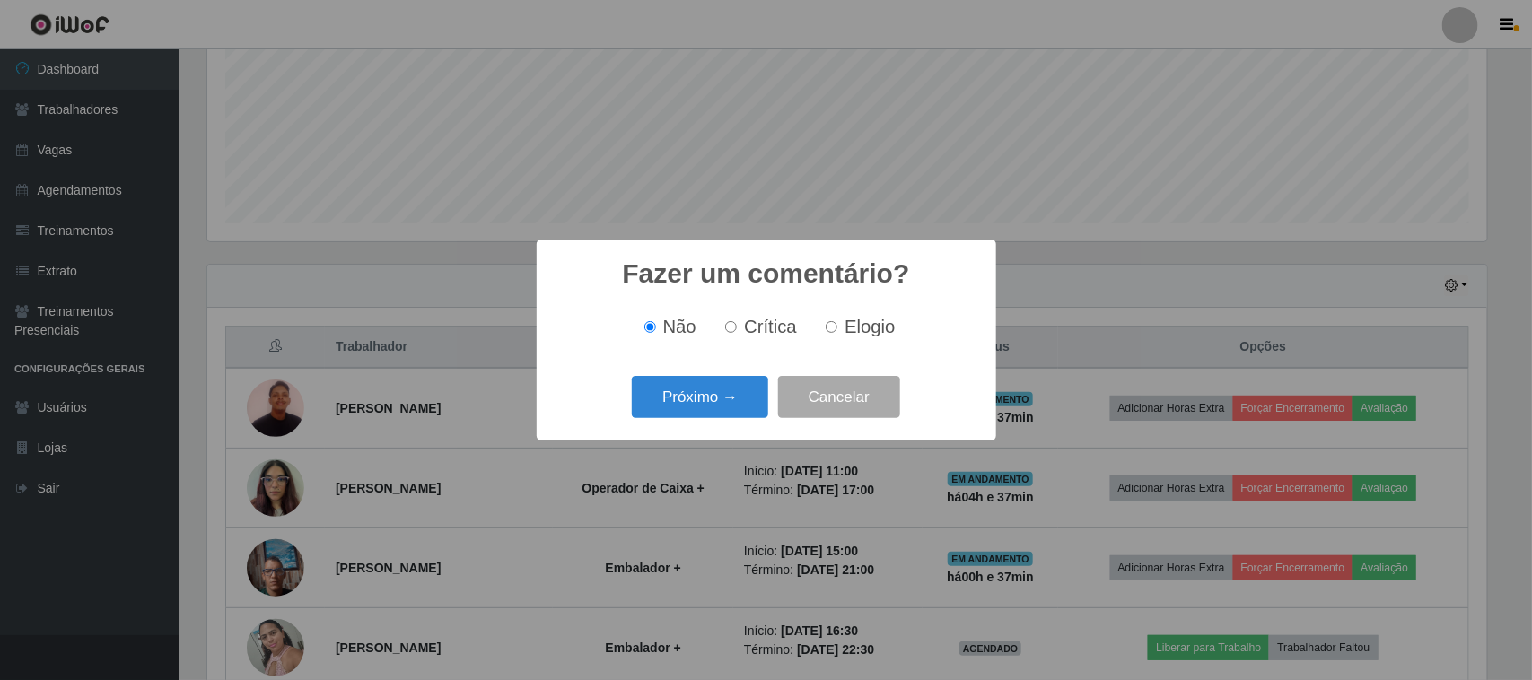
click at [822, 334] on label "Elogio" at bounding box center [856, 327] width 76 height 21
click at [826, 333] on input "Elogio" at bounding box center [832, 327] width 12 height 12
radio input "true"
click at [758, 382] on button "Próximo →" at bounding box center [700, 397] width 136 height 42
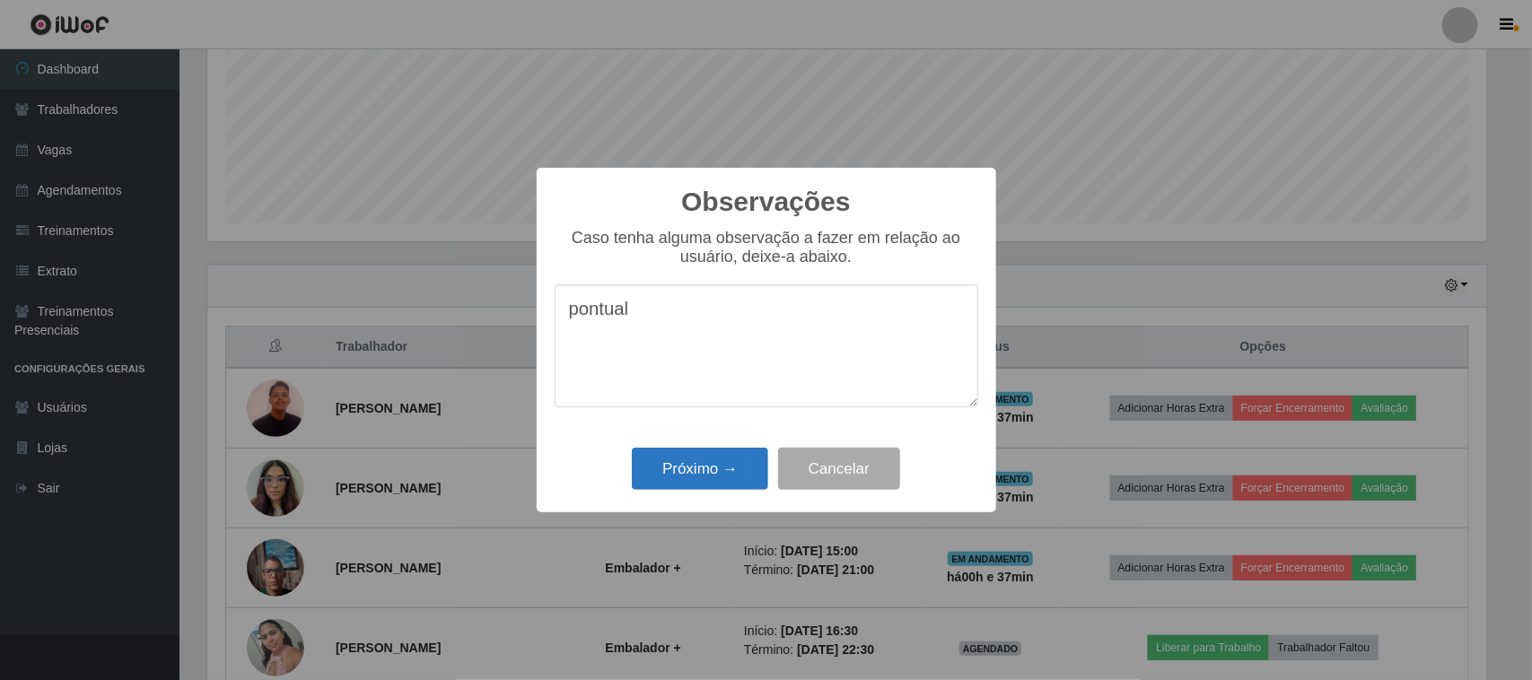
type textarea "pontual"
click at [685, 483] on button "Próximo →" at bounding box center [700, 469] width 136 height 42
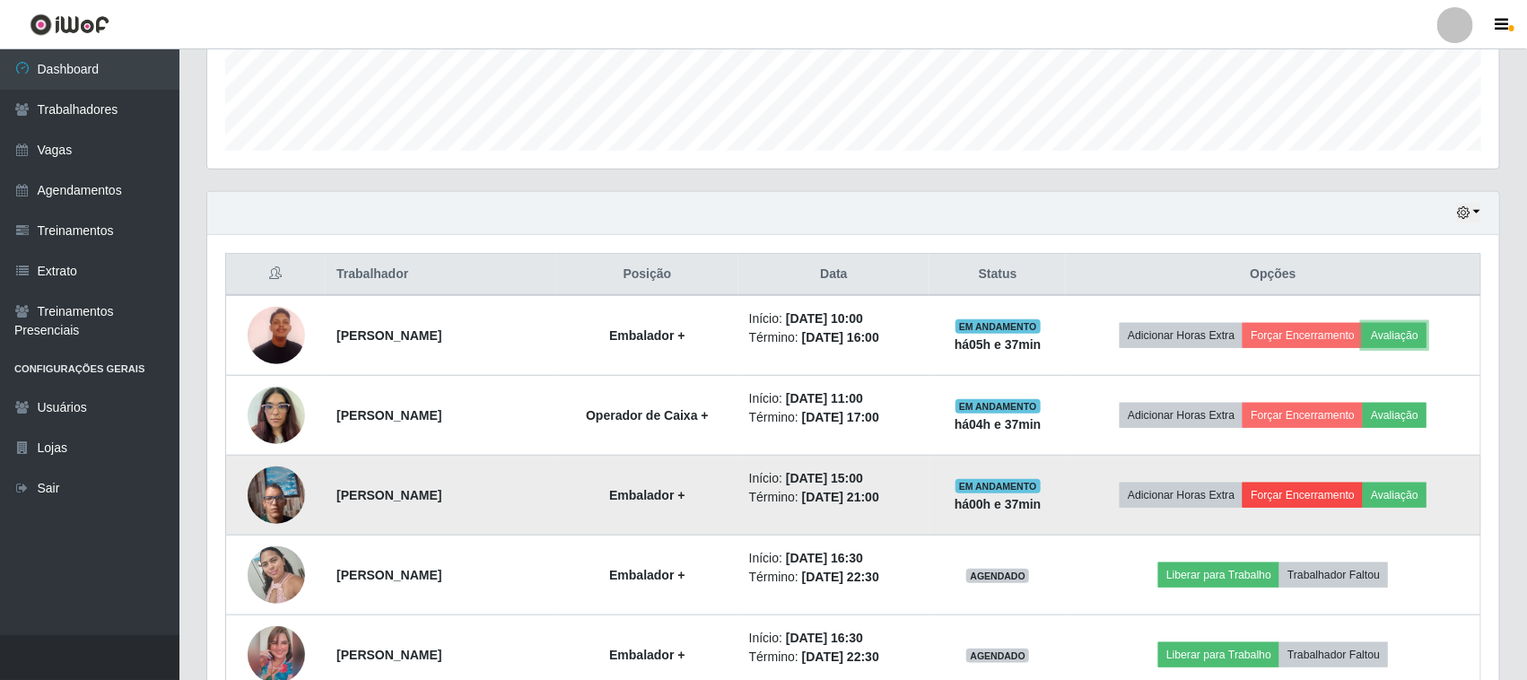
scroll to position [530, 0]
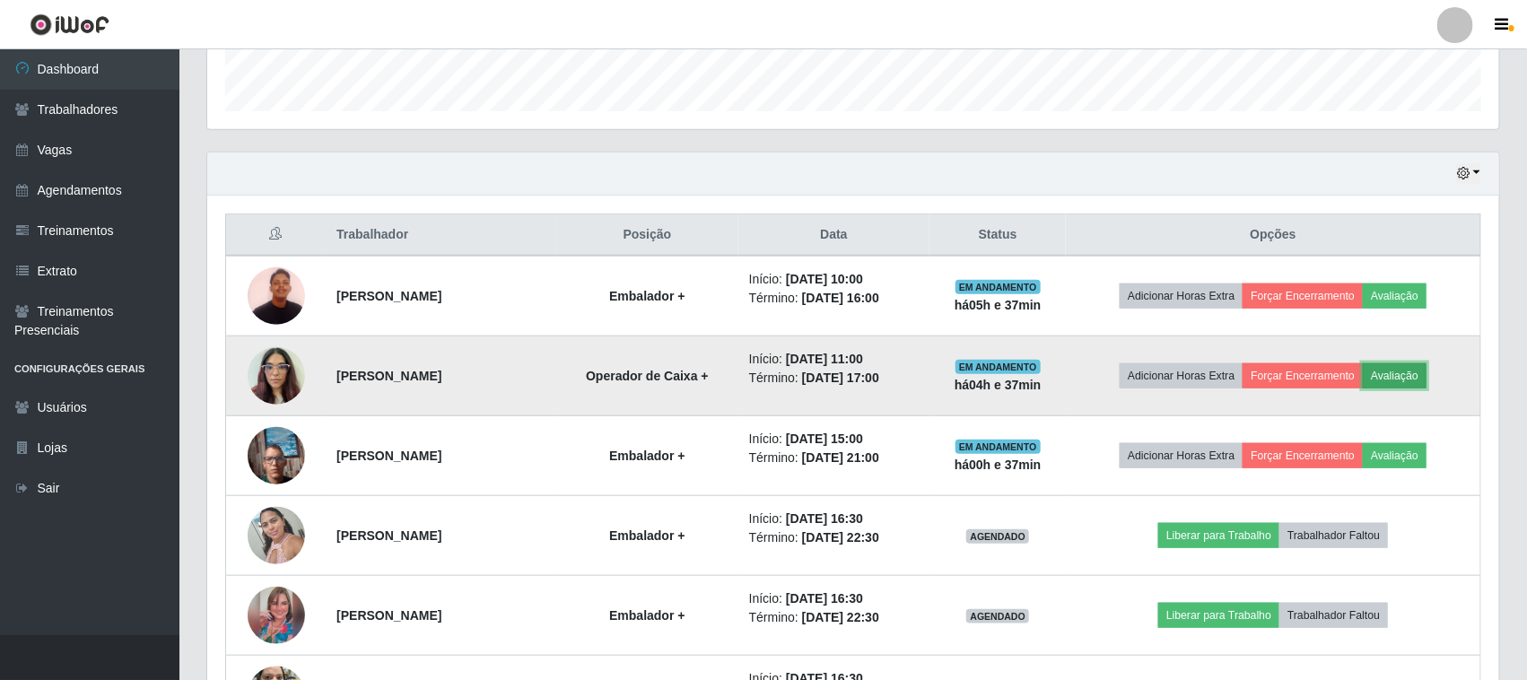
click at [1414, 379] on button "Avaliação" at bounding box center [1395, 375] width 64 height 25
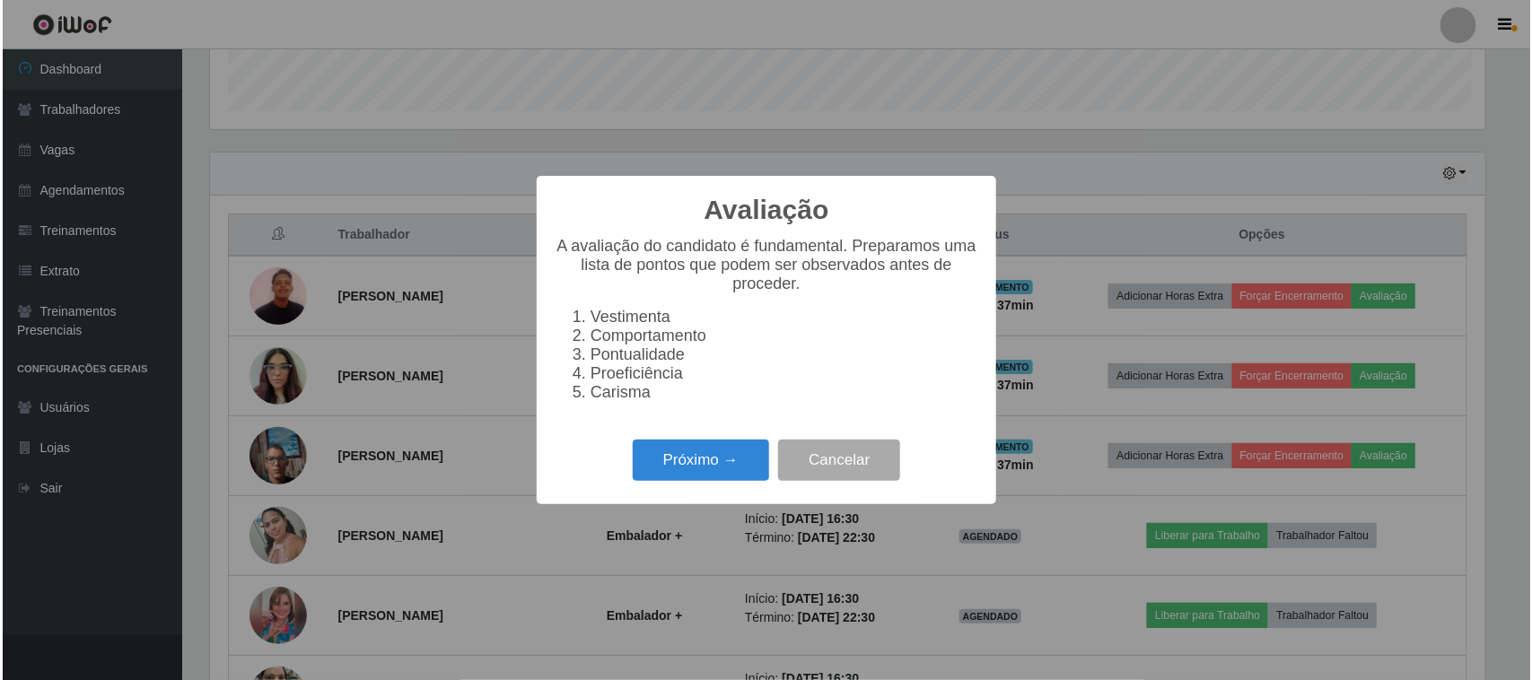
scroll to position [373, 1280]
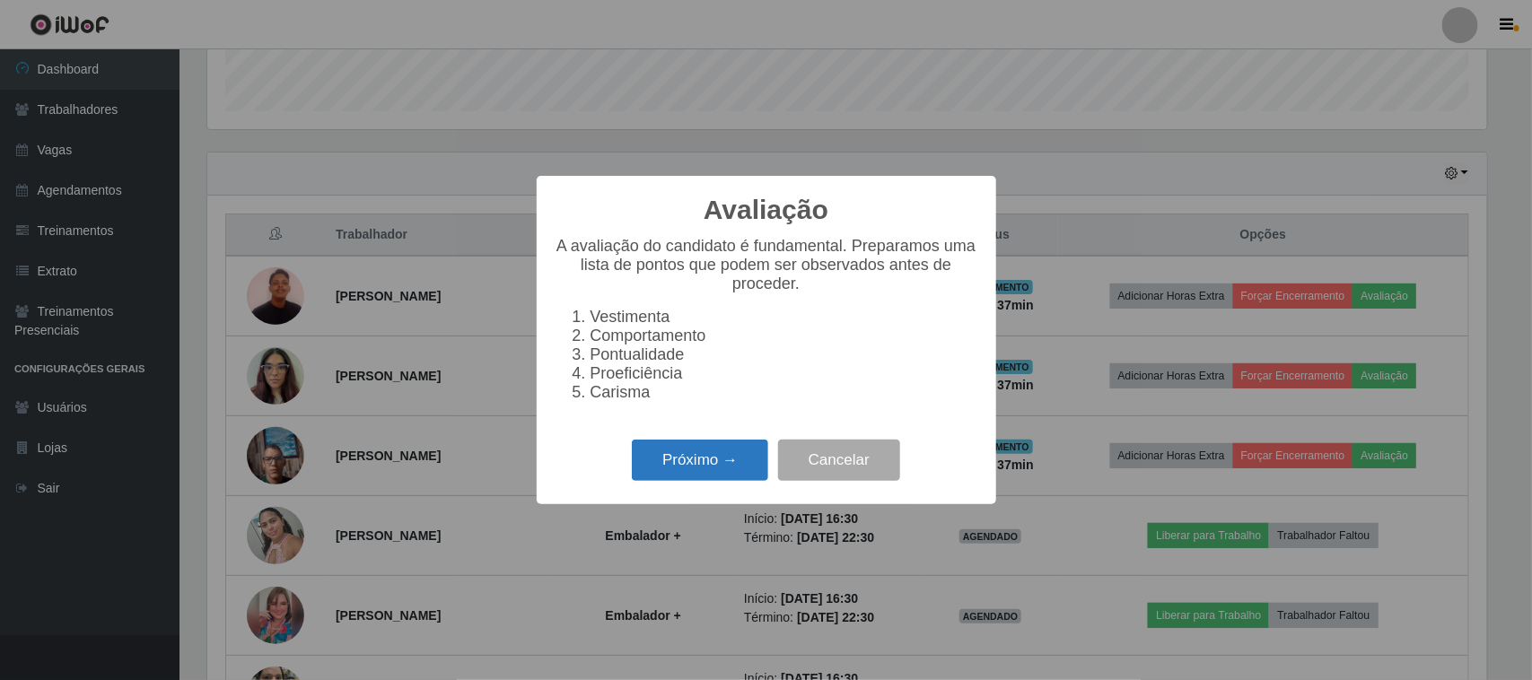
click at [691, 469] on button "Próximo →" at bounding box center [700, 461] width 136 height 42
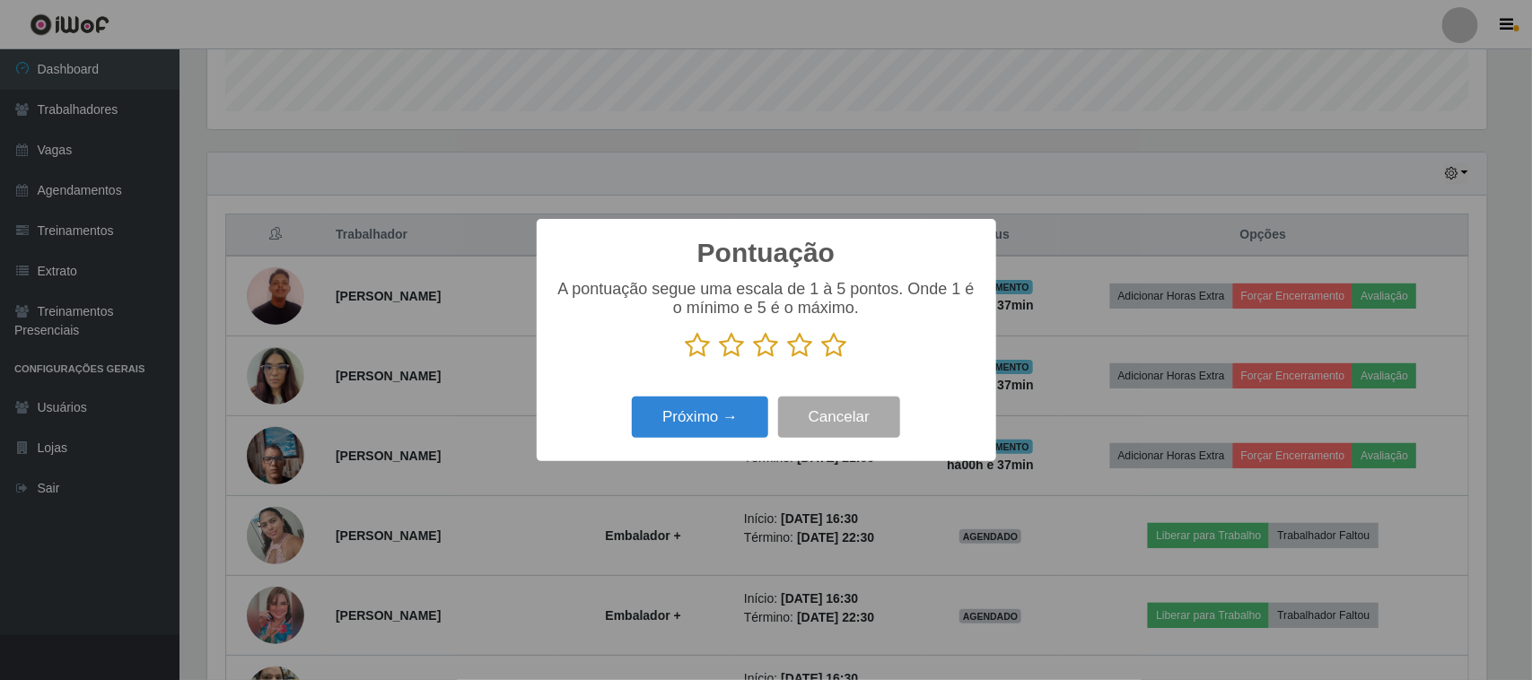
click at [826, 355] on icon at bounding box center [834, 345] width 25 height 27
click at [822, 359] on input "radio" at bounding box center [822, 359] width 0 height 0
click at [722, 420] on button "Próximo →" at bounding box center [700, 418] width 136 height 42
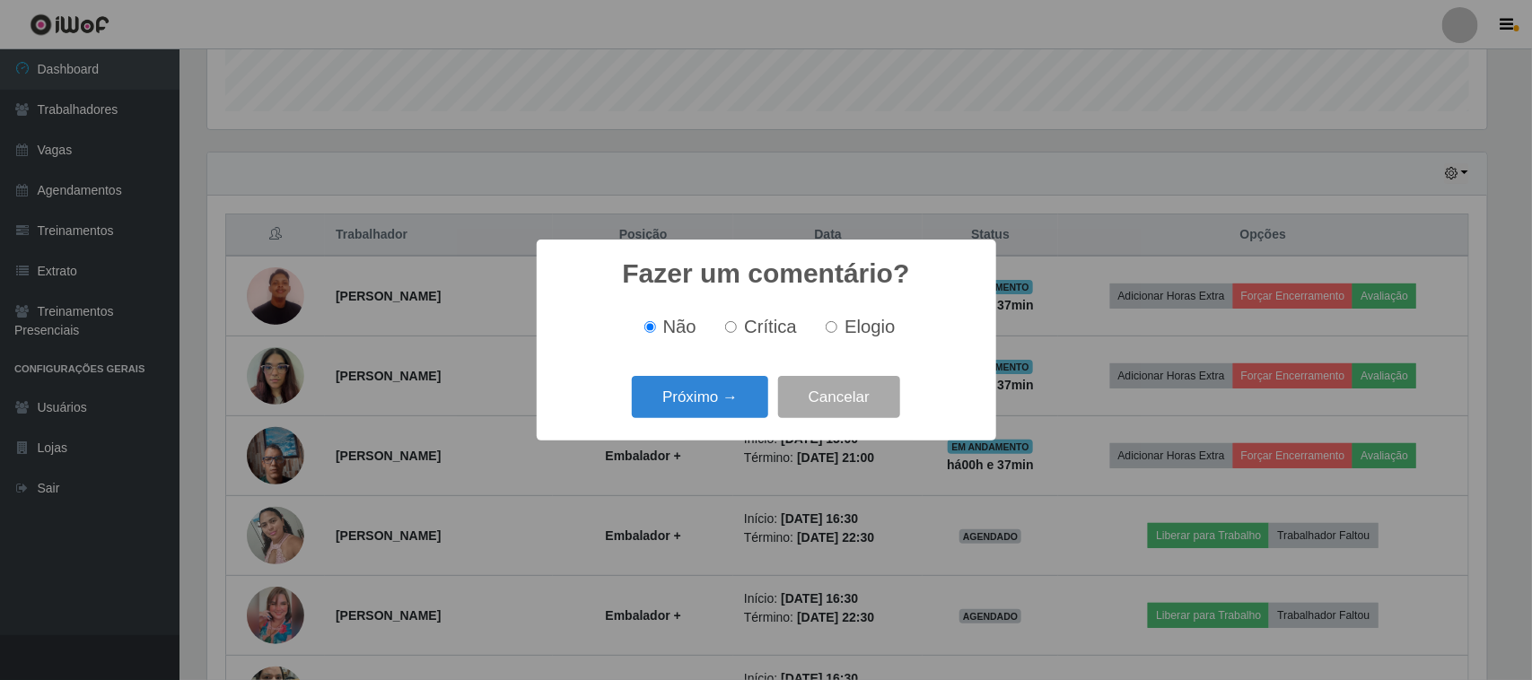
click at [835, 325] on input "Elogio" at bounding box center [832, 327] width 12 height 12
radio input "true"
click at [709, 392] on button "Próximo →" at bounding box center [700, 397] width 136 height 42
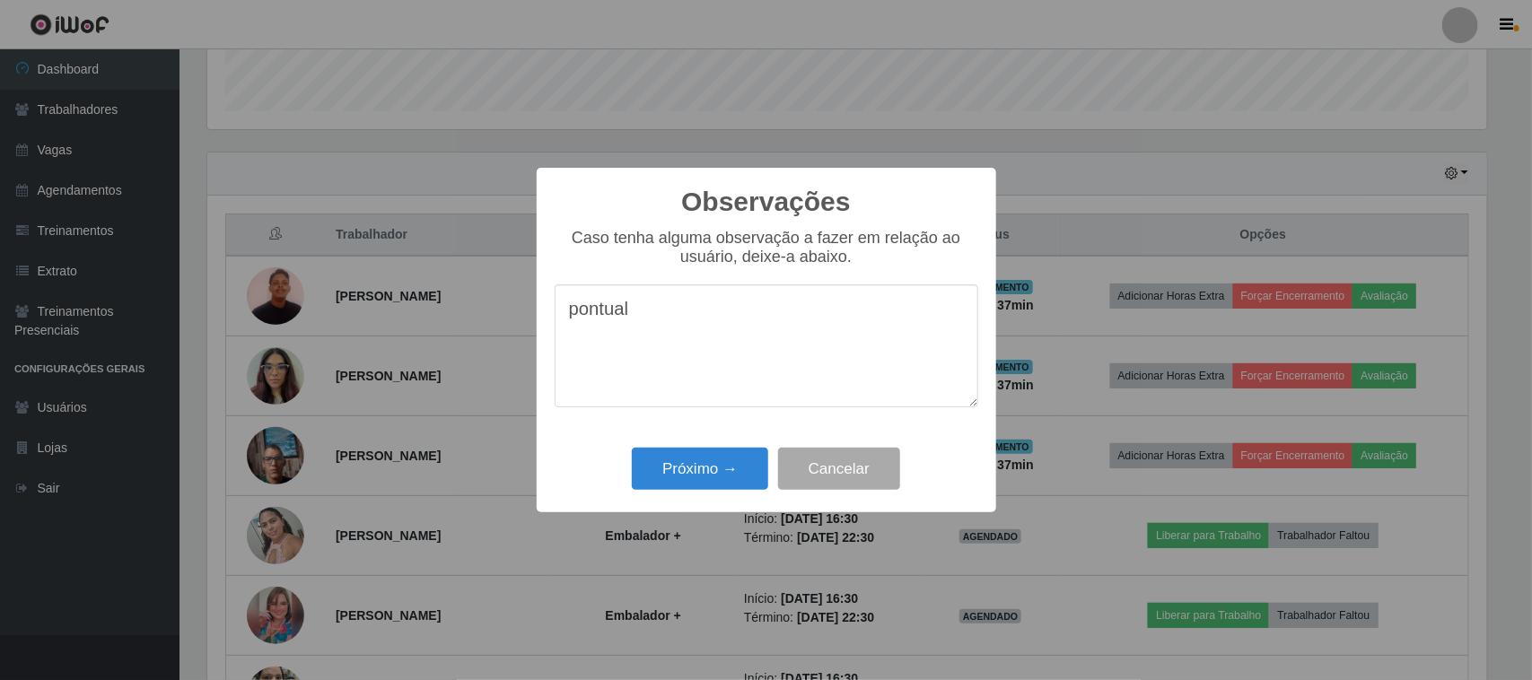
type textarea "pontual"
drag, startPoint x: 736, startPoint y: 446, endPoint x: 736, endPoint y: 459, distance: 12.6
click at [737, 446] on div "Próximo → Cancelar" at bounding box center [767, 468] width 424 height 51
click at [733, 460] on button "Próximo →" at bounding box center [700, 469] width 136 height 42
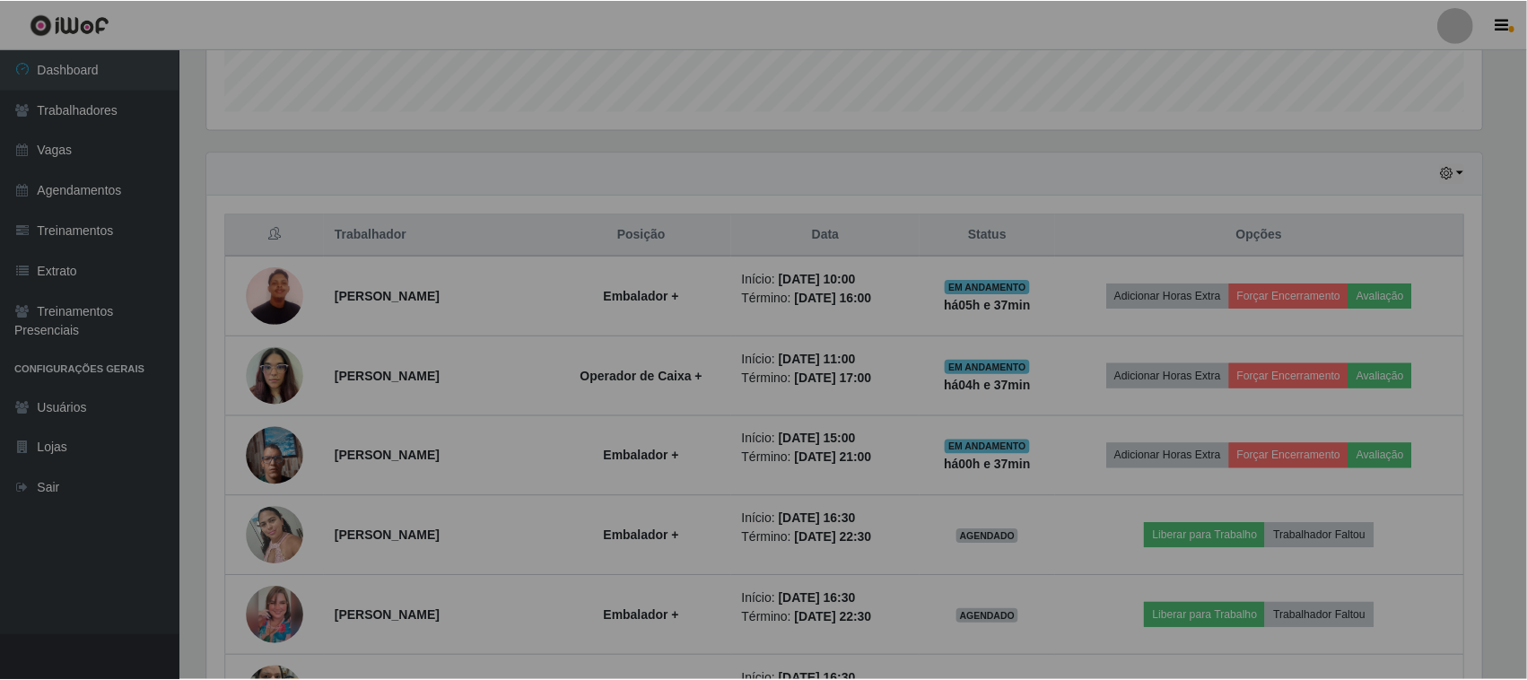
scroll to position [373, 1292]
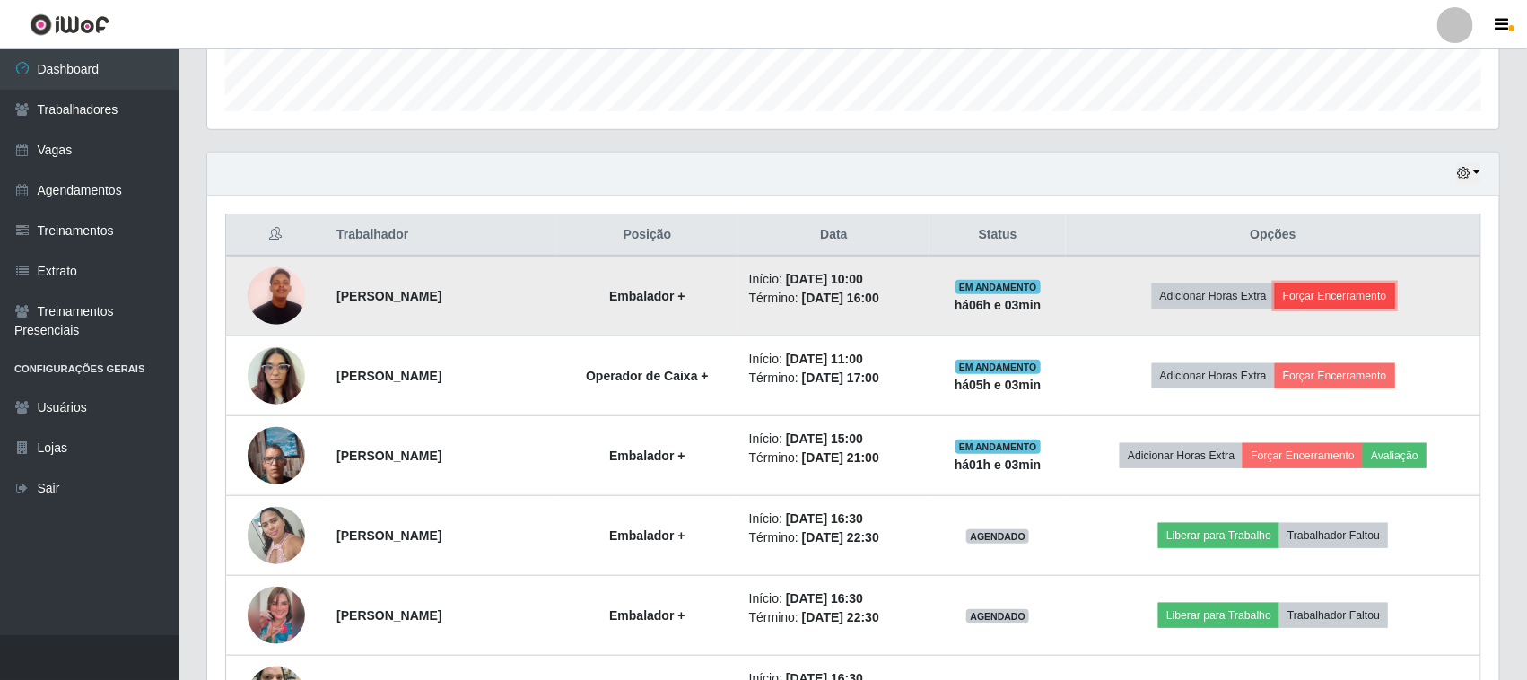
click at [1320, 302] on button "Forçar Encerramento" at bounding box center [1335, 296] width 120 height 25
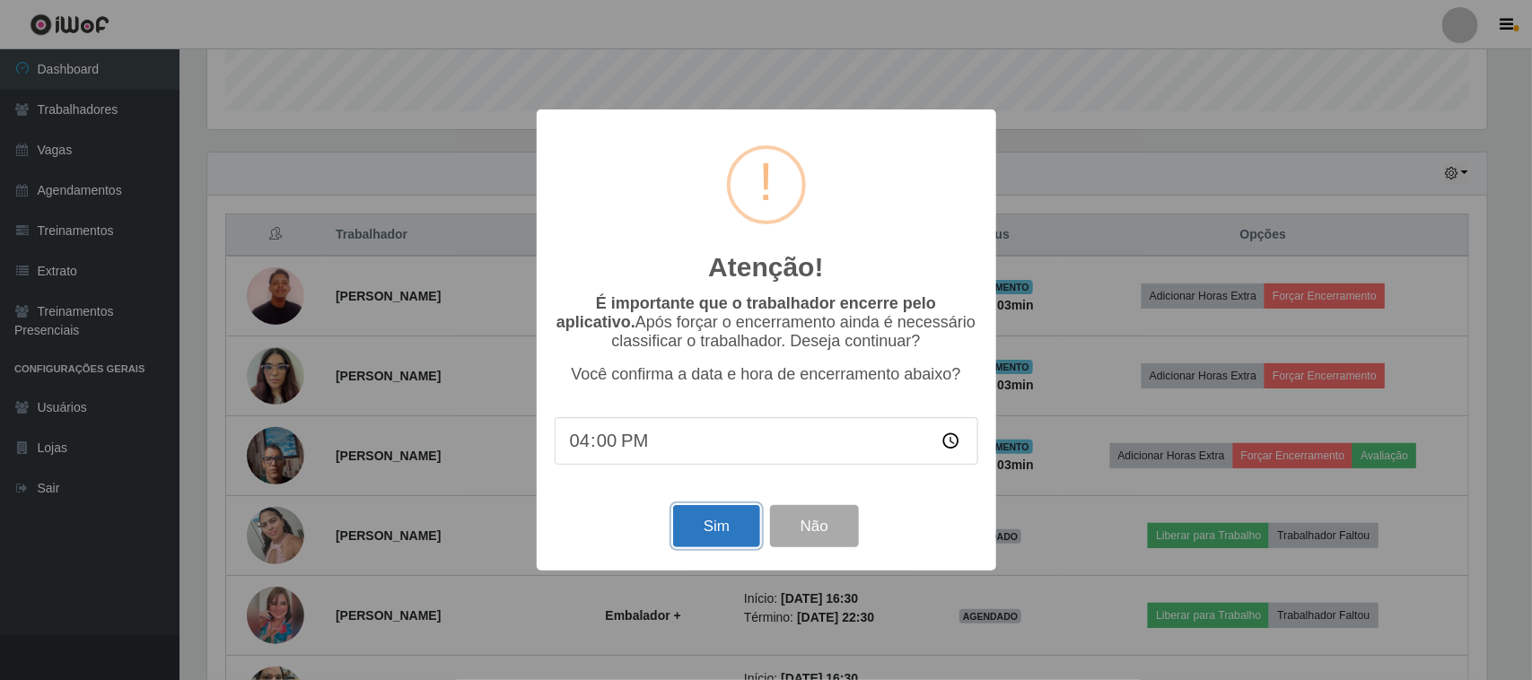
click at [730, 525] on button "Sim" at bounding box center [716, 526] width 87 height 42
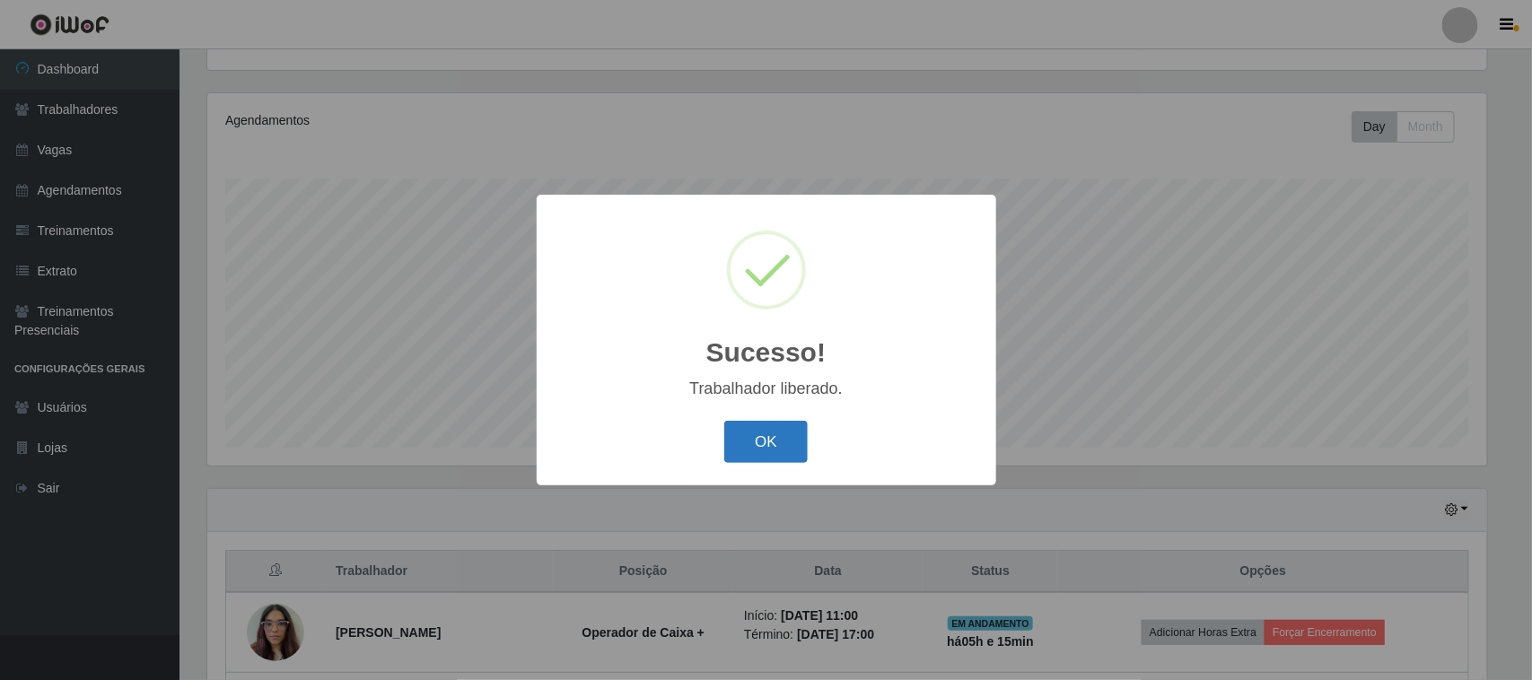
click at [770, 450] on button "OK" at bounding box center [765, 442] width 83 height 42
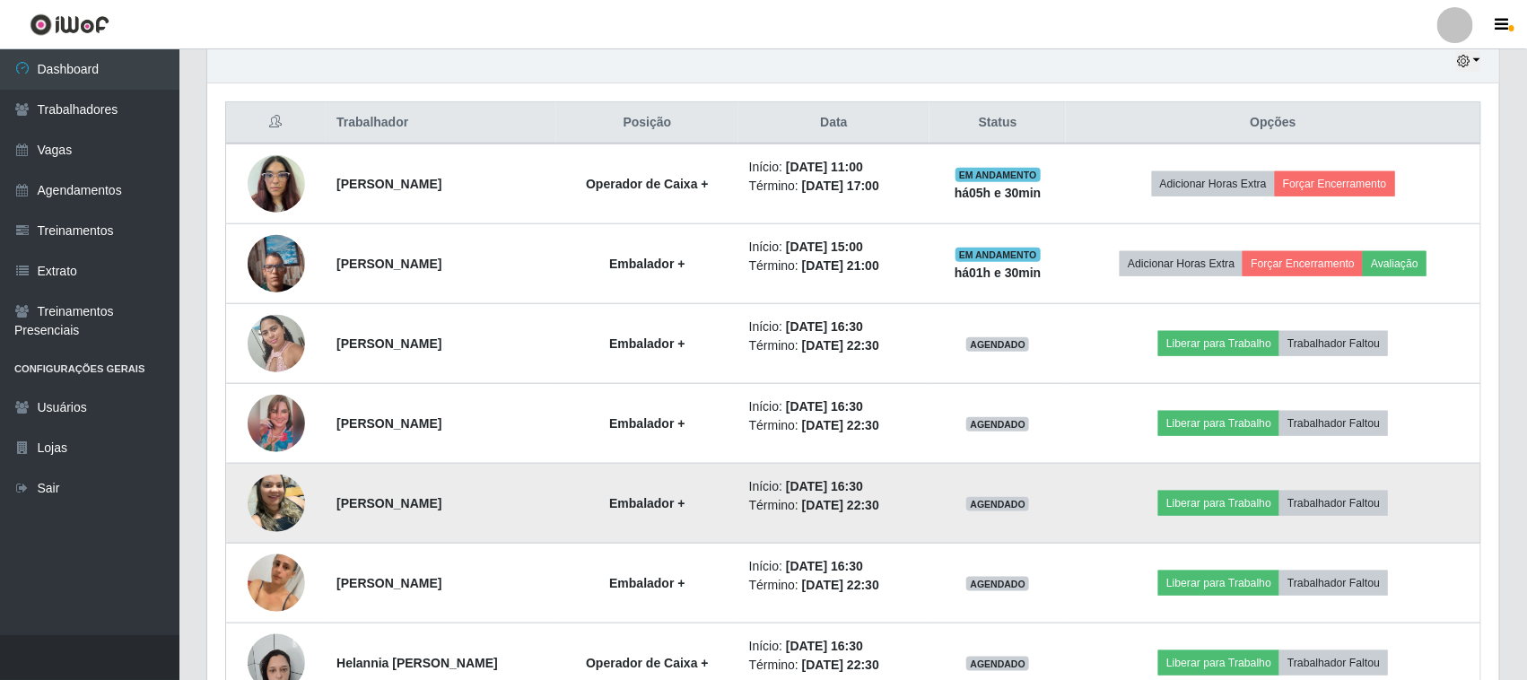
scroll to position [835, 0]
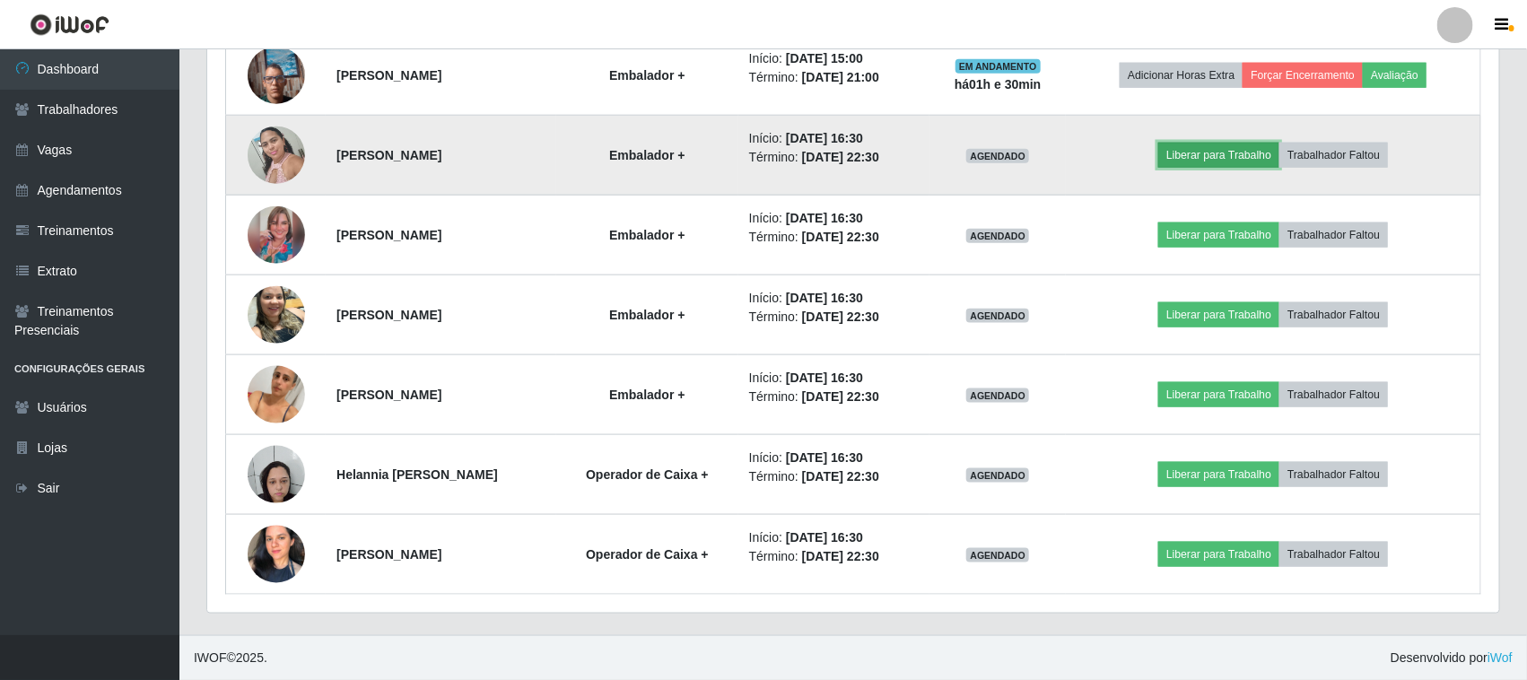
click at [1220, 158] on button "Liberar para Trabalho" at bounding box center [1219, 155] width 121 height 25
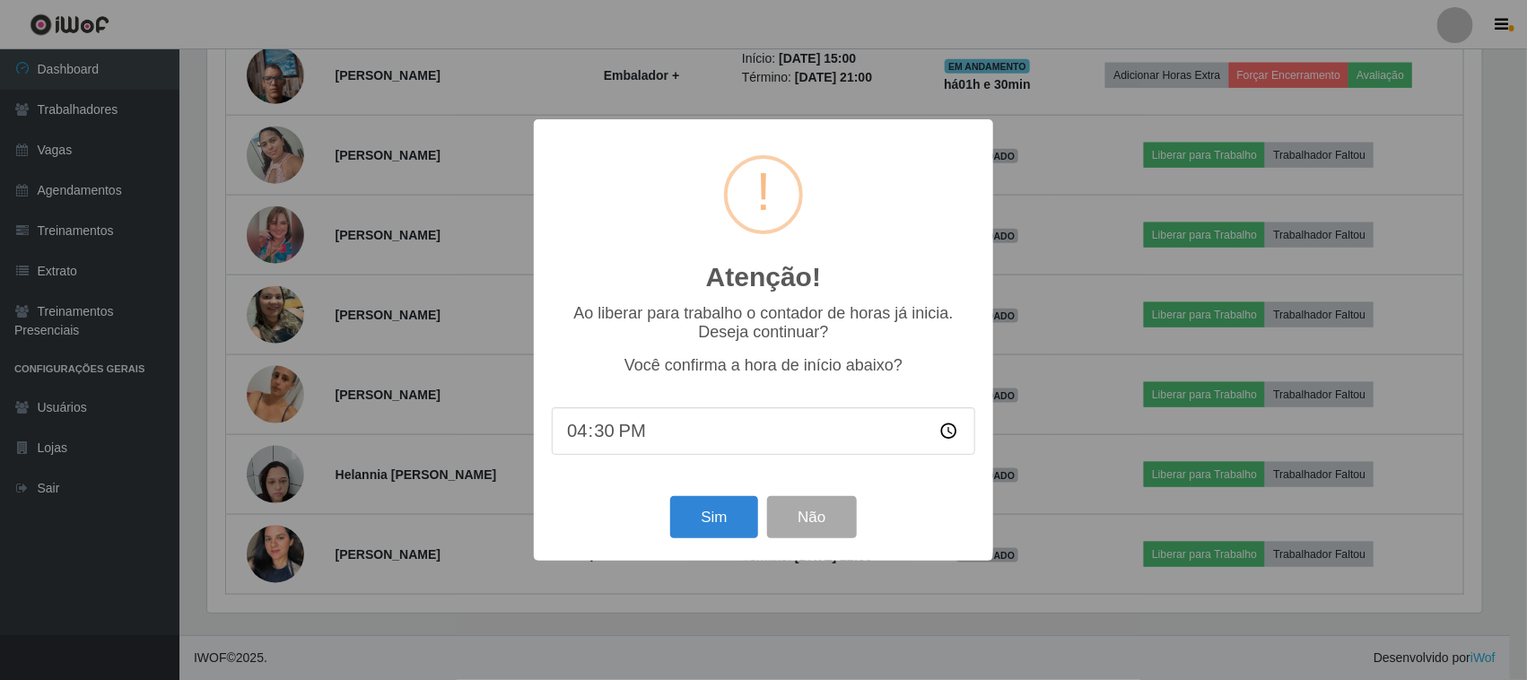
scroll to position [373, 1280]
click at [706, 535] on button "Sim" at bounding box center [716, 517] width 87 height 42
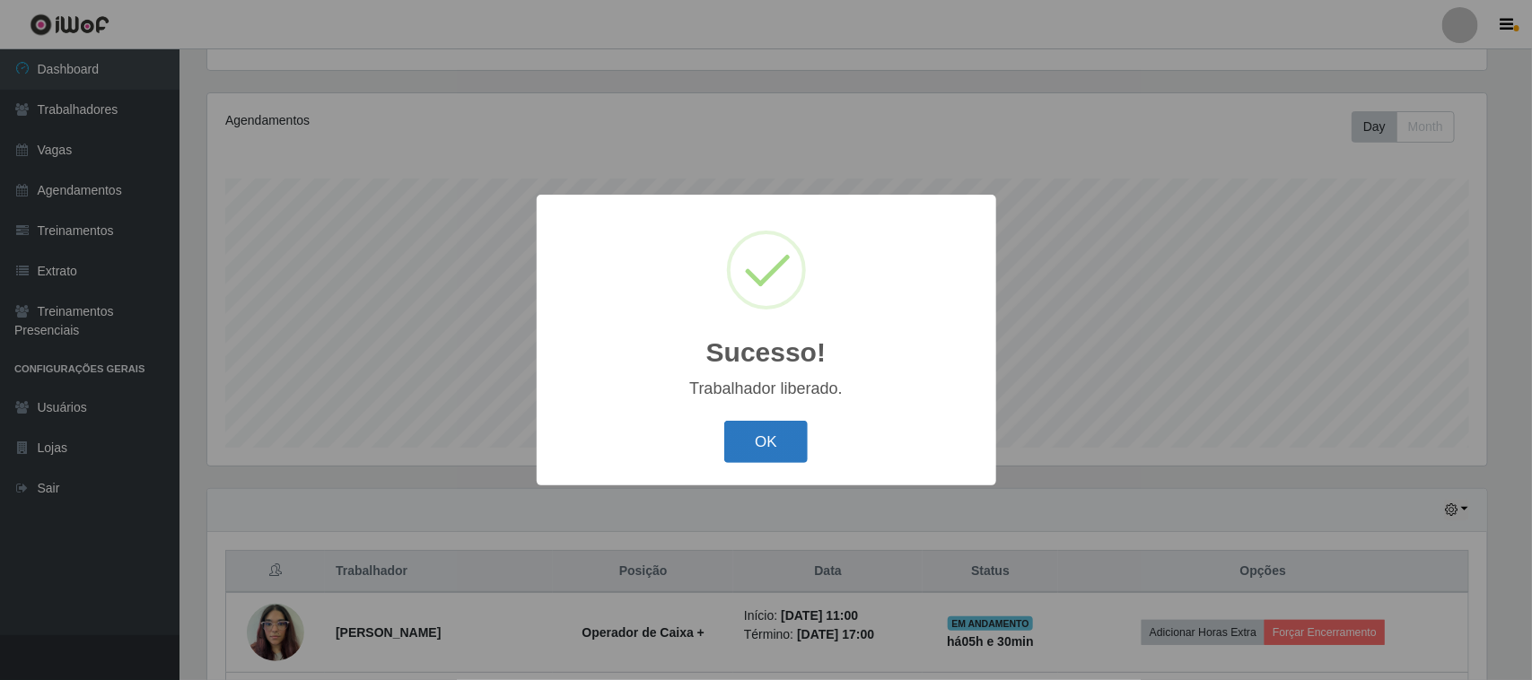
click at [776, 436] on button "OK" at bounding box center [765, 442] width 83 height 42
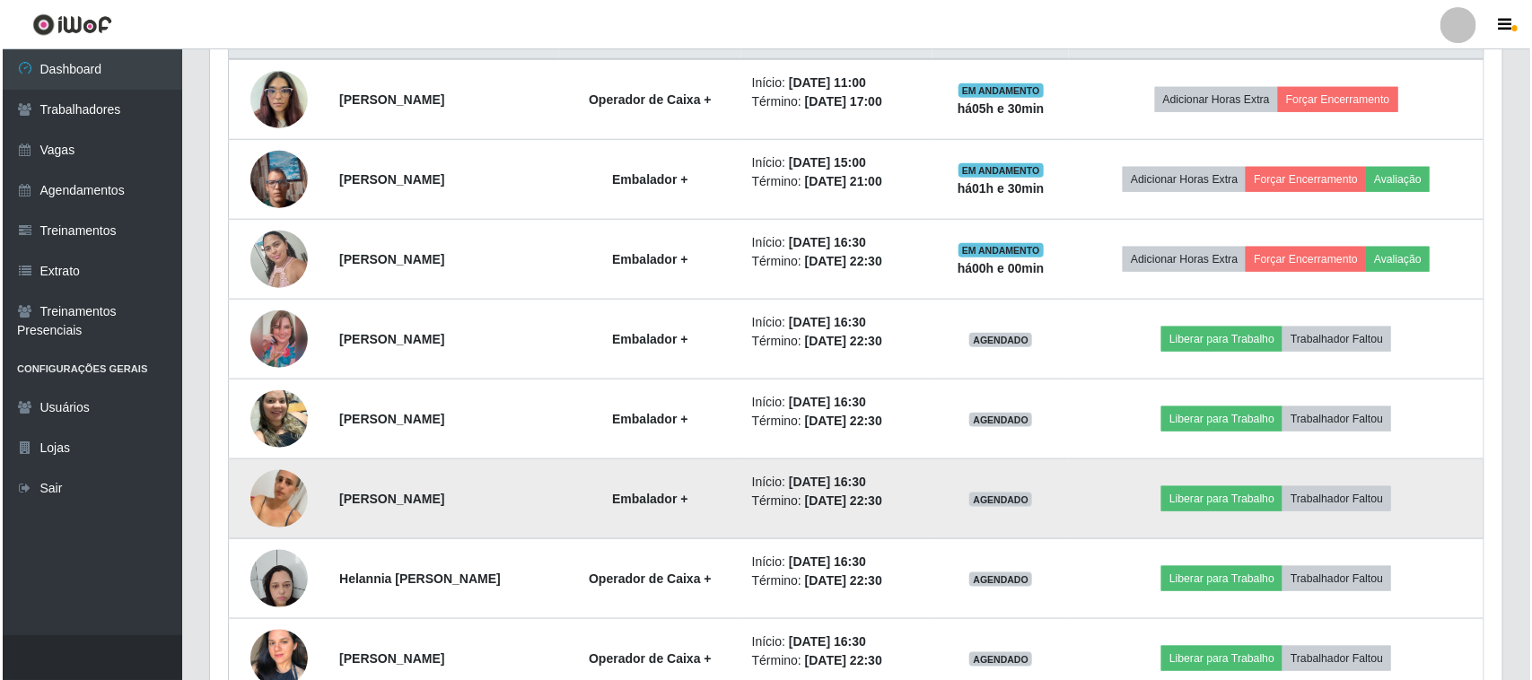
scroll to position [835, 0]
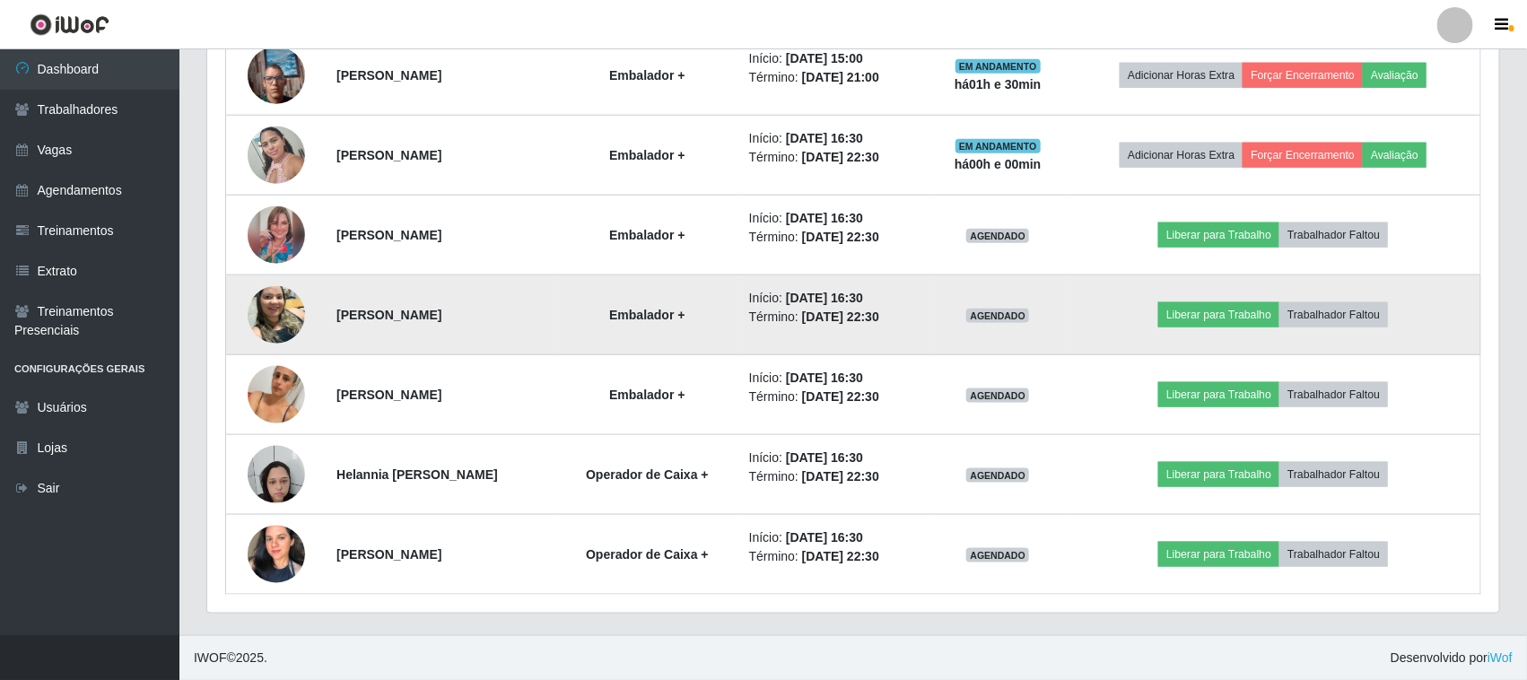
click at [281, 315] on img at bounding box center [276, 314] width 57 height 76
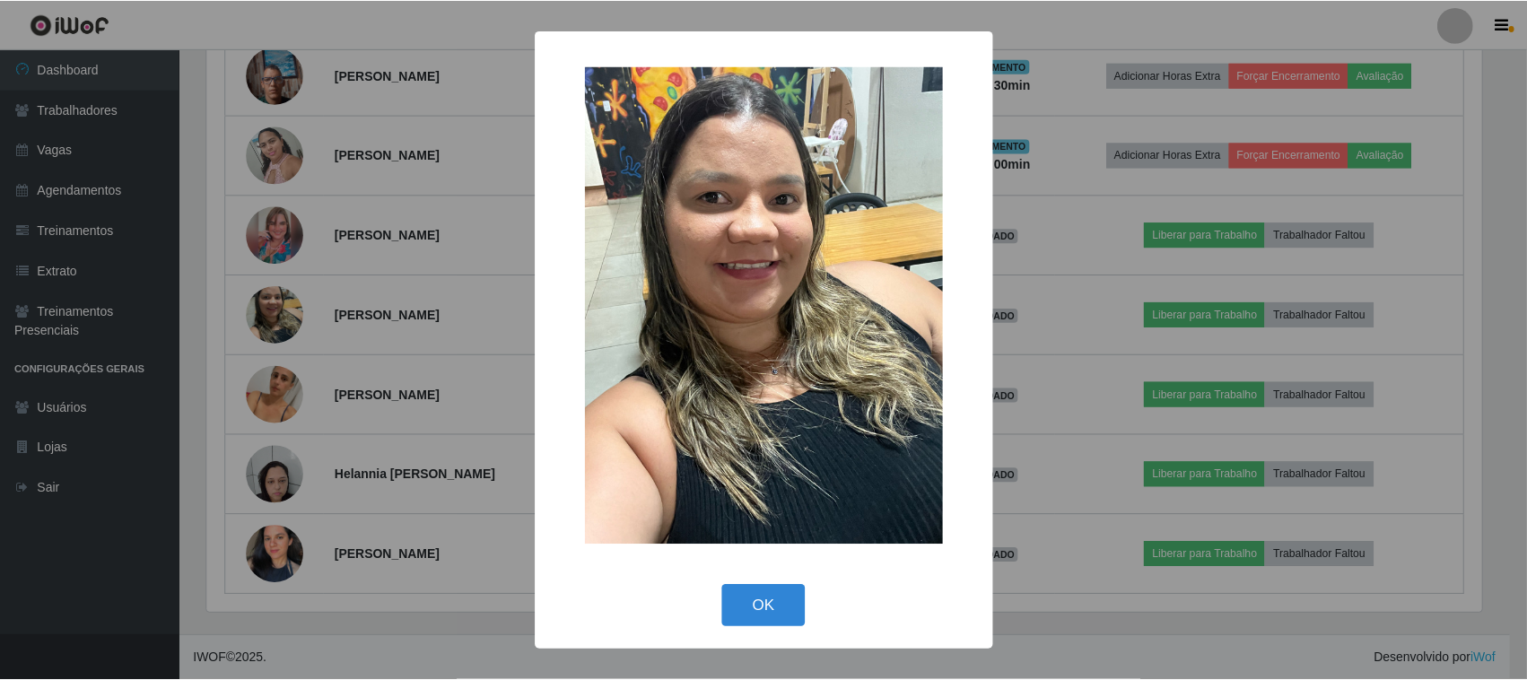
scroll to position [373, 1280]
click at [774, 617] on button "OK" at bounding box center [765, 606] width 83 height 42
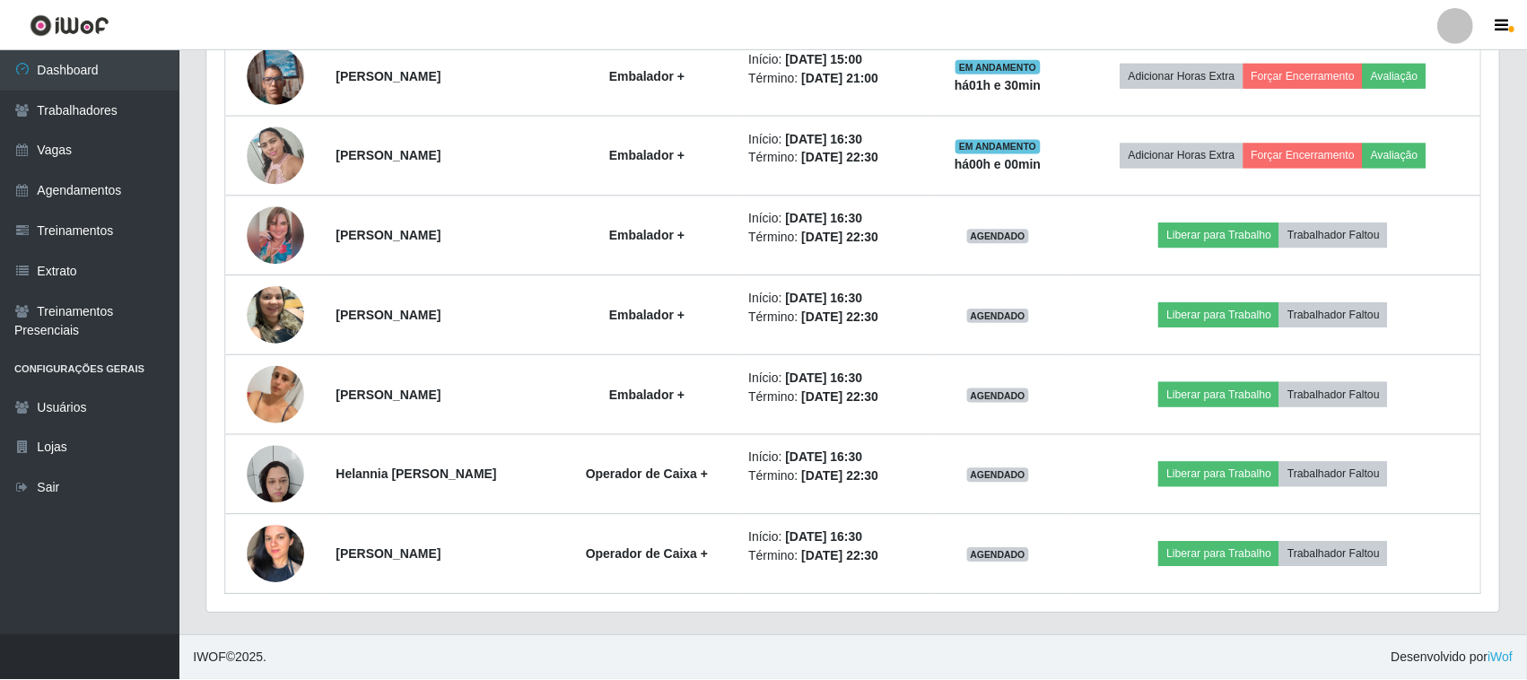
scroll to position [373, 1292]
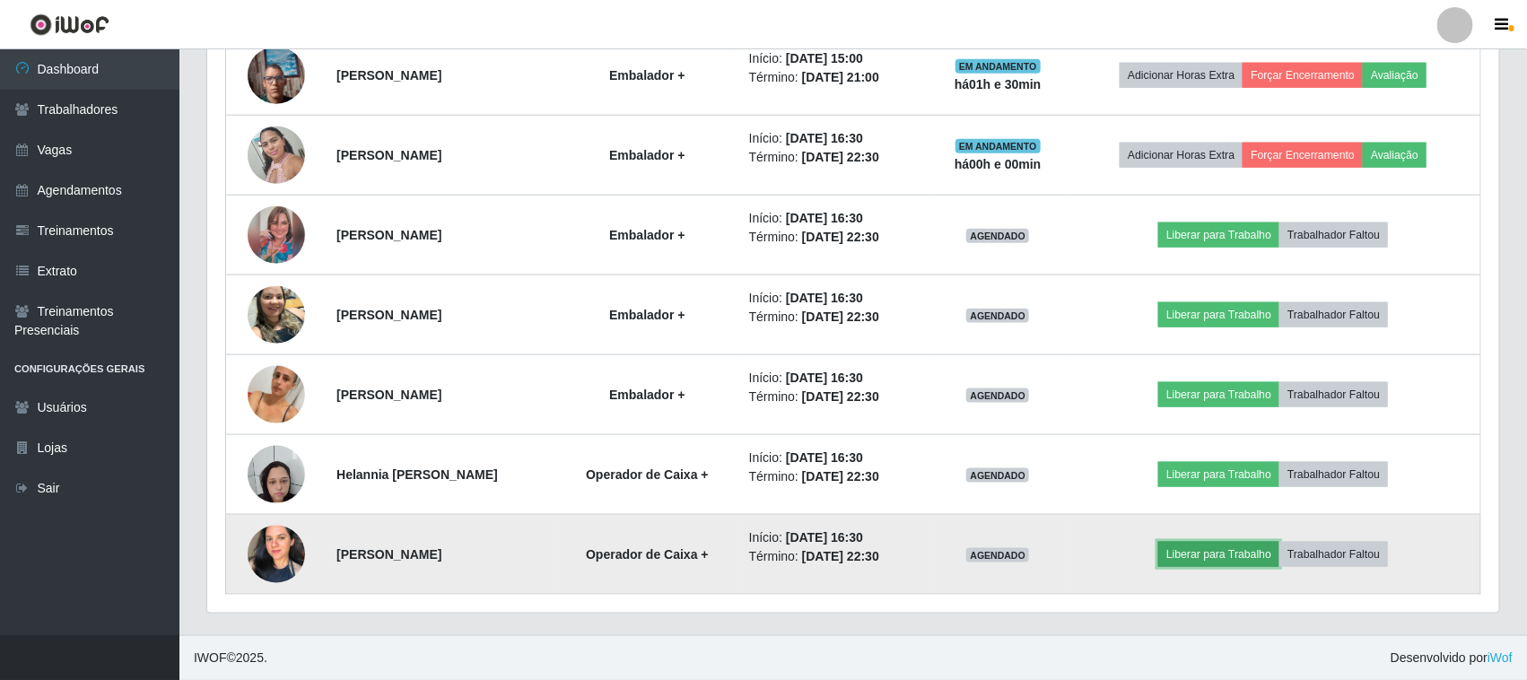
click at [1252, 561] on button "Liberar para Trabalho" at bounding box center [1219, 554] width 121 height 25
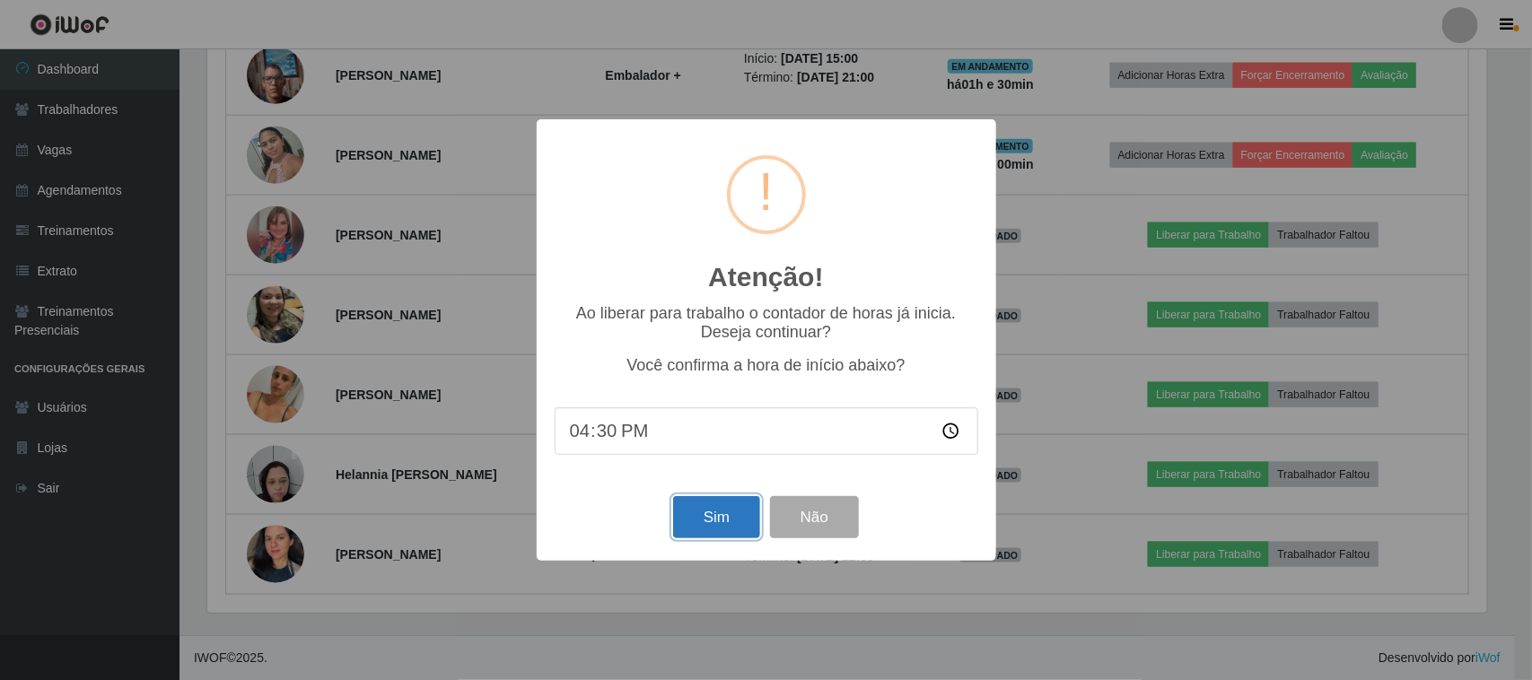
click at [734, 518] on button "Sim" at bounding box center [716, 517] width 87 height 42
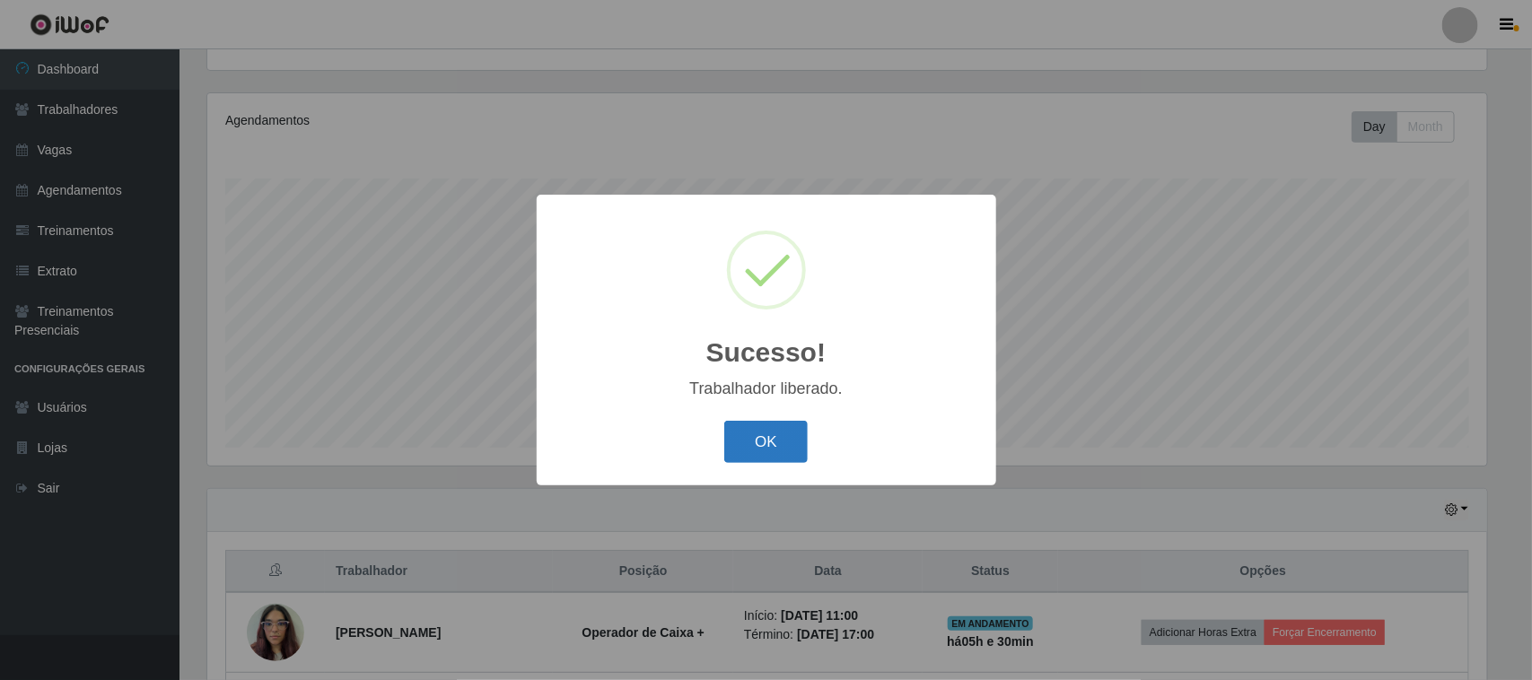
click at [797, 456] on button "OK" at bounding box center [765, 442] width 83 height 42
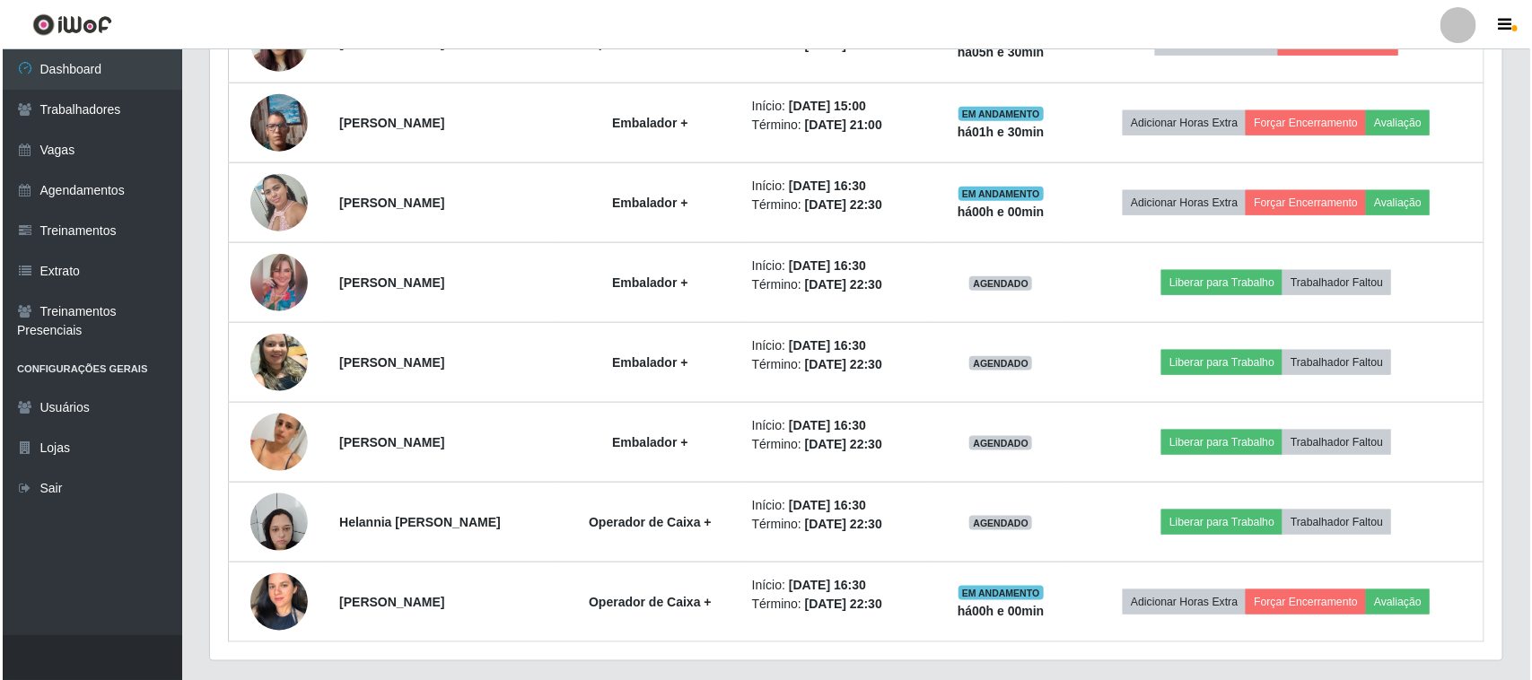
scroll to position [835, 0]
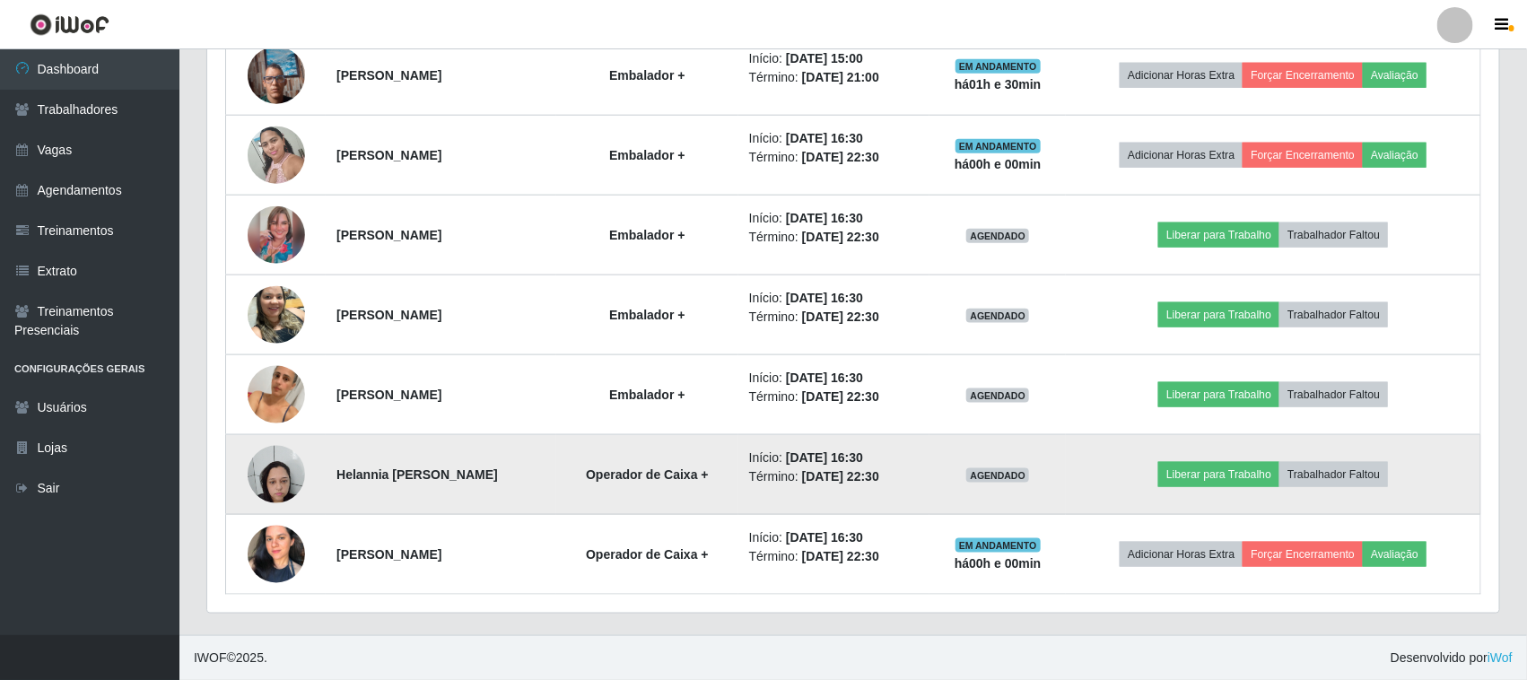
click at [263, 468] on img at bounding box center [276, 474] width 57 height 76
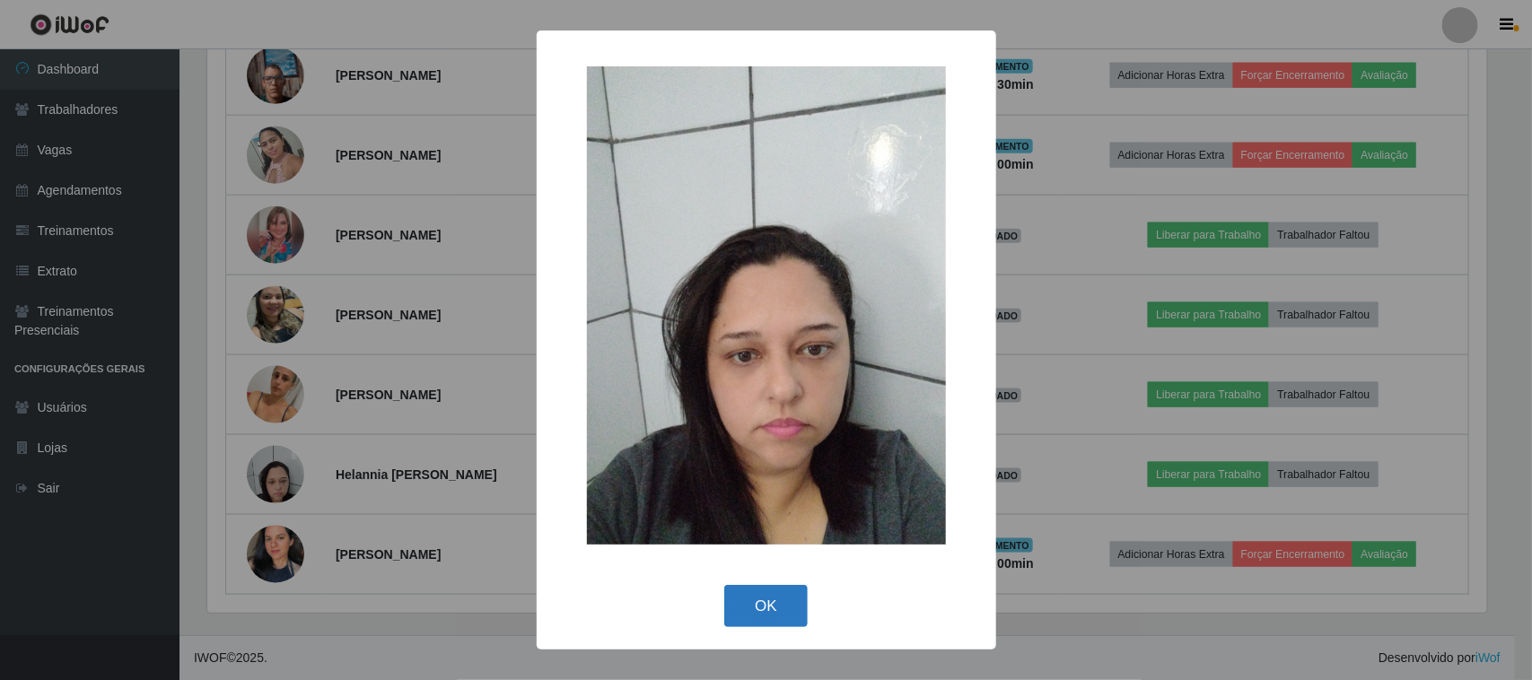
click at [788, 598] on button "OK" at bounding box center [765, 606] width 83 height 42
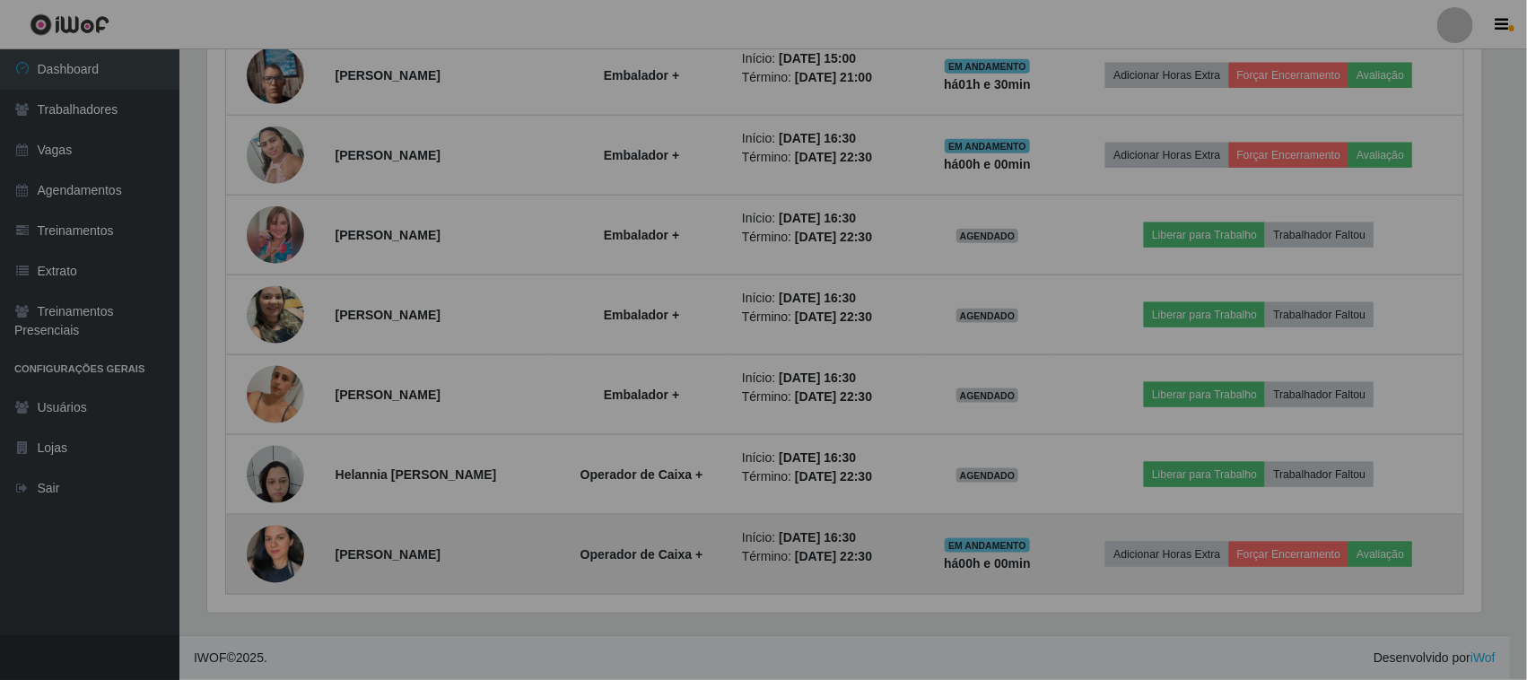
scroll to position [0, 0]
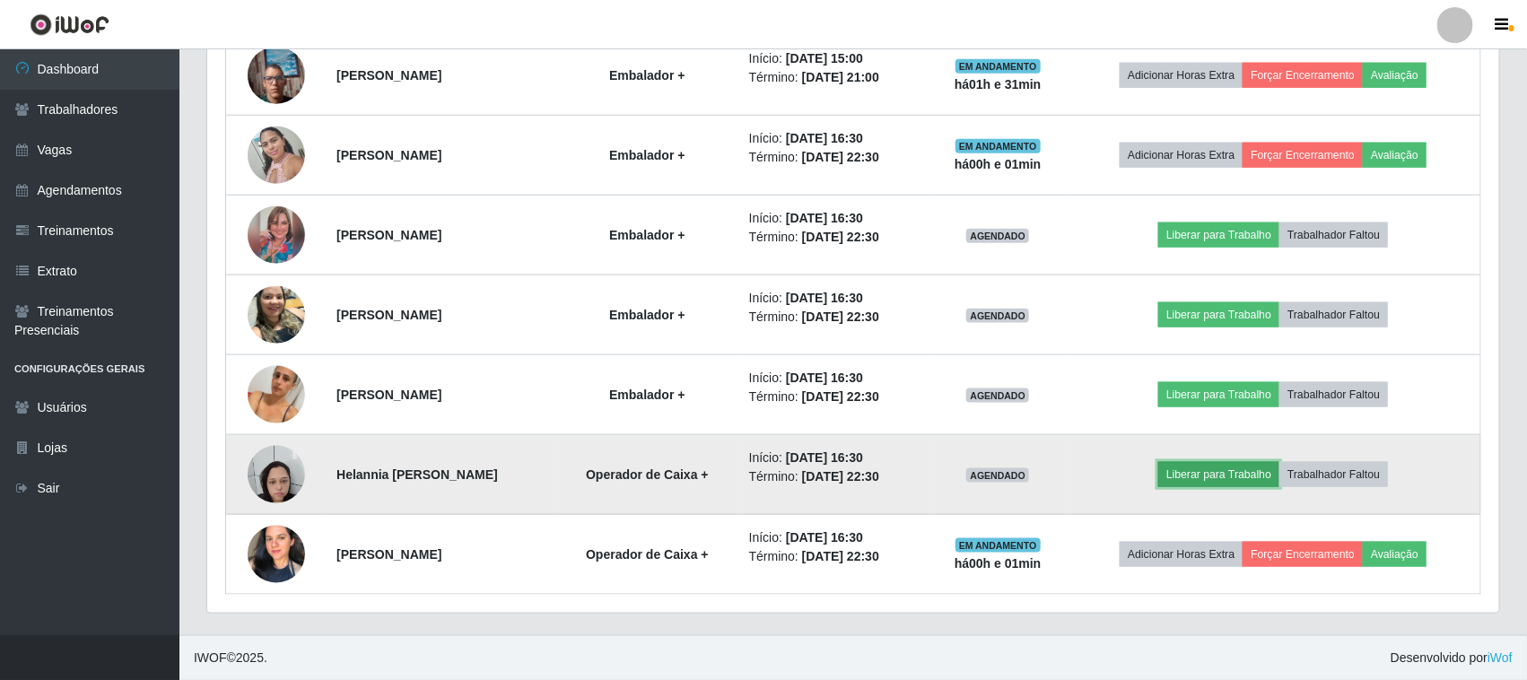
click at [1248, 480] on button "Liberar para Trabalho" at bounding box center [1219, 474] width 121 height 25
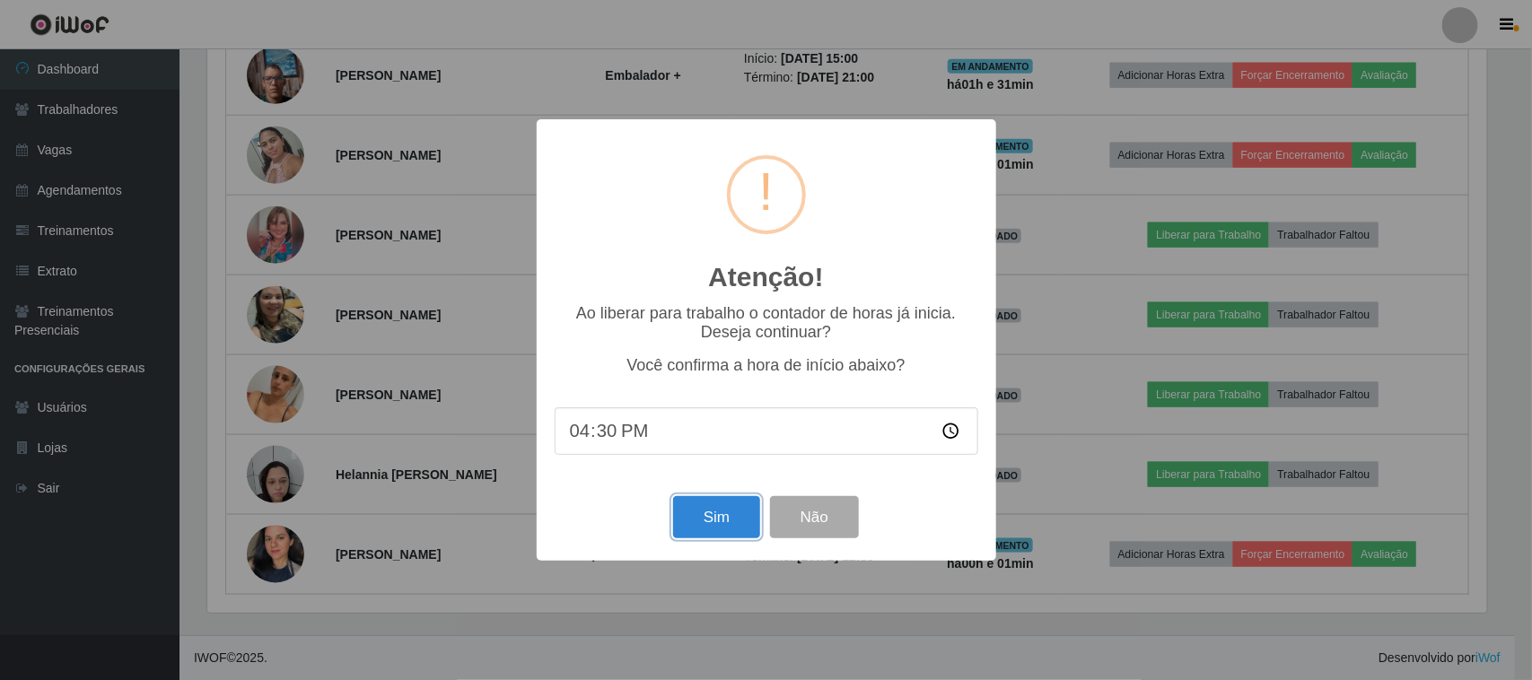
click at [738, 535] on button "Sim" at bounding box center [716, 517] width 87 height 42
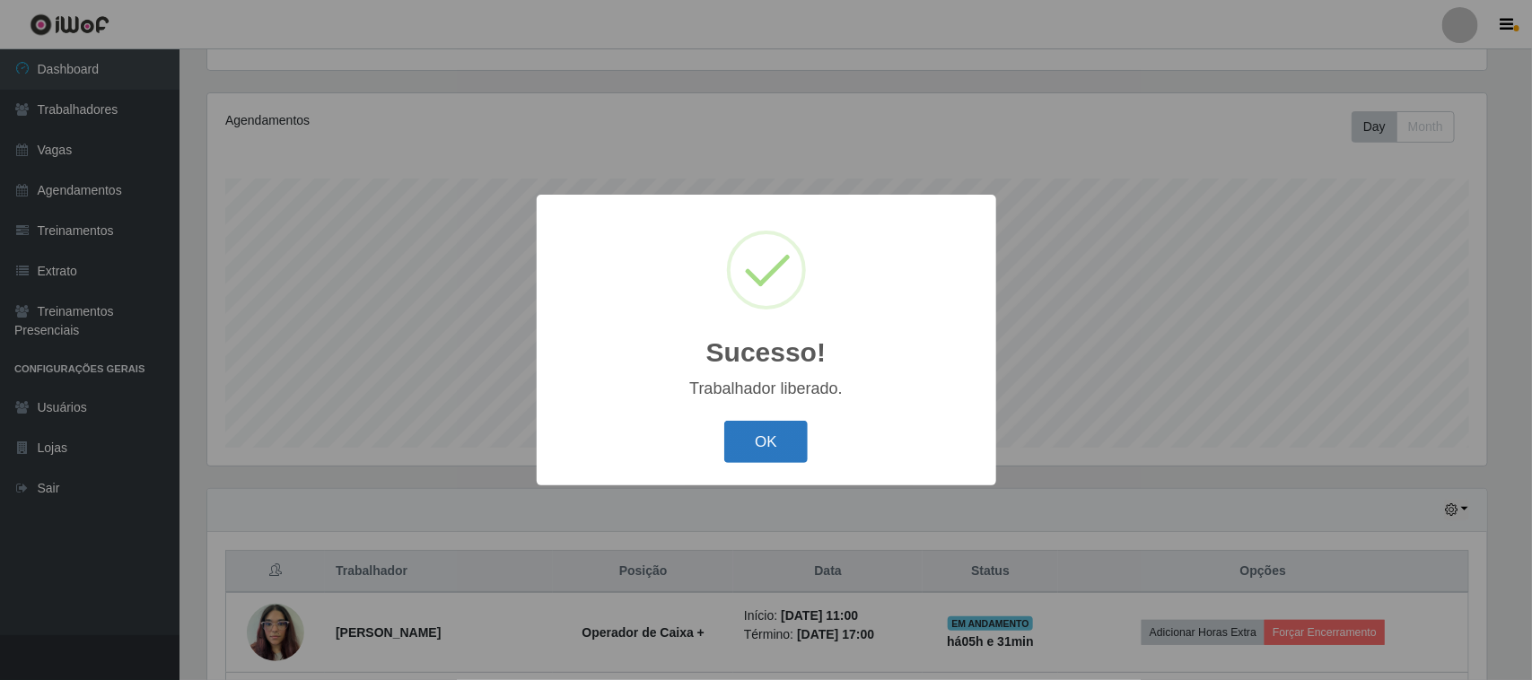
click at [746, 441] on button "OK" at bounding box center [765, 442] width 83 height 42
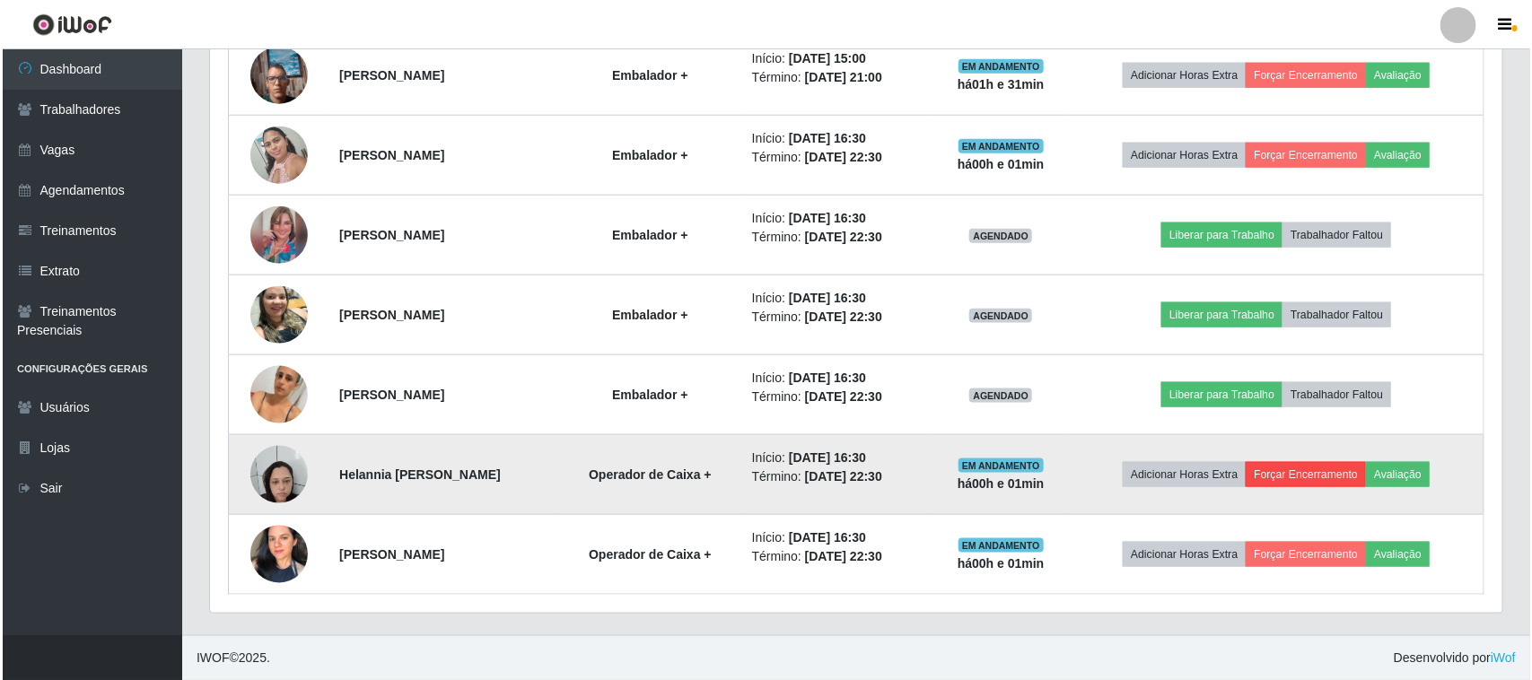
scroll to position [835, 0]
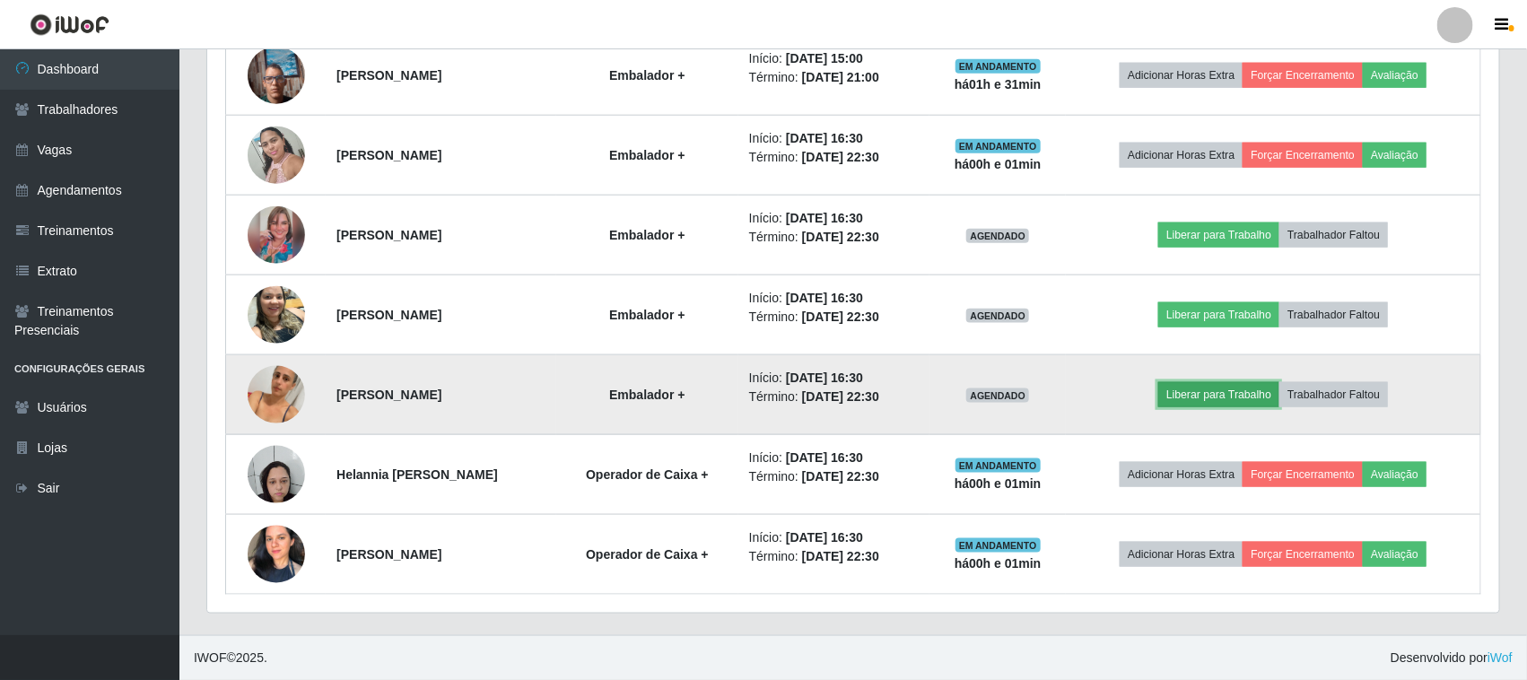
click at [1210, 392] on button "Liberar para Trabalho" at bounding box center [1219, 394] width 121 height 25
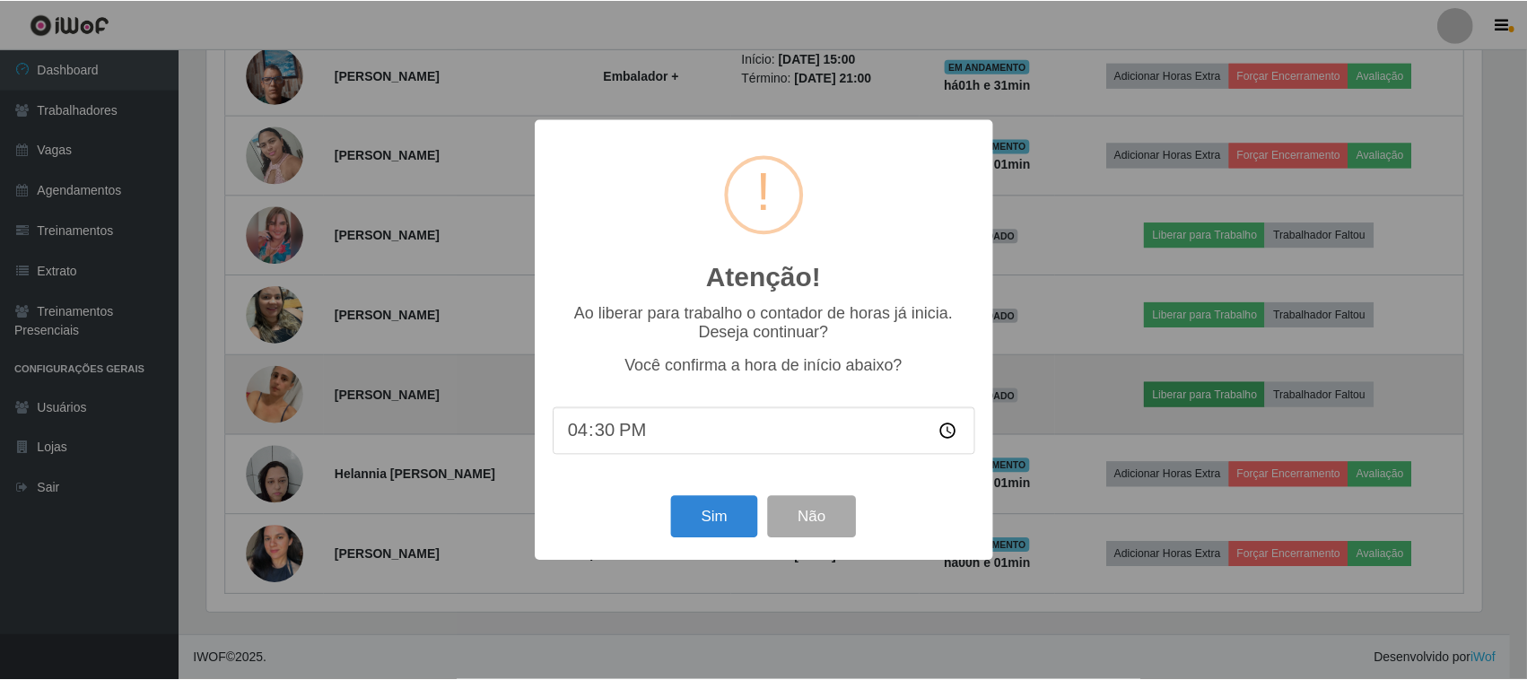
scroll to position [373, 1280]
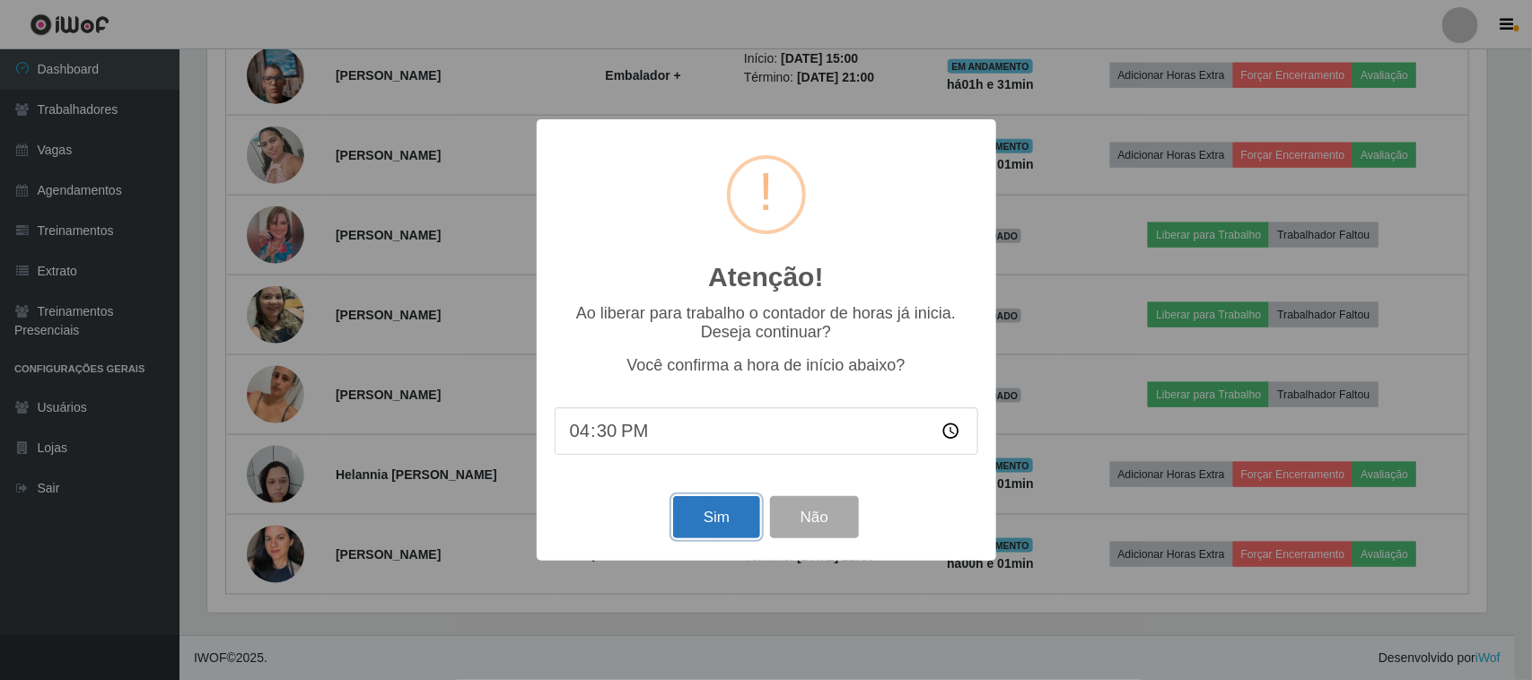
click at [734, 529] on button "Sim" at bounding box center [716, 517] width 87 height 42
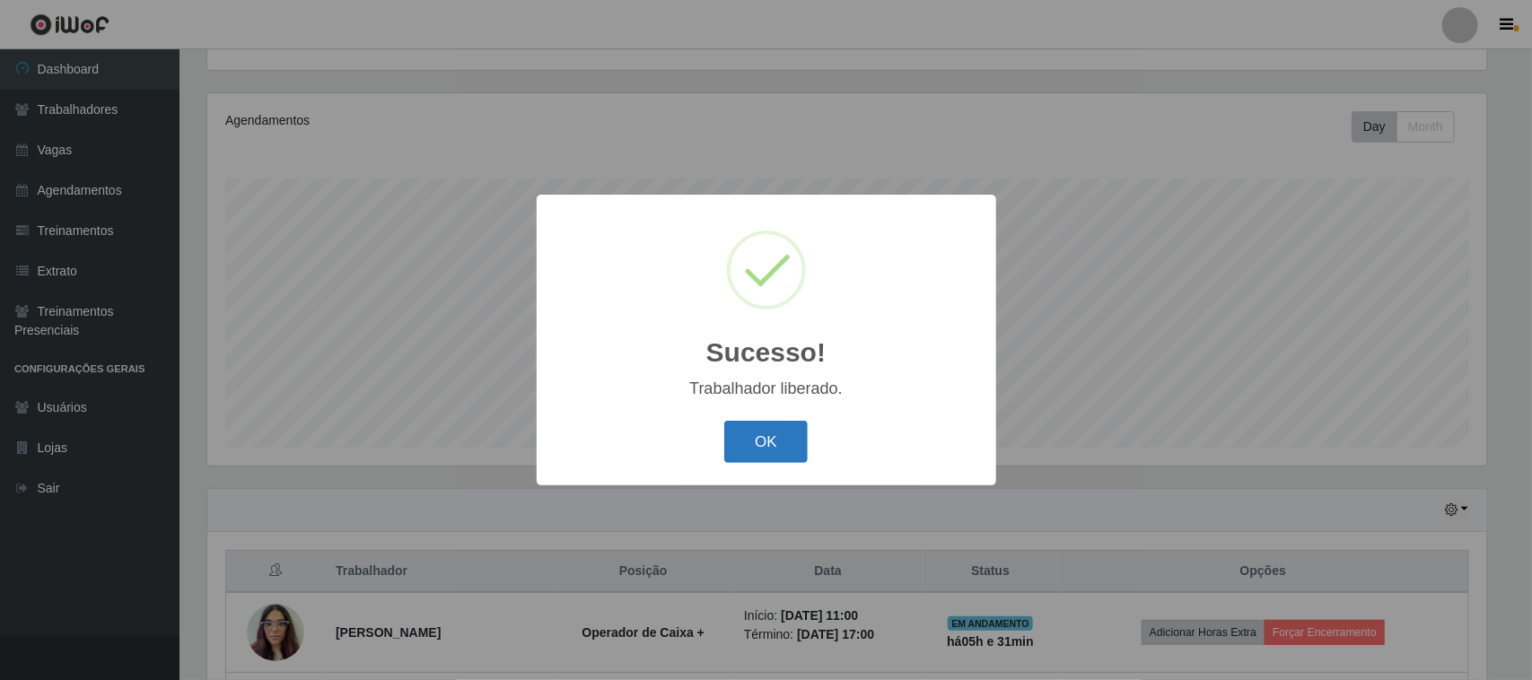
click at [765, 445] on button "OK" at bounding box center [765, 442] width 83 height 42
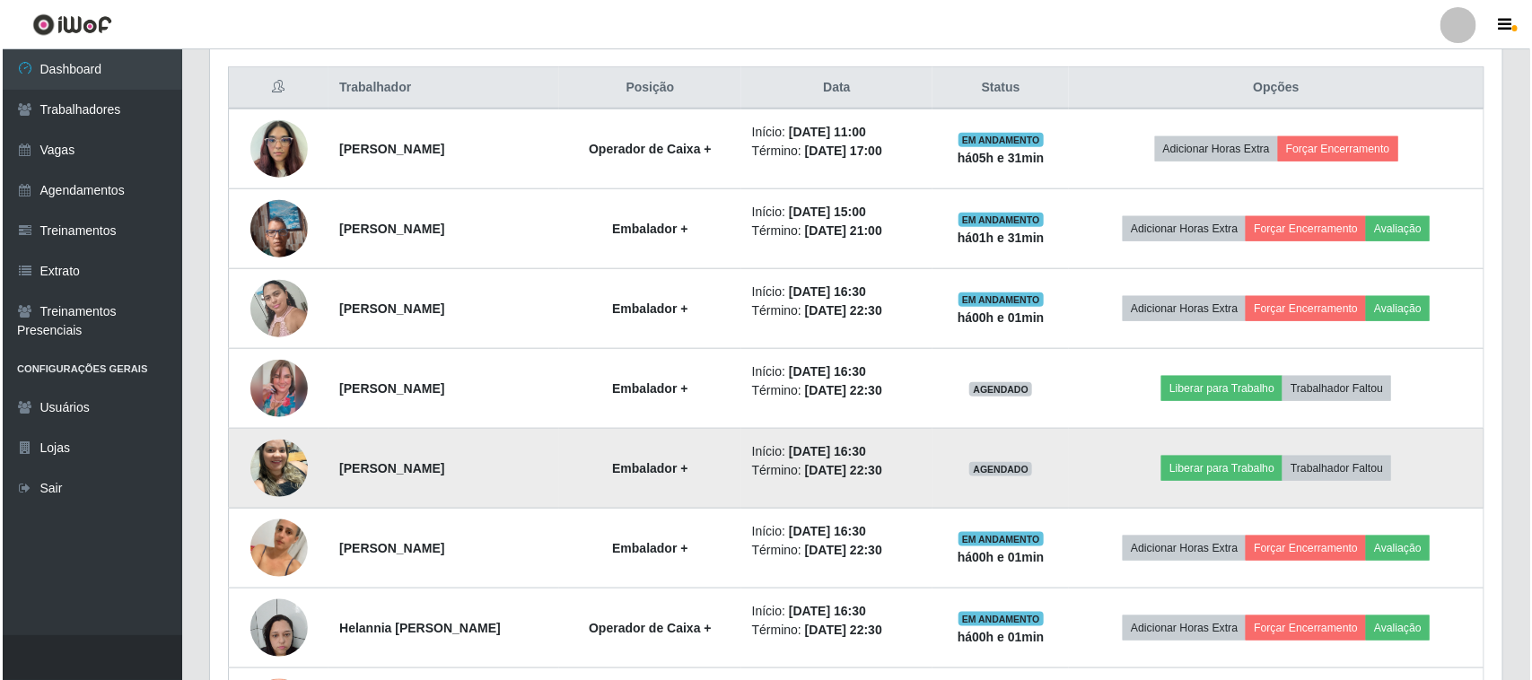
scroll to position [755, 0]
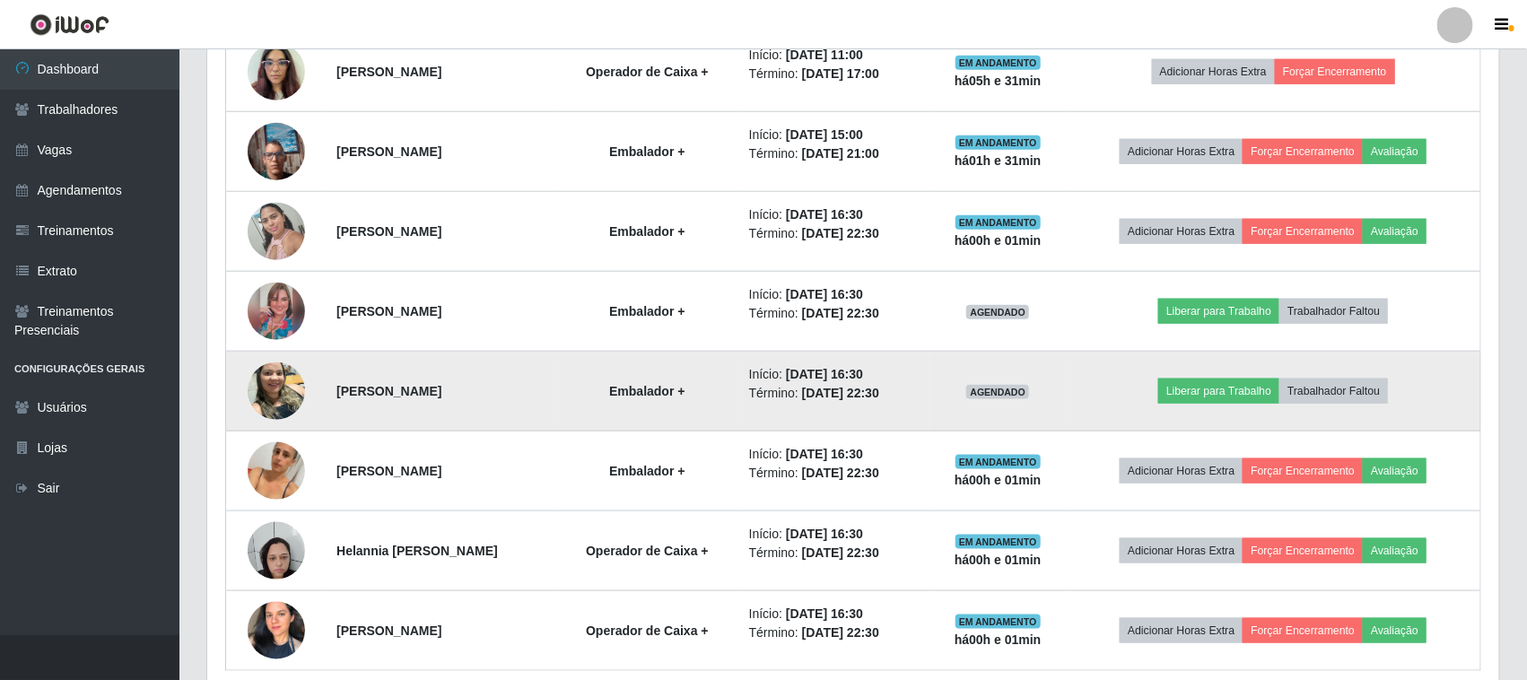
click at [1207, 375] on td "Liberar para Trabalho Trabalhador Faltou" at bounding box center [1273, 392] width 415 height 80
click at [1199, 390] on button "Liberar para Trabalho" at bounding box center [1219, 391] width 121 height 25
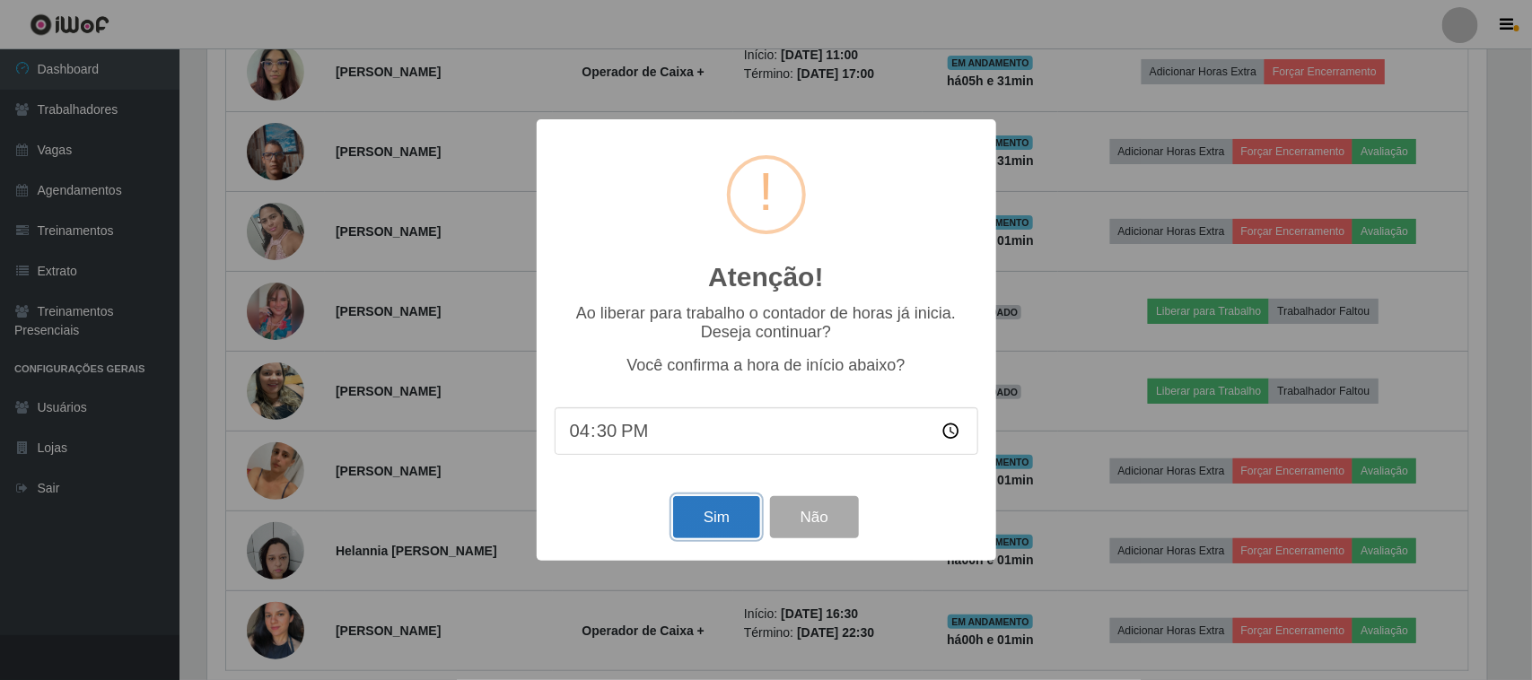
click at [707, 516] on button "Sim" at bounding box center [716, 517] width 87 height 42
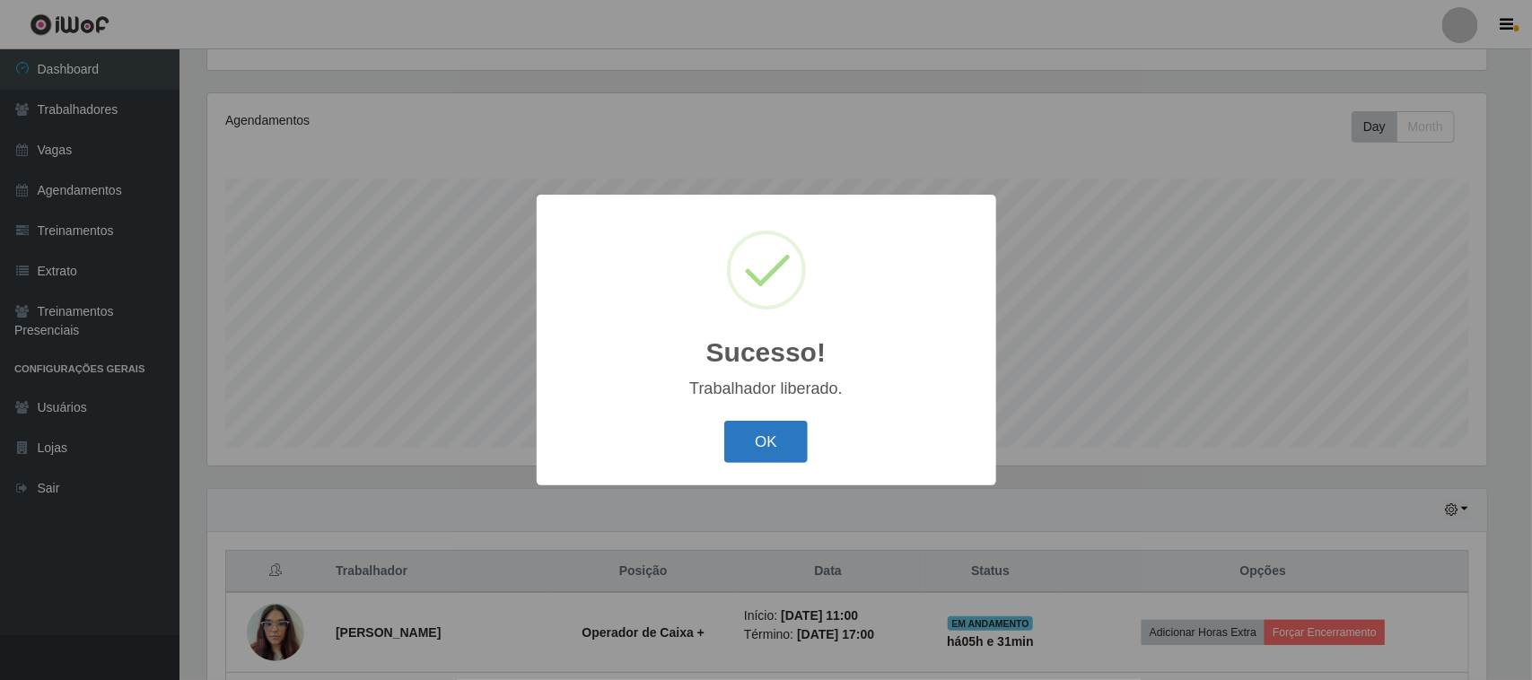
click at [741, 445] on button "OK" at bounding box center [765, 442] width 83 height 42
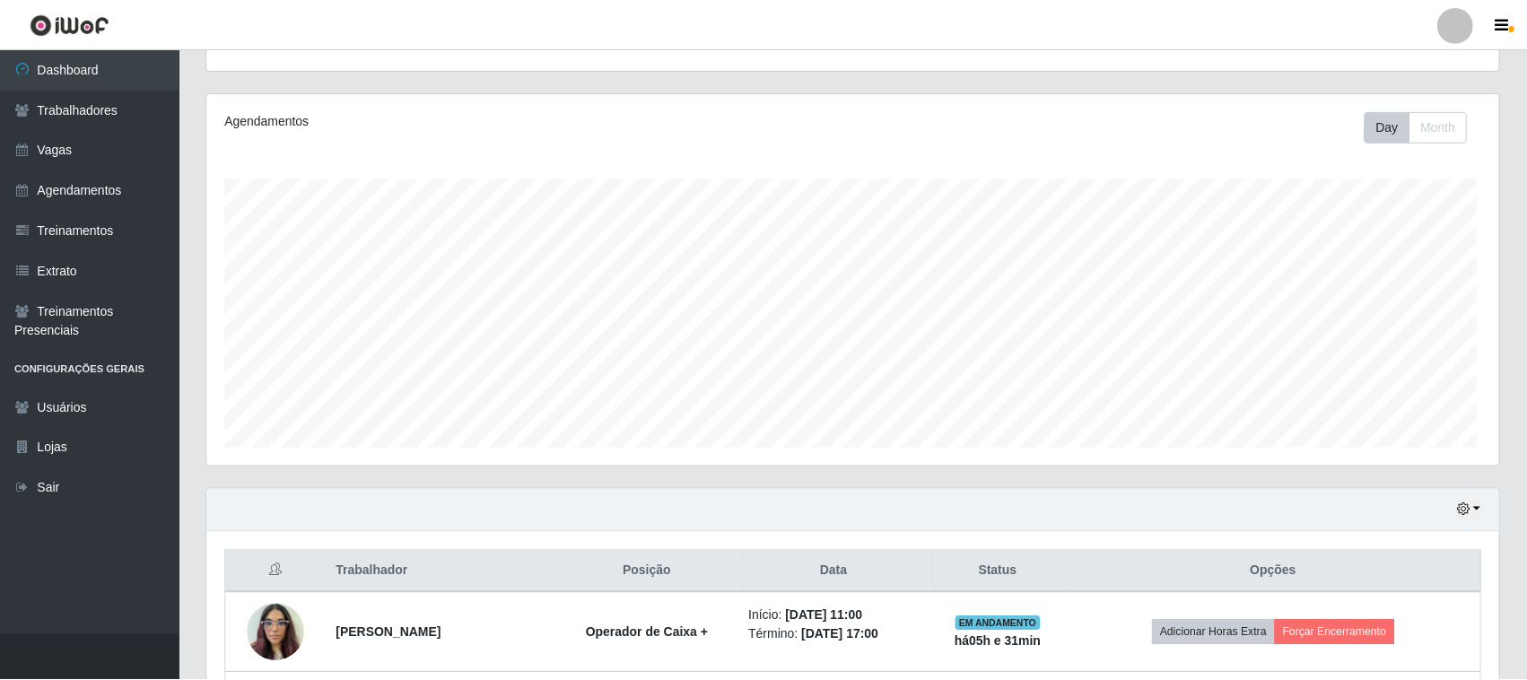
scroll to position [373, 1292]
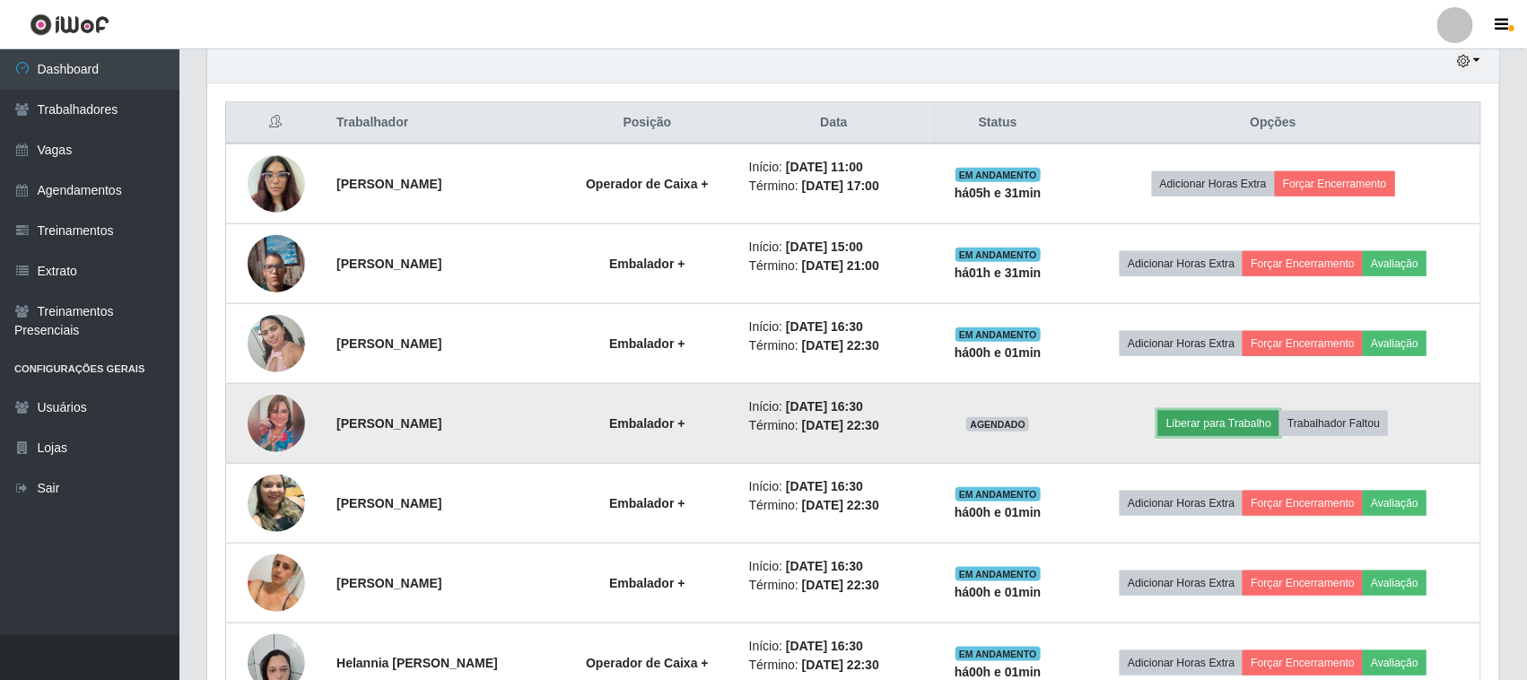
click at [1241, 432] on button "Liberar para Trabalho" at bounding box center [1219, 423] width 121 height 25
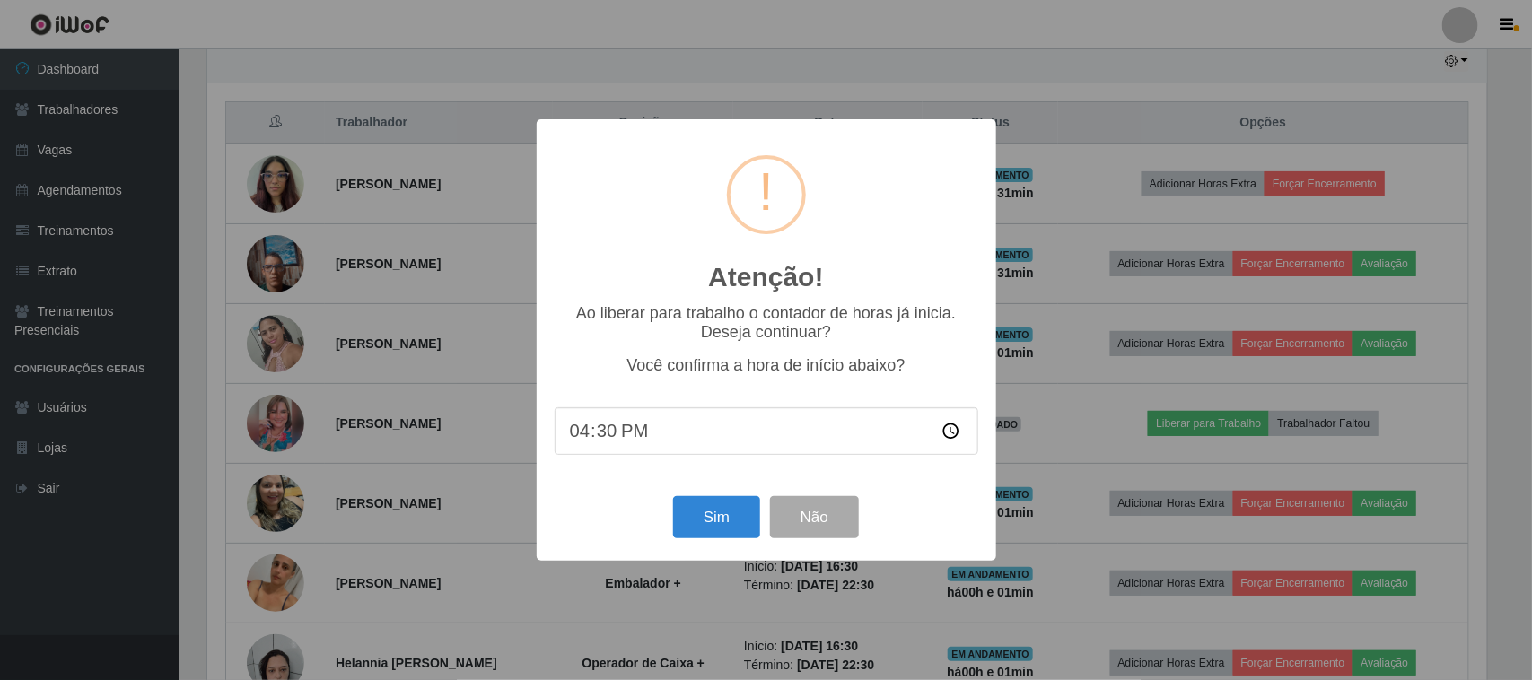
click at [763, 526] on div "Sim Não" at bounding box center [767, 517] width 424 height 51
click at [729, 523] on button "Sim" at bounding box center [716, 517] width 87 height 42
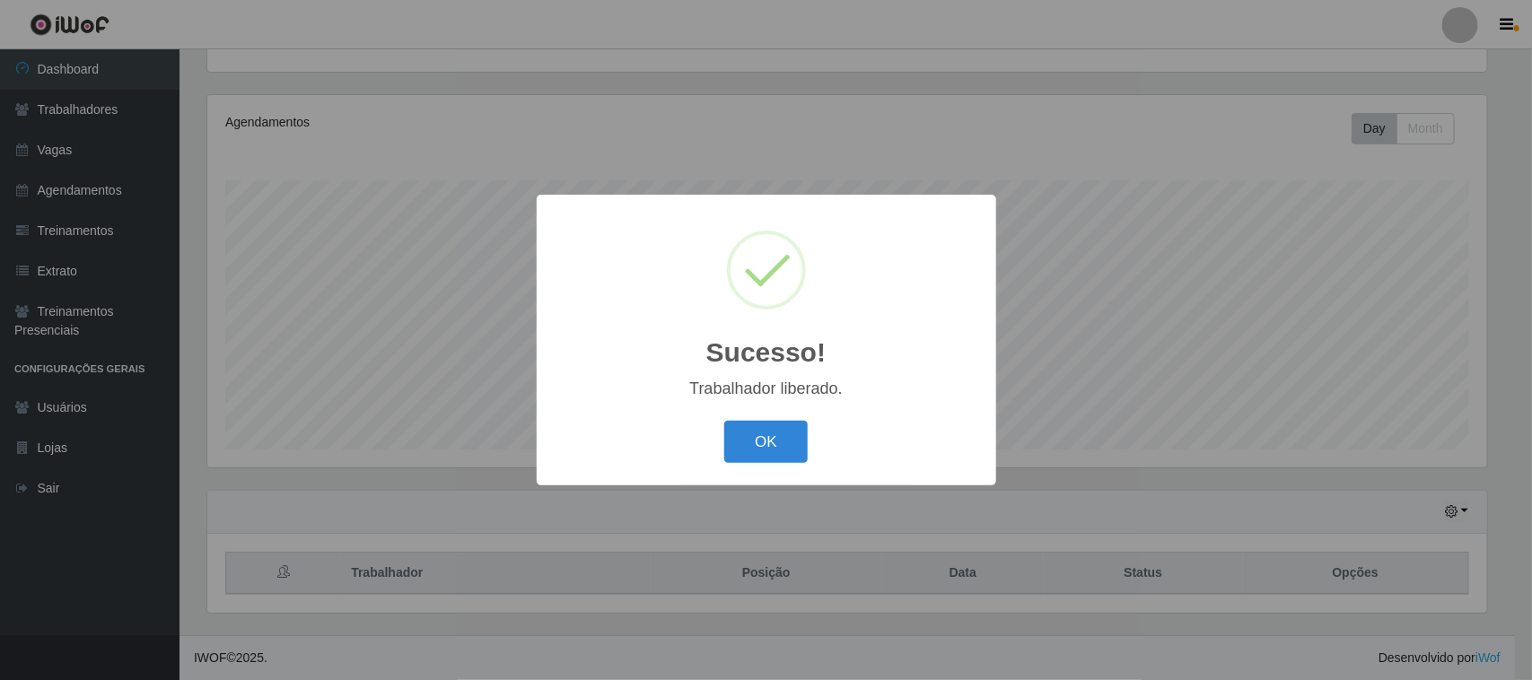
drag, startPoint x: 739, startPoint y: 442, endPoint x: 800, endPoint y: 433, distance: 61.7
click at [740, 442] on button "OK" at bounding box center [765, 442] width 83 height 42
